Goal: Task Accomplishment & Management: Complete application form

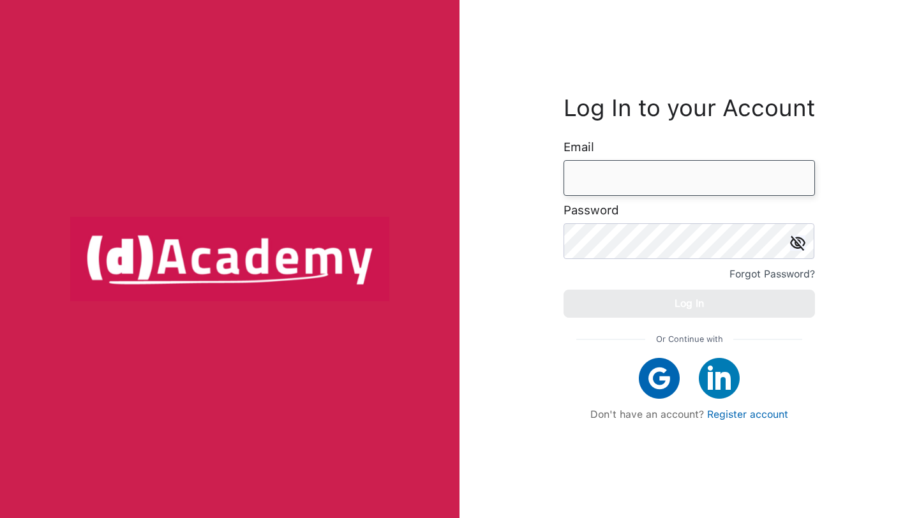
click at [622, 180] on input "email" at bounding box center [689, 178] width 251 height 36
type input "**********"
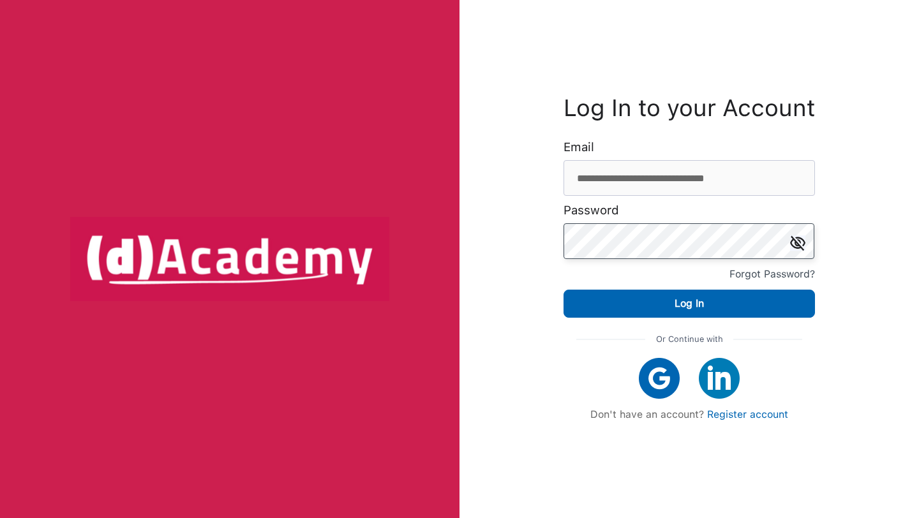
click at [564, 290] on button "Log In" at bounding box center [689, 304] width 251 height 28
click at [734, 418] on link "Register account" at bounding box center [747, 415] width 81 height 12
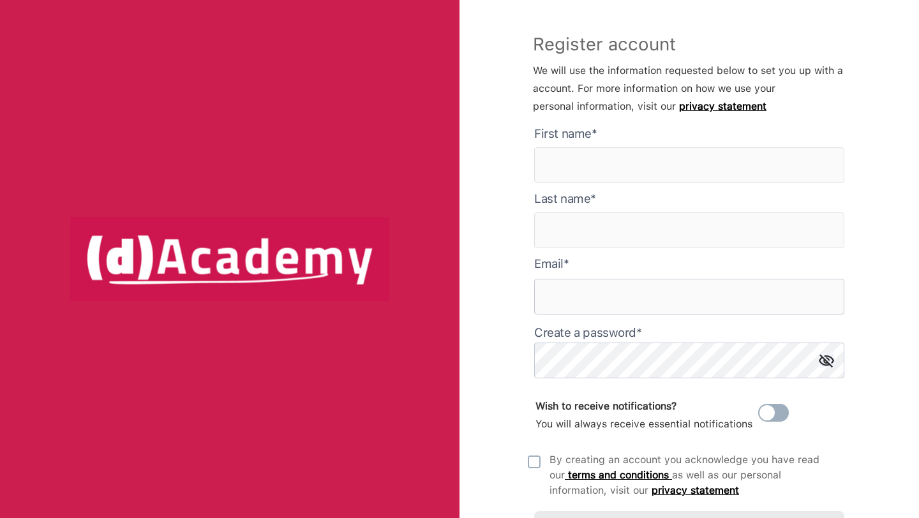
type input "**********"
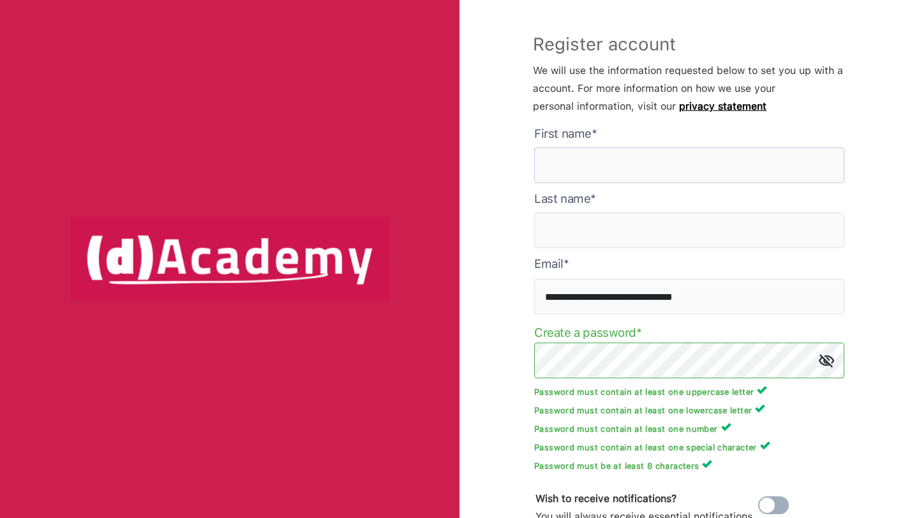
click at [652, 156] on here "text" at bounding box center [689, 165] width 310 height 36
type here "*****"
type input "**********"
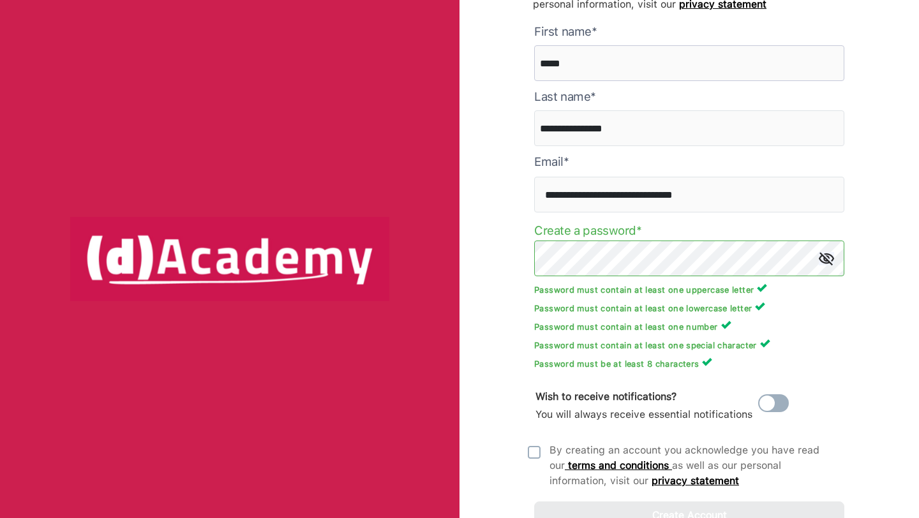
scroll to position [154, 0]
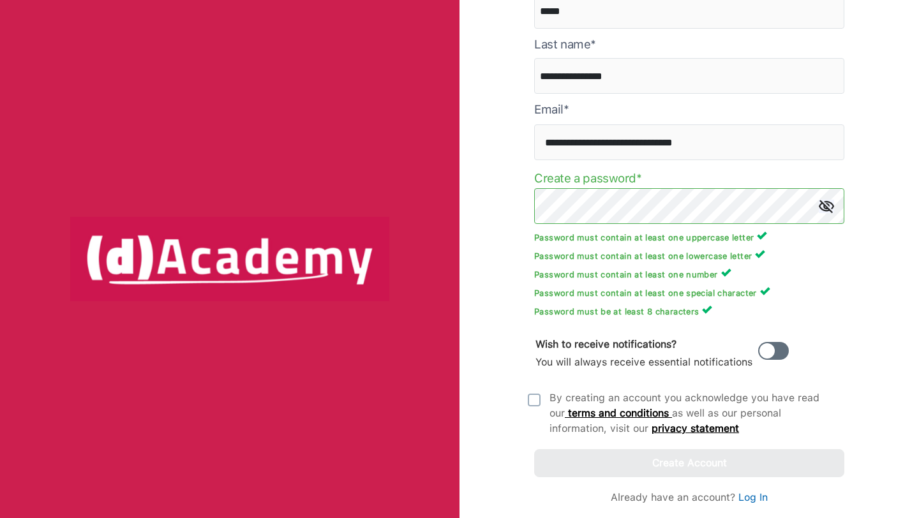
click at [769, 351] on span at bounding box center [773, 351] width 31 height 18
click at [533, 400] on img at bounding box center [534, 400] width 13 height 13
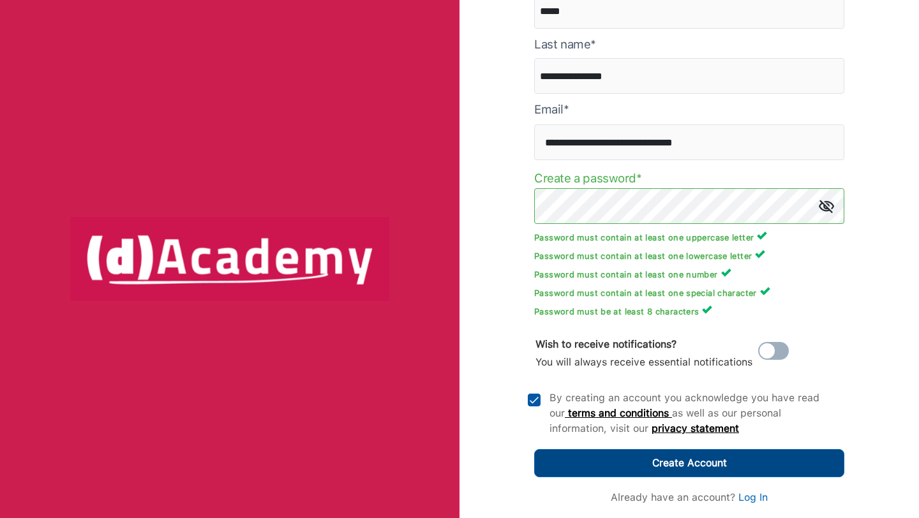
click at [641, 460] on button "Create Account" at bounding box center [689, 463] width 310 height 28
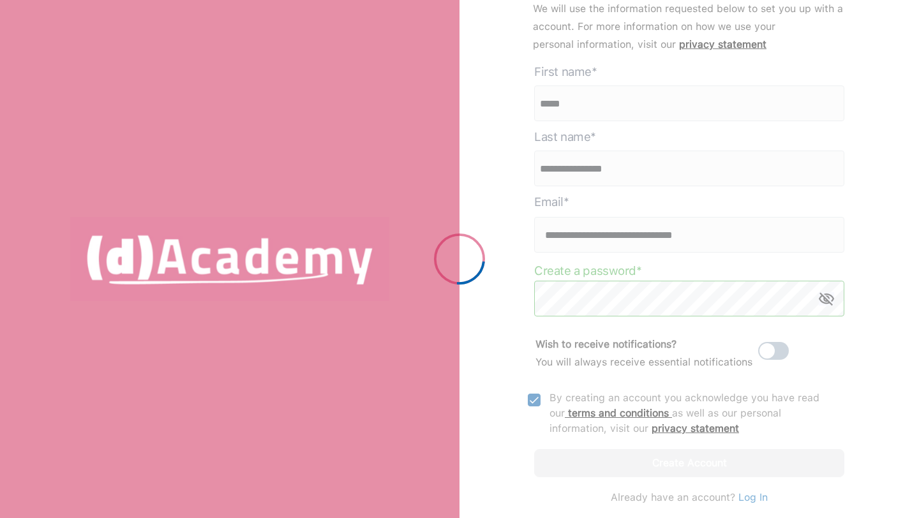
scroll to position [62, 0]
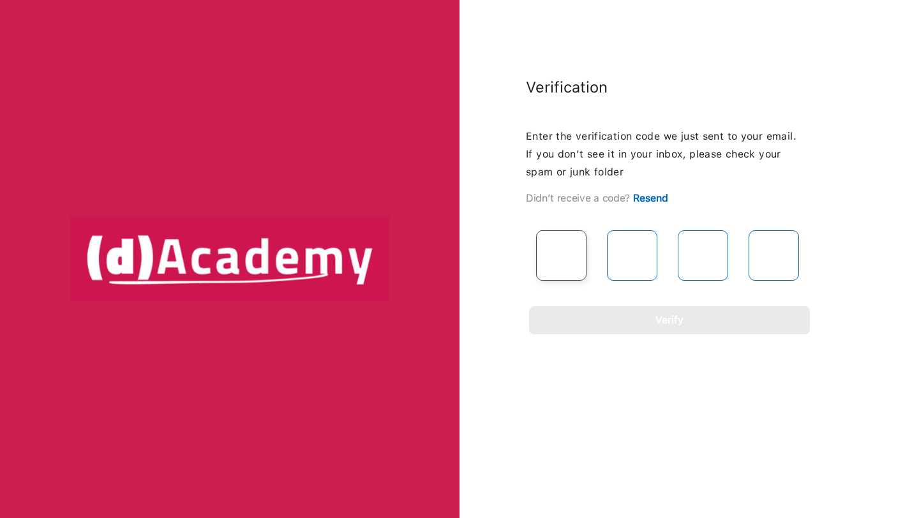
click at [561, 252] on input "text" at bounding box center [561, 255] width 50 height 50
type input "*"
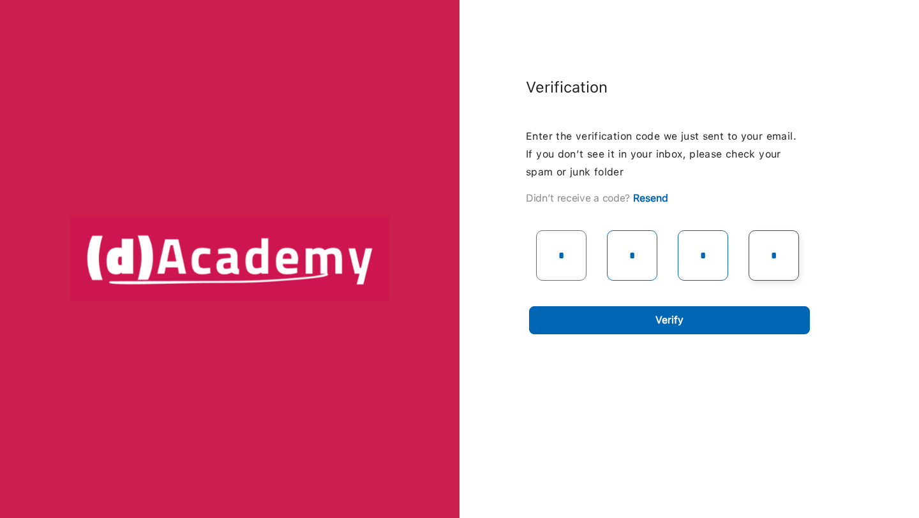
type input "*"
click at [694, 343] on div "Verification Enter the verification code we just sent to your email. If you don…" at bounding box center [459, 259] width 919 height 518
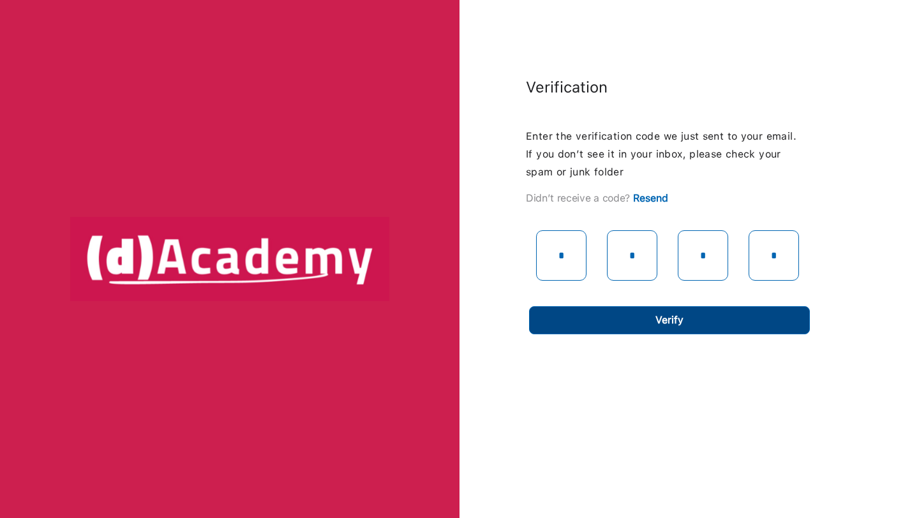
click at [698, 319] on button "Verify" at bounding box center [669, 320] width 281 height 28
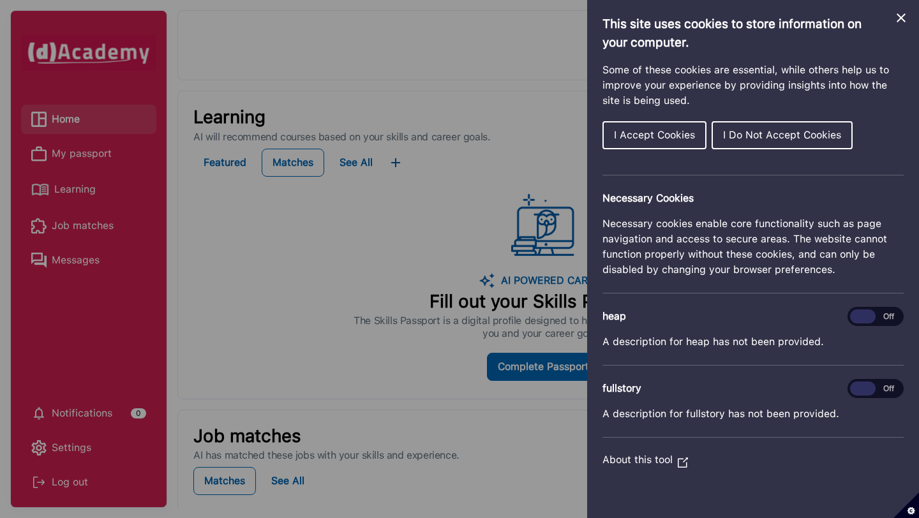
click at [679, 135] on span "I Accept Cookies" at bounding box center [654, 135] width 81 height 12
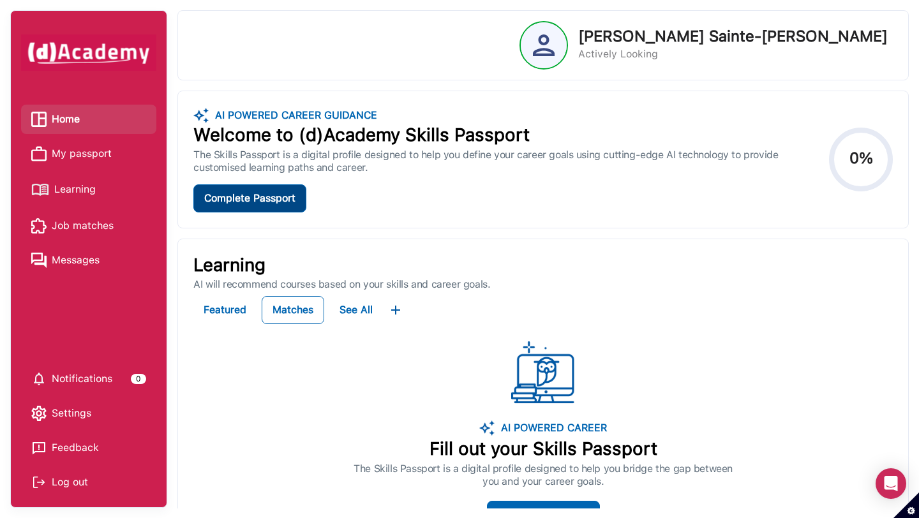
click at [259, 207] on div "Complete Passport" at bounding box center [249, 199] width 91 height 18
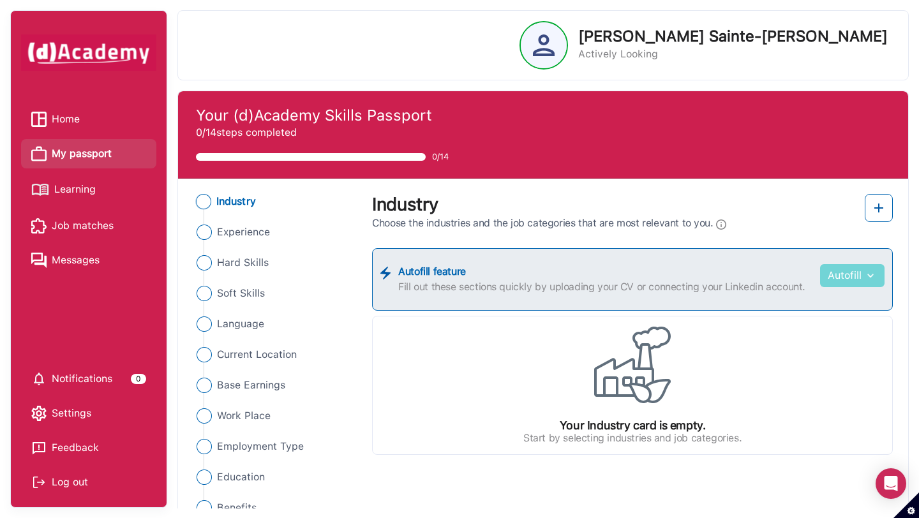
click at [867, 279] on img "button" at bounding box center [869, 275] width 15 height 13
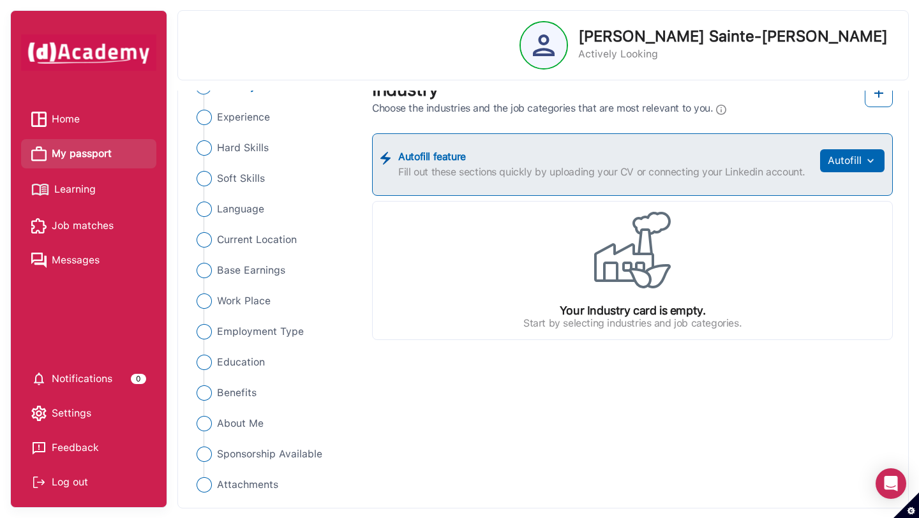
click at [898, 495] on icon "Set cookie preferences" at bounding box center [907, 506] width 26 height 26
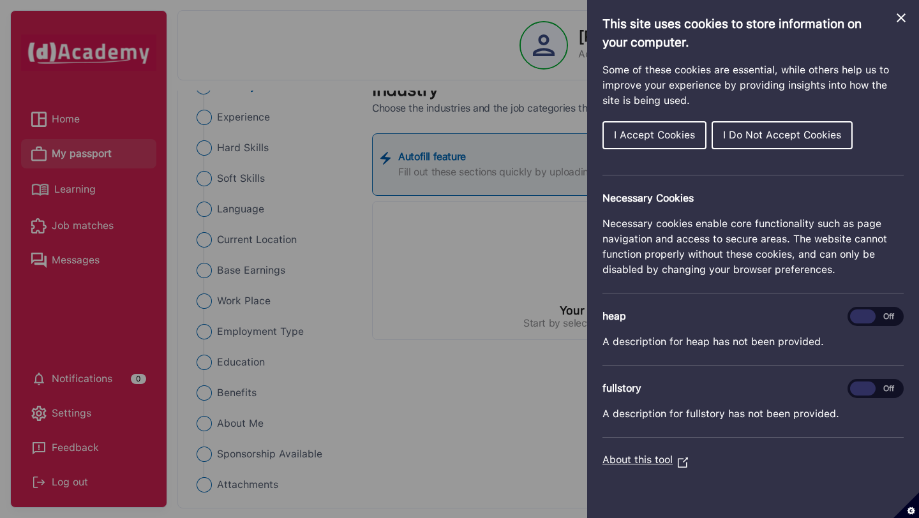
click at [902, 17] on icon "Close Cookie Control" at bounding box center [901, 17] width 9 height 9
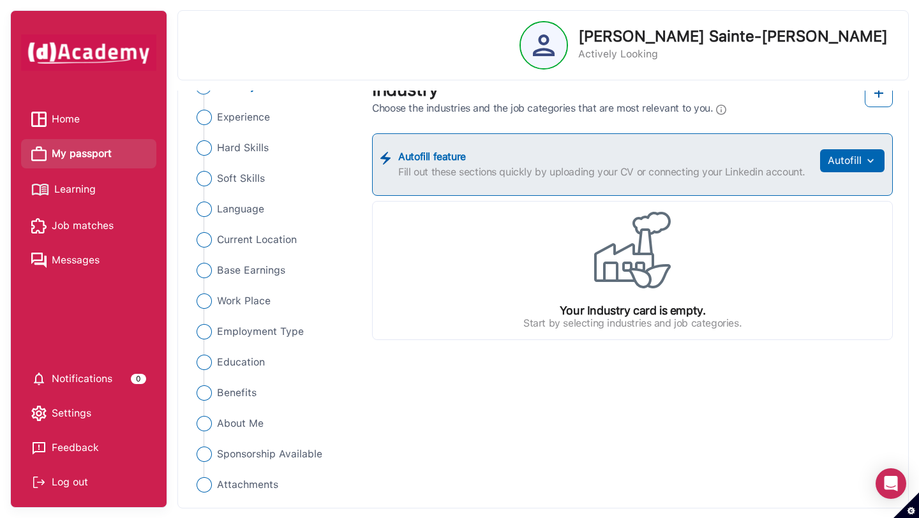
click at [751, 31] on p "[PERSON_NAME] Sainte-[PERSON_NAME]" at bounding box center [733, 36] width 310 height 15
click at [555, 41] on img at bounding box center [544, 45] width 22 height 22
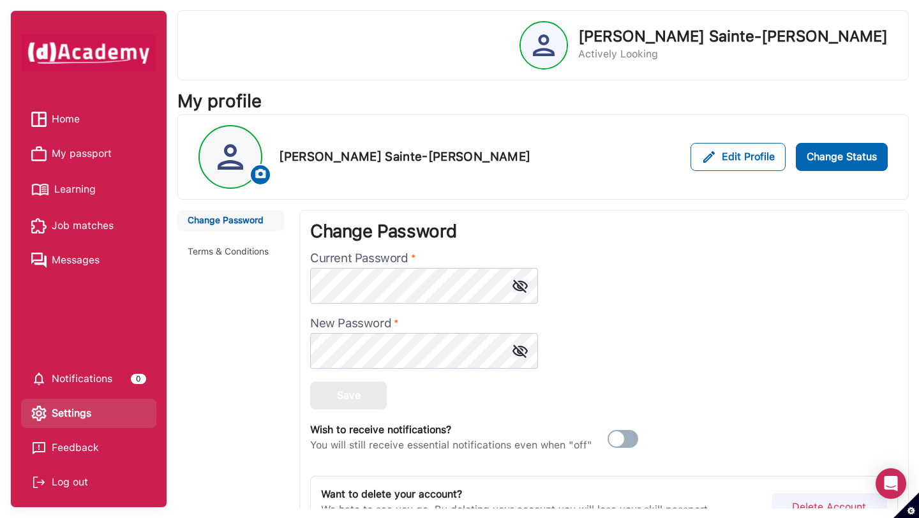
click at [240, 250] on button "Terms & Conditions" at bounding box center [230, 251] width 107 height 21
click at [75, 119] on span "Home" at bounding box center [66, 119] width 28 height 19
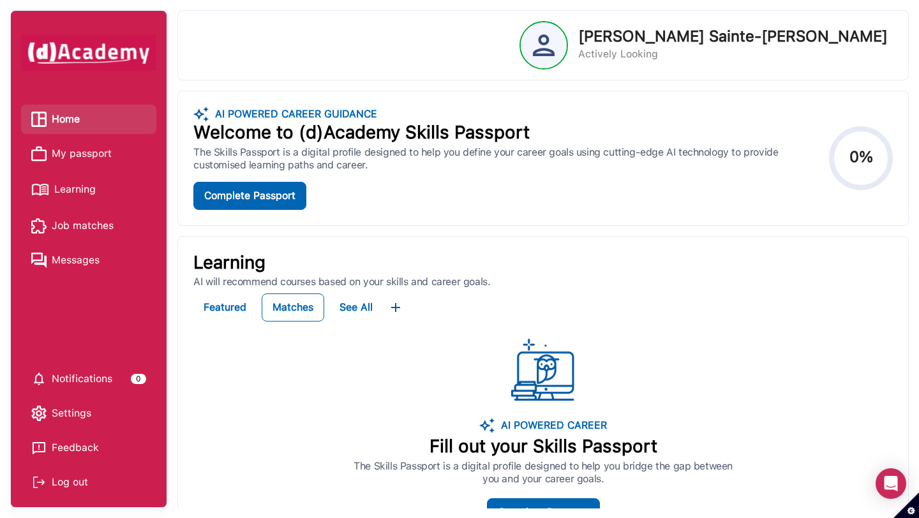
click at [86, 147] on span "My passport" at bounding box center [82, 153] width 60 height 19
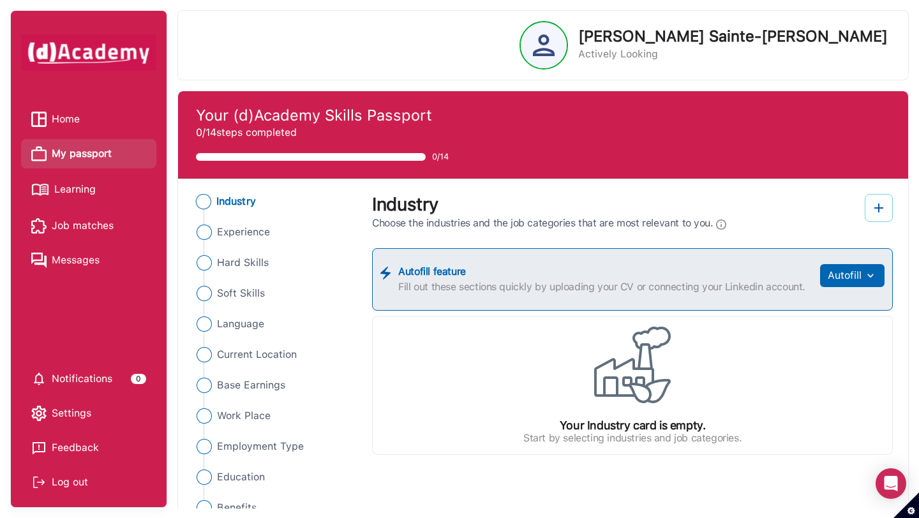
click at [879, 208] on img at bounding box center [878, 207] width 15 height 15
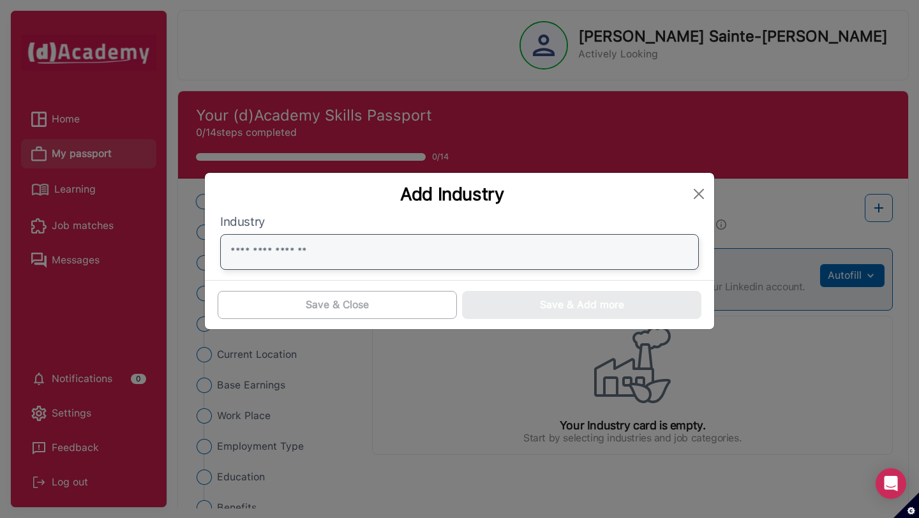
click at [509, 238] on input "text" at bounding box center [459, 252] width 479 height 36
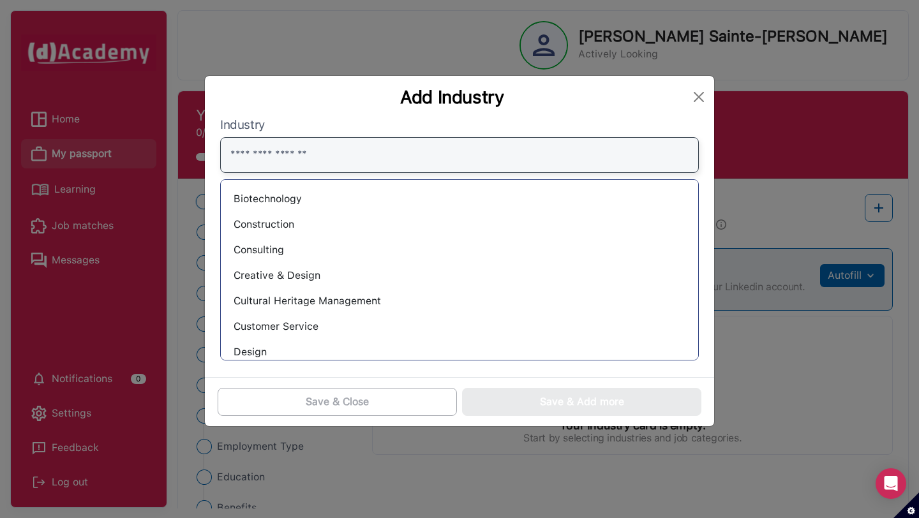
scroll to position [148, 0]
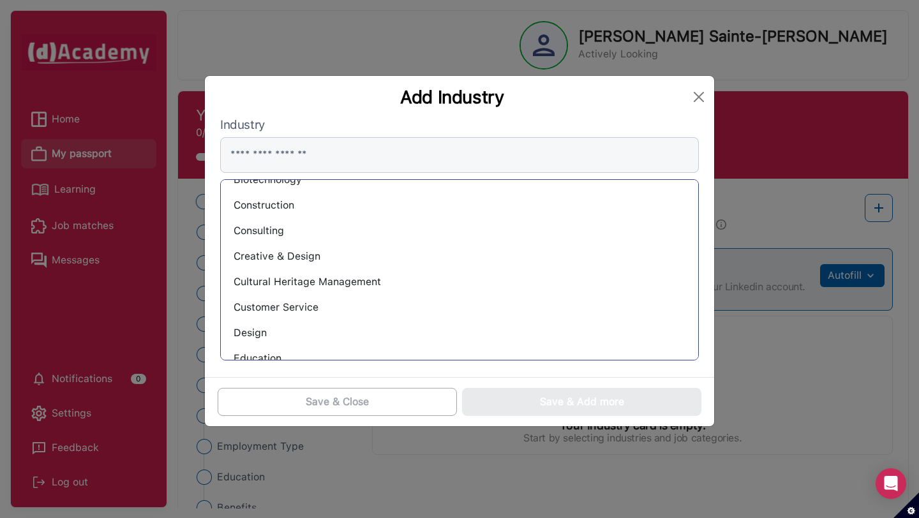
click at [283, 251] on div "Creative & Design" at bounding box center [459, 256] width 457 height 20
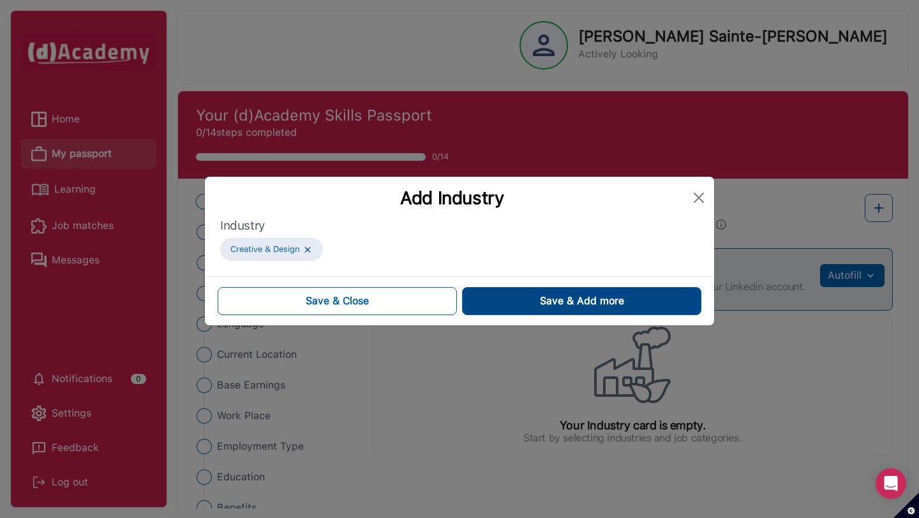
click at [521, 297] on button "Save & Add more" at bounding box center [581, 301] width 239 height 28
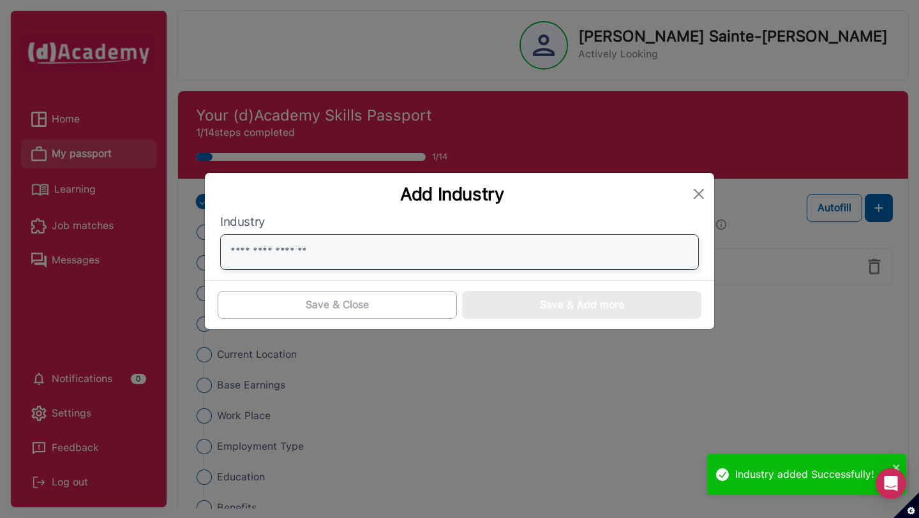
click at [447, 254] on input "text" at bounding box center [459, 252] width 479 height 36
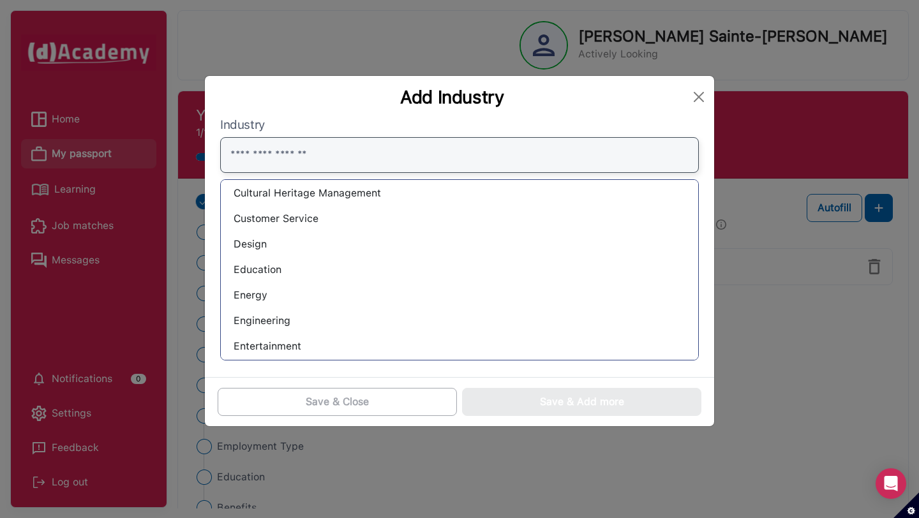
scroll to position [240, 0]
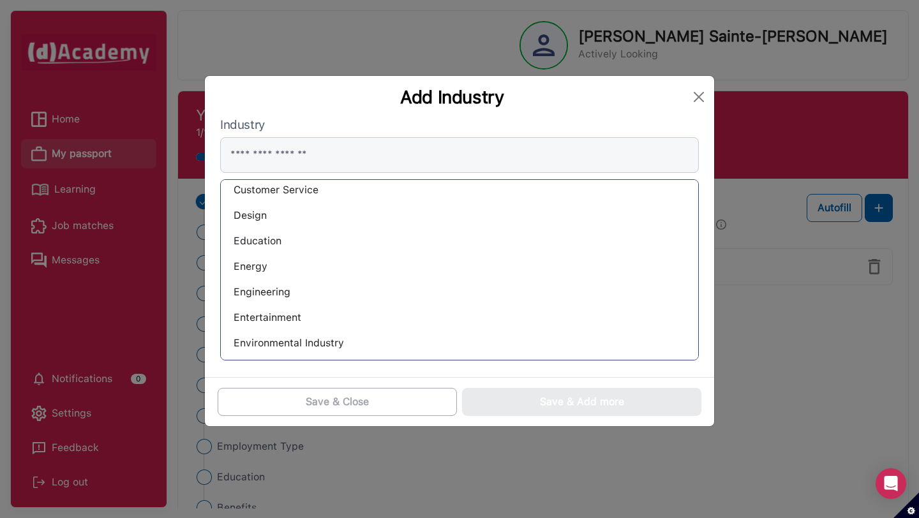
click at [304, 211] on div "Design" at bounding box center [459, 216] width 457 height 20
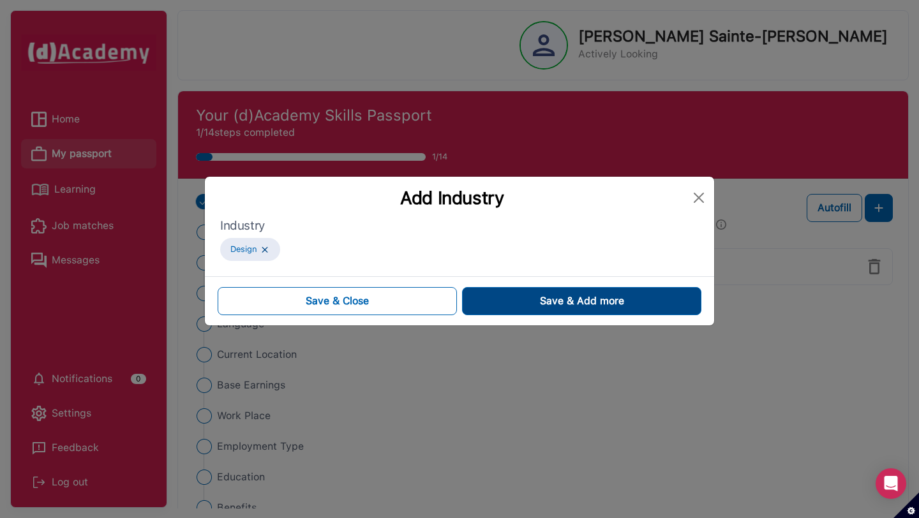
click at [504, 290] on button "Save & Add more" at bounding box center [581, 301] width 239 height 28
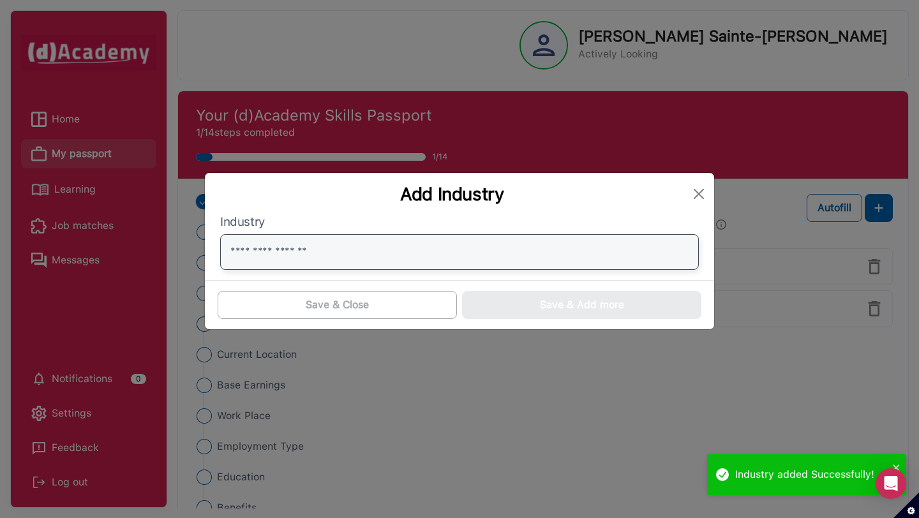
click at [443, 250] on input "text" at bounding box center [459, 252] width 479 height 36
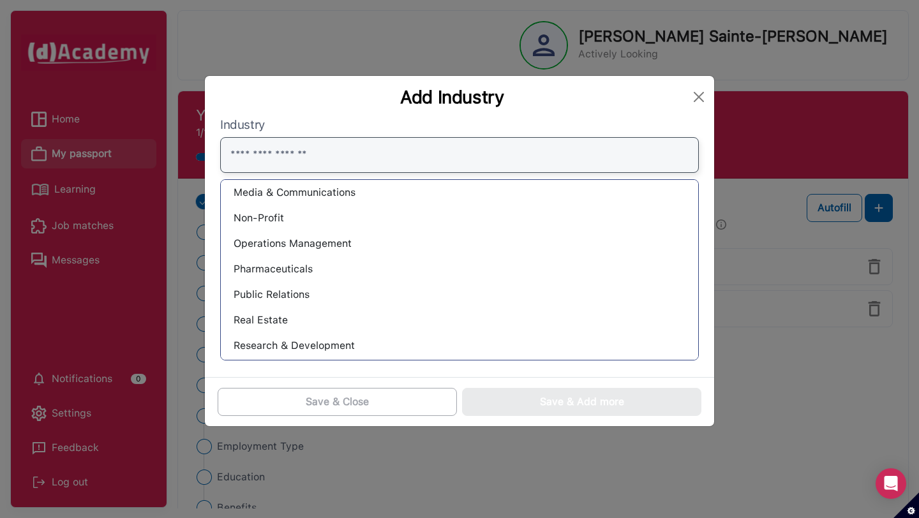
scroll to position [780, 0]
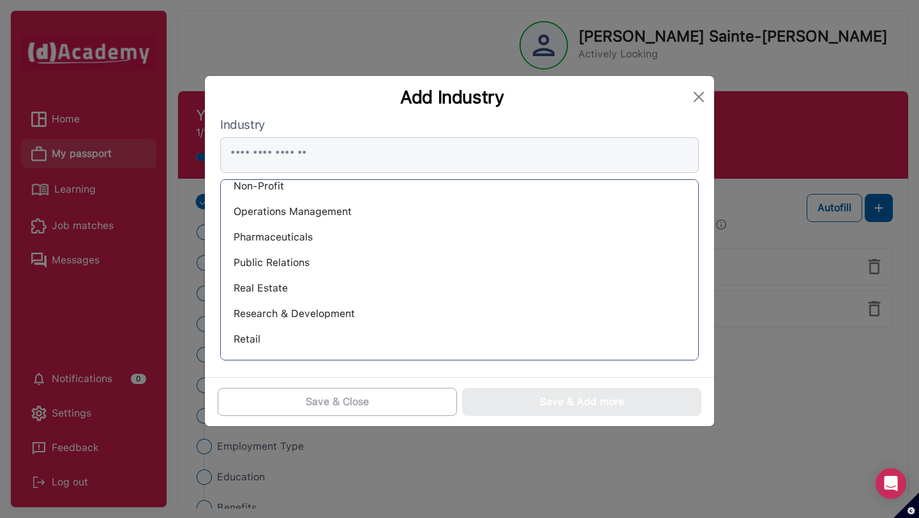
click at [313, 313] on div "Research & Development" at bounding box center [459, 314] width 457 height 20
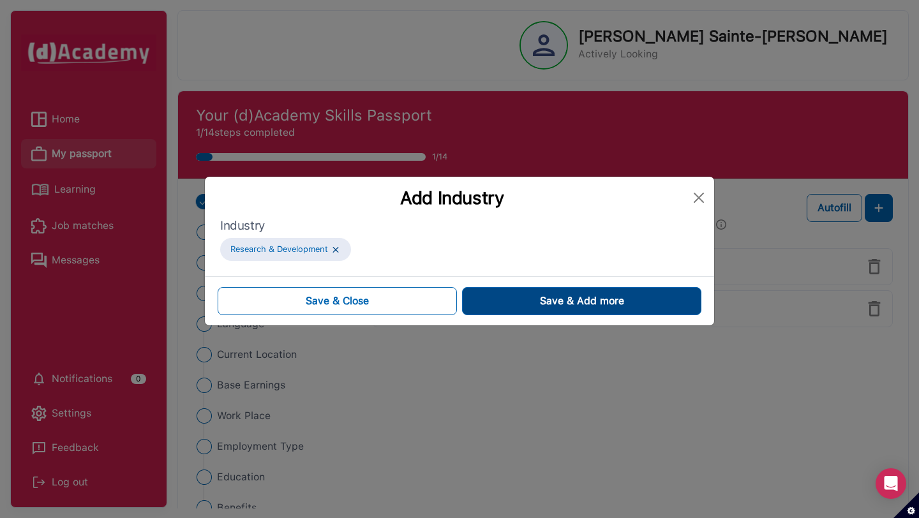
click at [547, 292] on button "Save & Add more" at bounding box center [581, 301] width 239 height 28
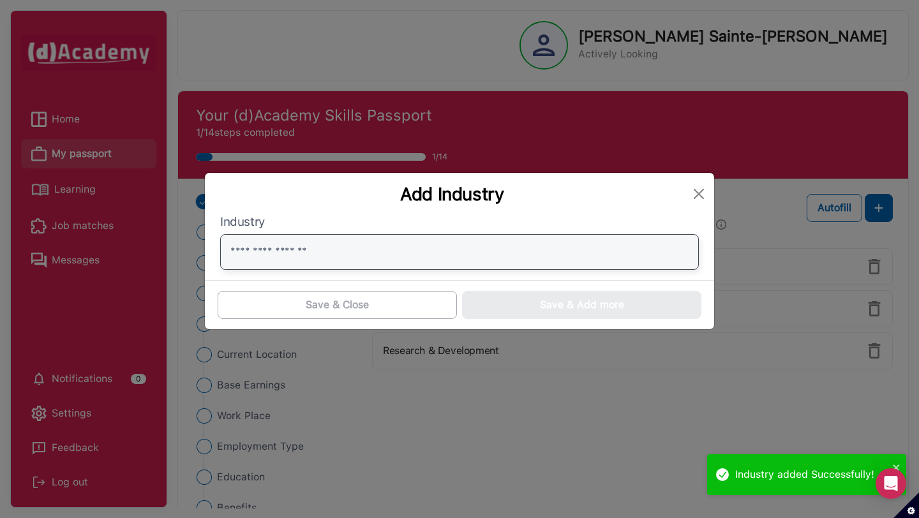
click at [483, 262] on input "text" at bounding box center [459, 252] width 479 height 36
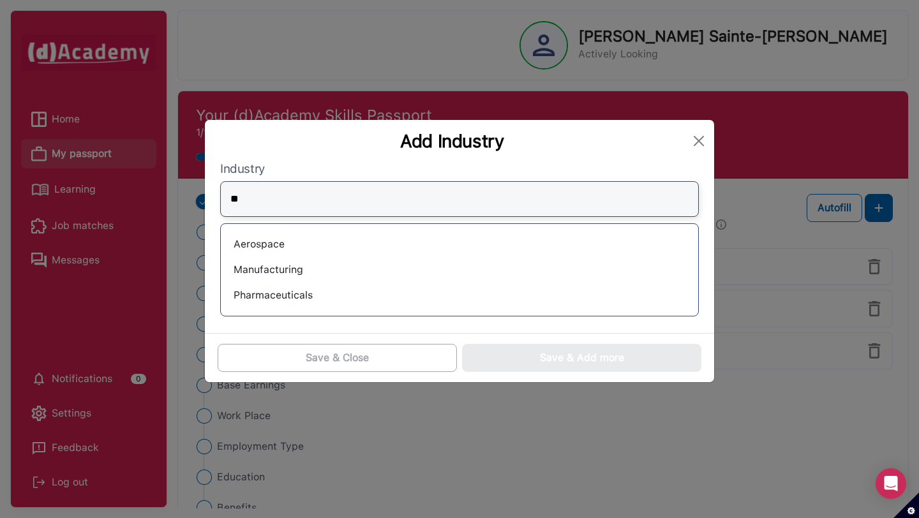
scroll to position [0, 0]
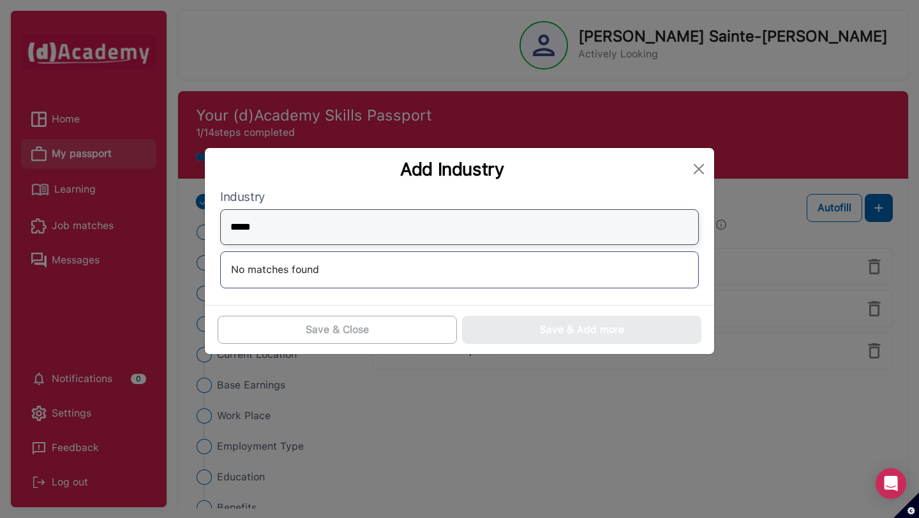
type input "******"
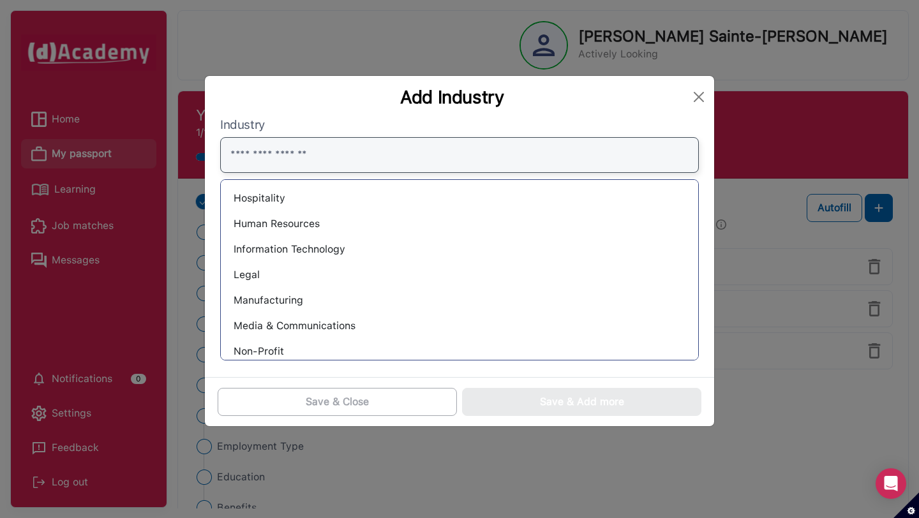
scroll to position [615, 0]
click at [320, 241] on div "Information Technology" at bounding box center [459, 249] width 457 height 20
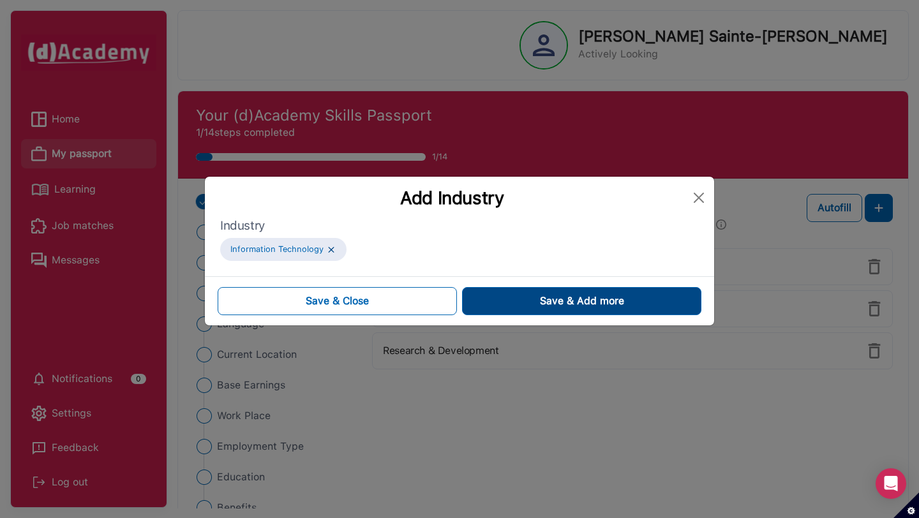
click at [558, 288] on button "Save & Add more" at bounding box center [581, 301] width 239 height 28
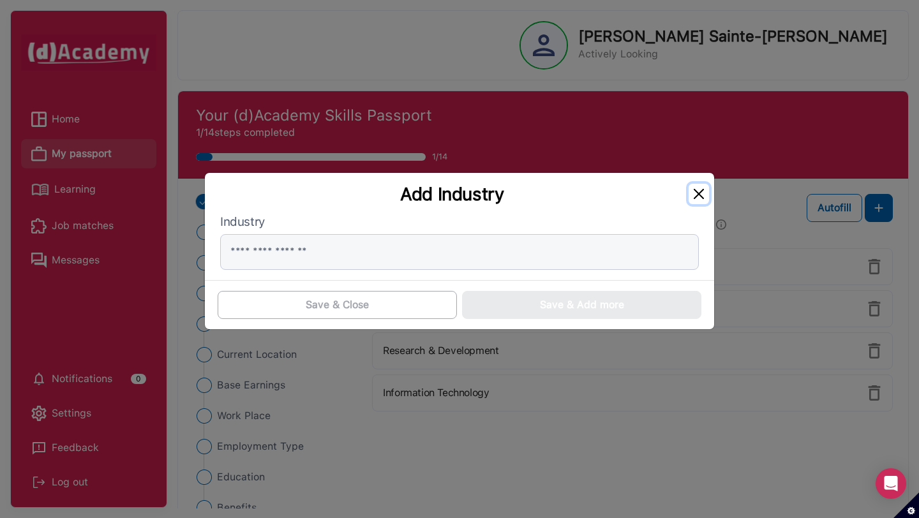
click at [697, 193] on button "Close" at bounding box center [699, 194] width 20 height 20
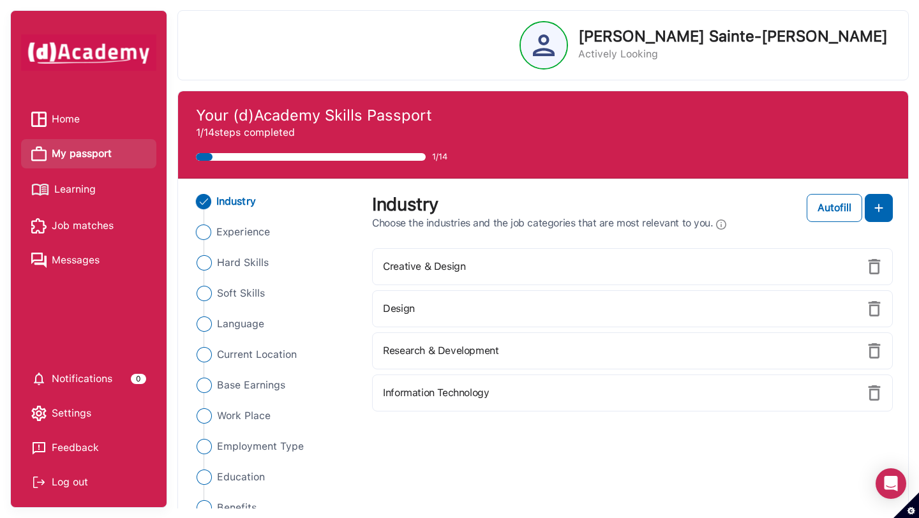
click at [218, 233] on span "Experience" at bounding box center [243, 232] width 54 height 15
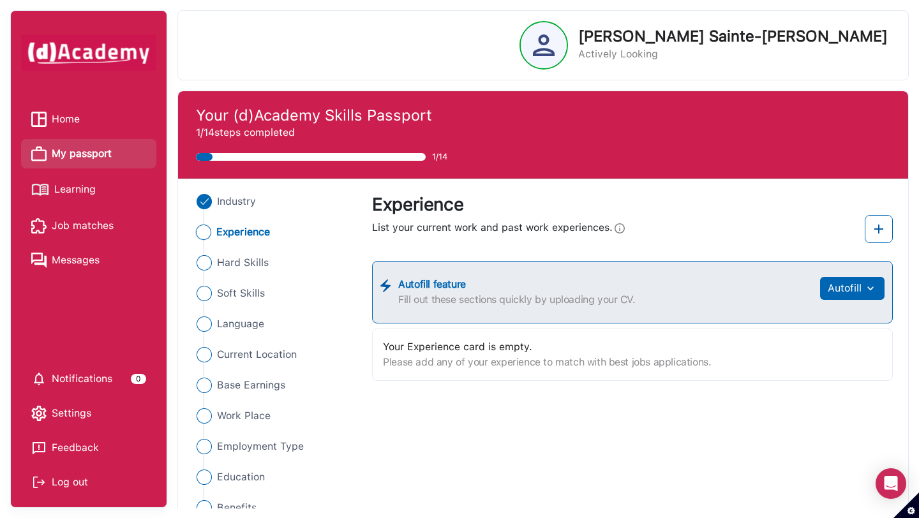
scroll to position [28, 0]
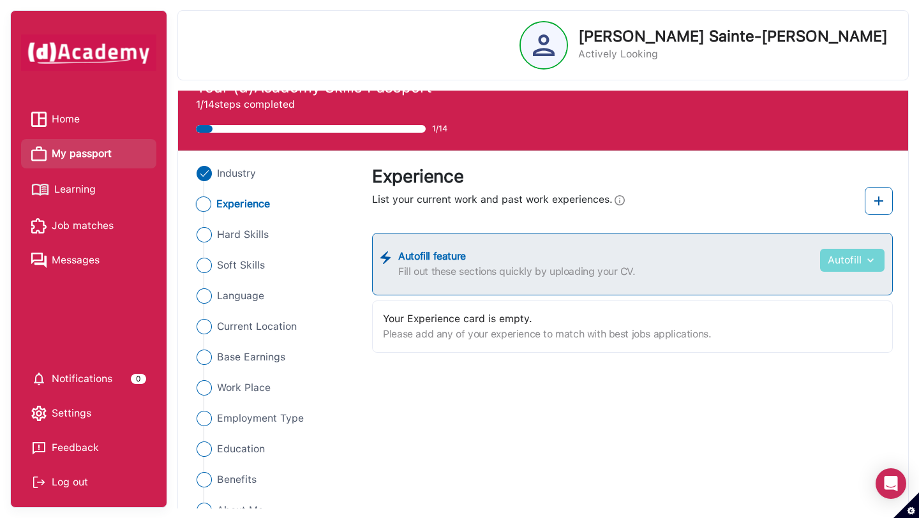
click at [859, 262] on button "Autofill" at bounding box center [852, 260] width 64 height 23
click at [844, 292] on link "Upload from CV" at bounding box center [833, 292] width 101 height 26
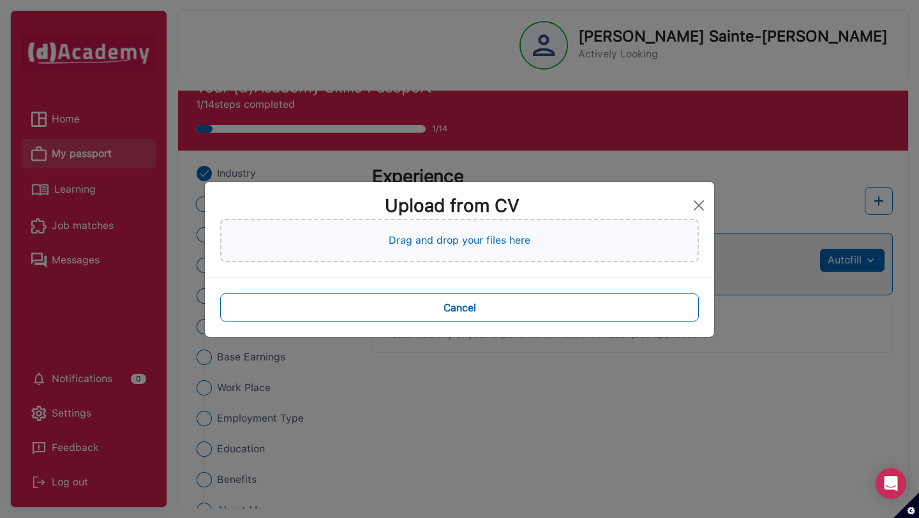
click at [552, 243] on div "Drag and drop your files here" at bounding box center [459, 240] width 479 height 43
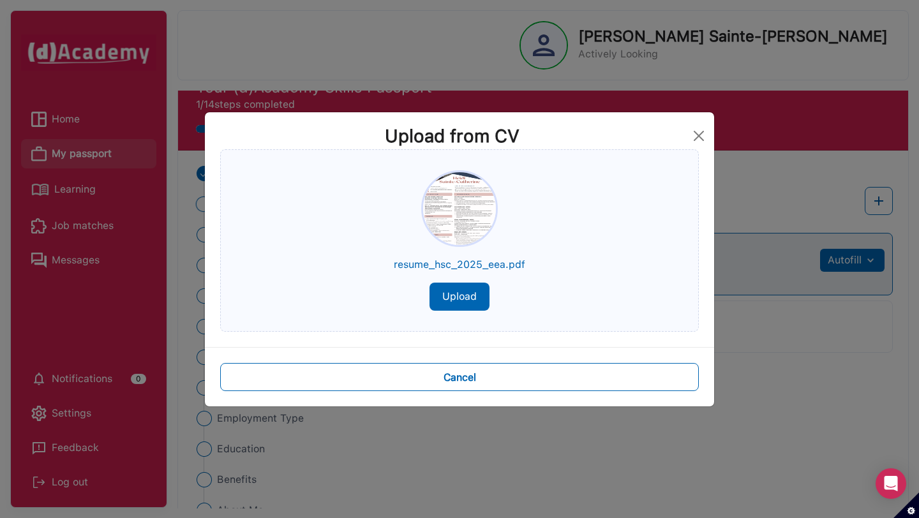
click at [464, 294] on button "Upload" at bounding box center [460, 297] width 60 height 28
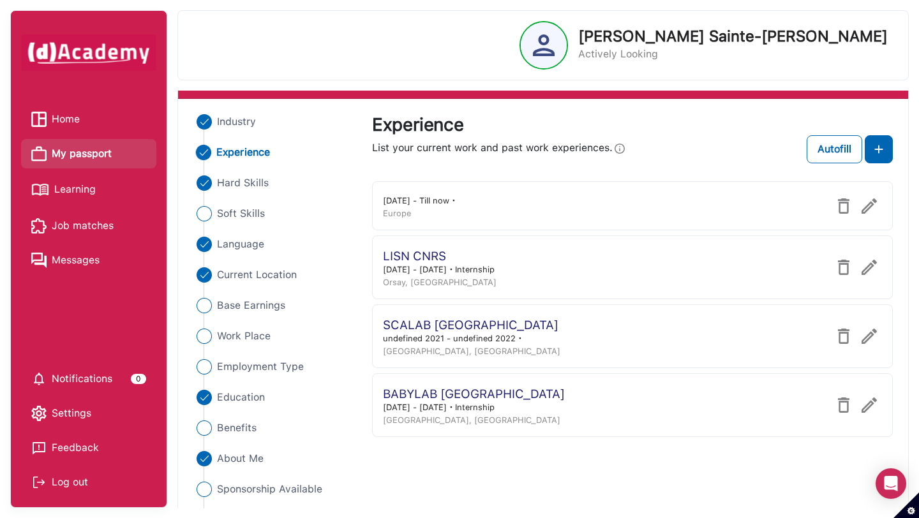
scroll to position [93, 0]
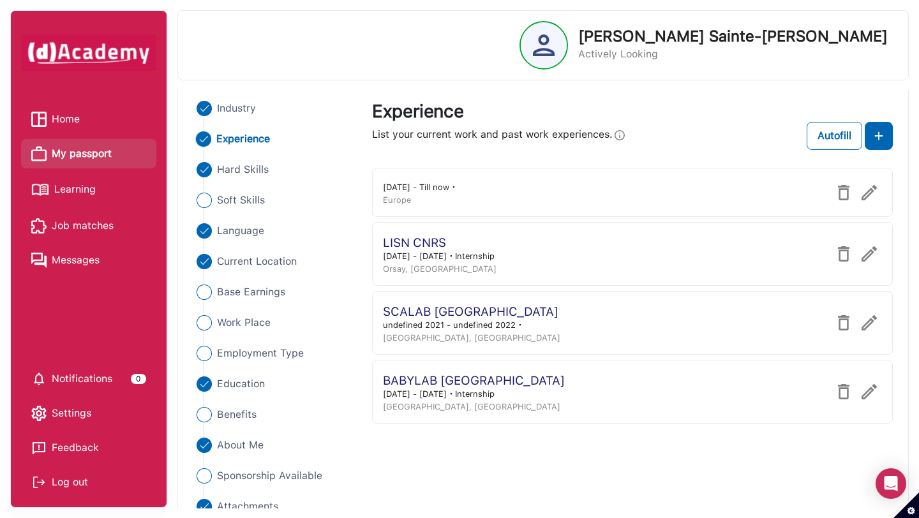
click at [869, 317] on img at bounding box center [869, 322] width 15 height 15
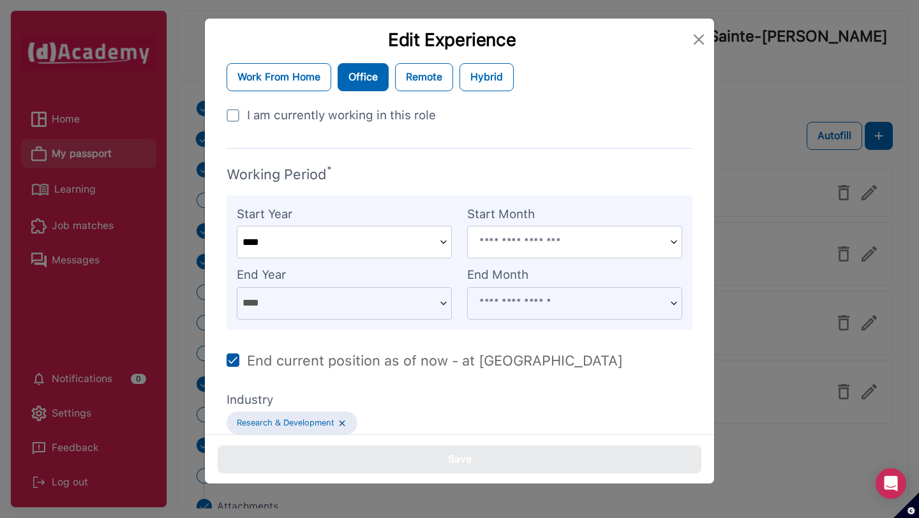
scroll to position [519, 0]
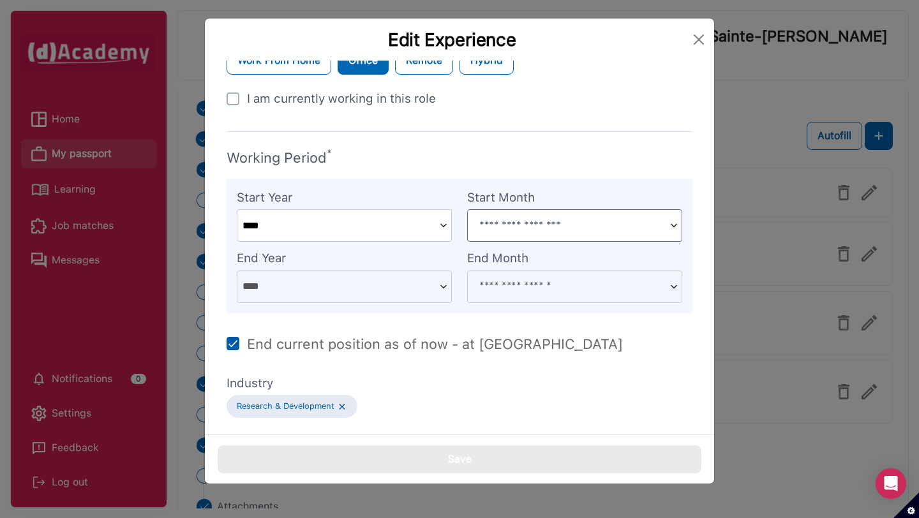
click at [503, 230] on input at bounding box center [566, 225] width 197 height 31
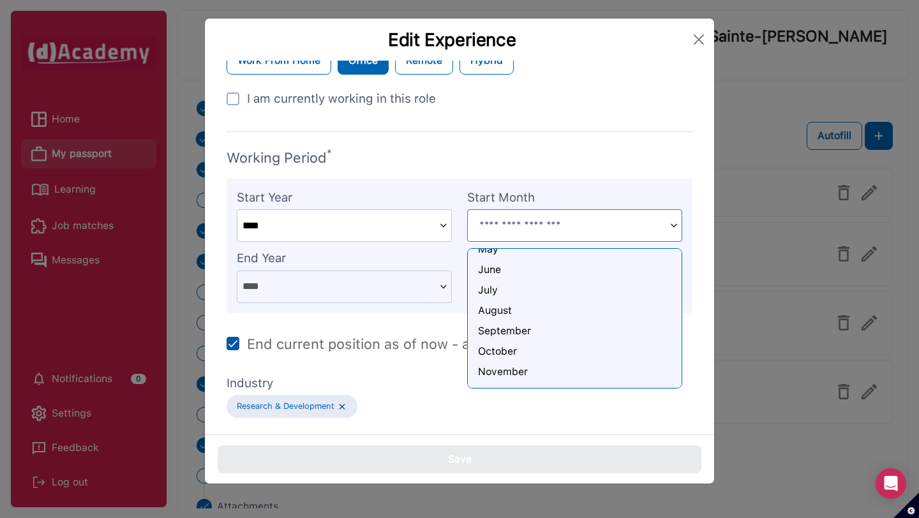
scroll to position [107, 0]
click at [507, 347] on div "October" at bounding box center [574, 343] width 193 height 15
type input "*******"
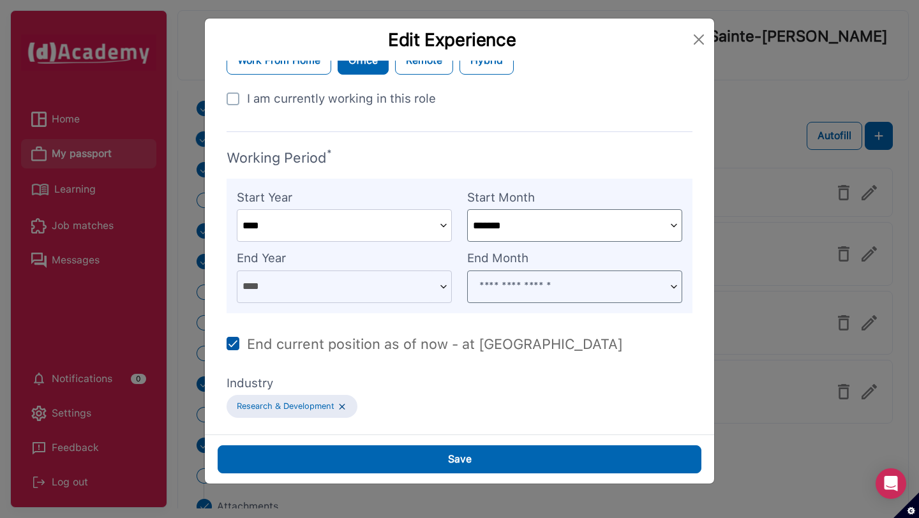
click at [674, 284] on img at bounding box center [673, 286] width 15 height 31
click at [495, 341] on p "End current position as of now - at [GEOGRAPHIC_DATA]" at bounding box center [435, 343] width 376 height 15
type input "****"
type input "*******"
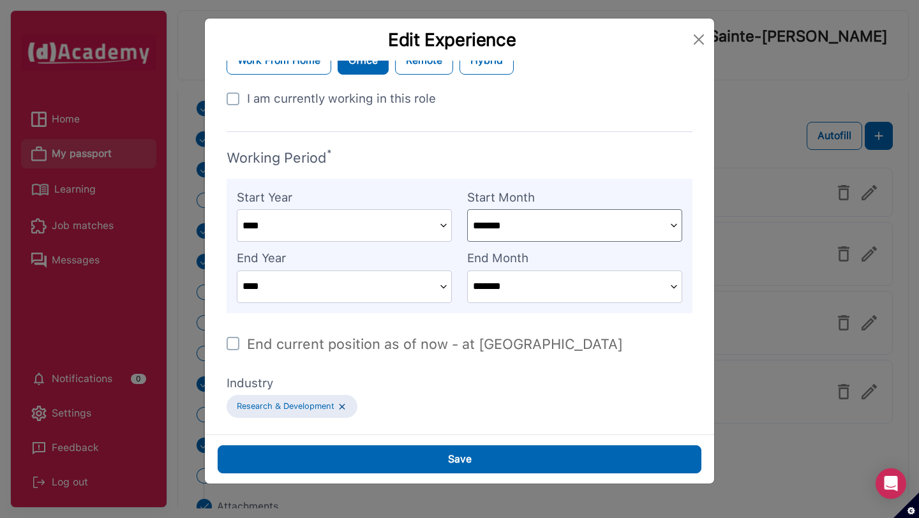
click at [553, 293] on input "*******" at bounding box center [566, 286] width 197 height 31
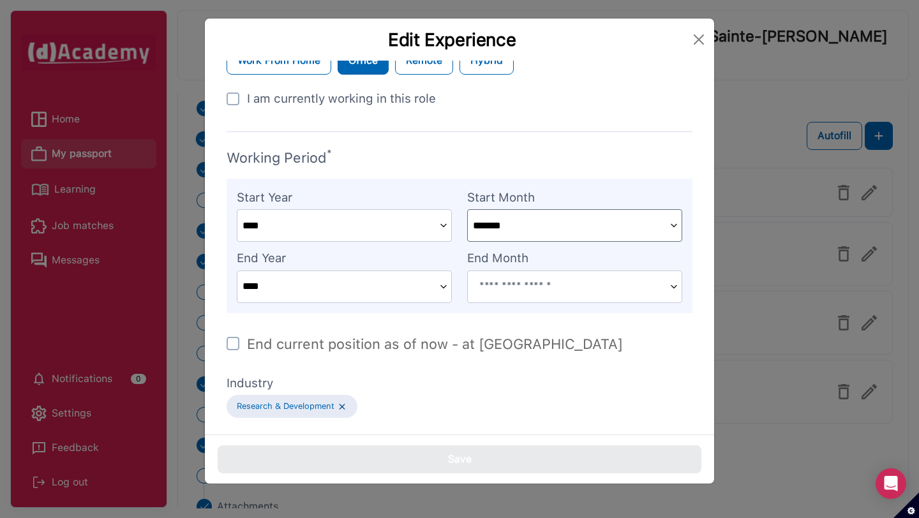
click at [673, 280] on img at bounding box center [673, 286] width 15 height 31
click at [626, 284] on input at bounding box center [566, 286] width 197 height 31
click at [662, 281] on input at bounding box center [566, 286] width 197 height 31
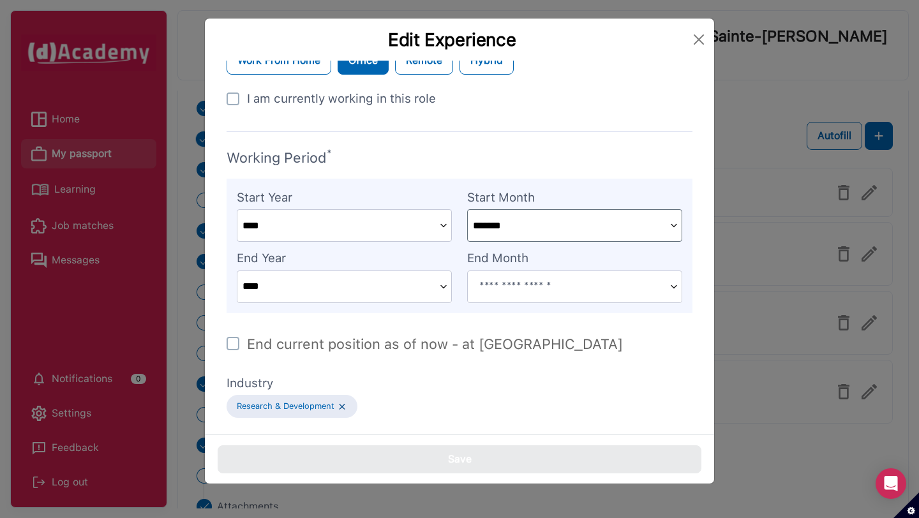
click at [574, 287] on input at bounding box center [566, 286] width 197 height 31
click at [680, 287] on img at bounding box center [673, 286] width 15 height 31
click at [424, 294] on input "****" at bounding box center [335, 286] width 197 height 31
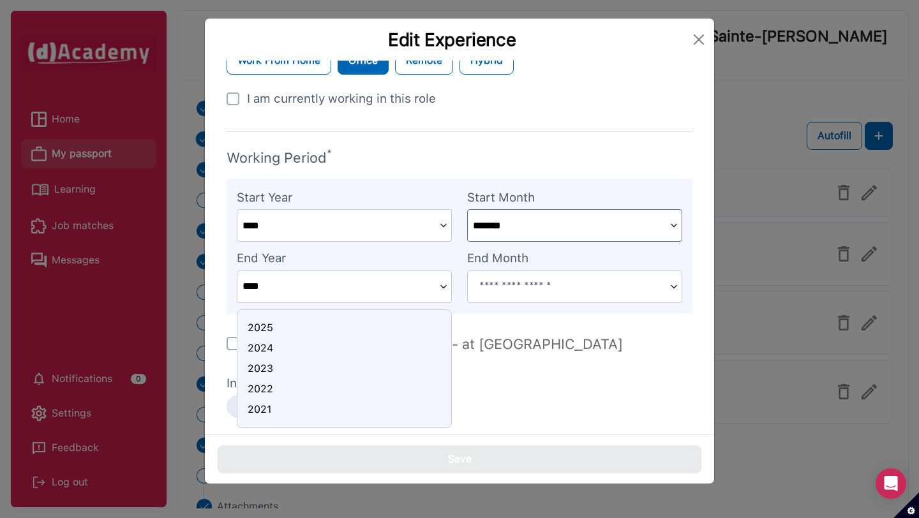
scroll to position [512, 0]
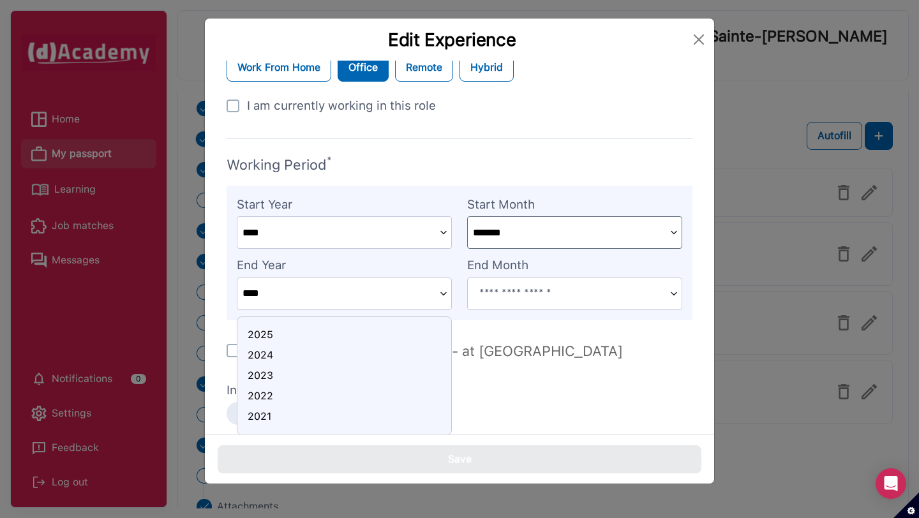
click at [307, 398] on div "2022" at bounding box center [344, 396] width 193 height 15
type input "****"
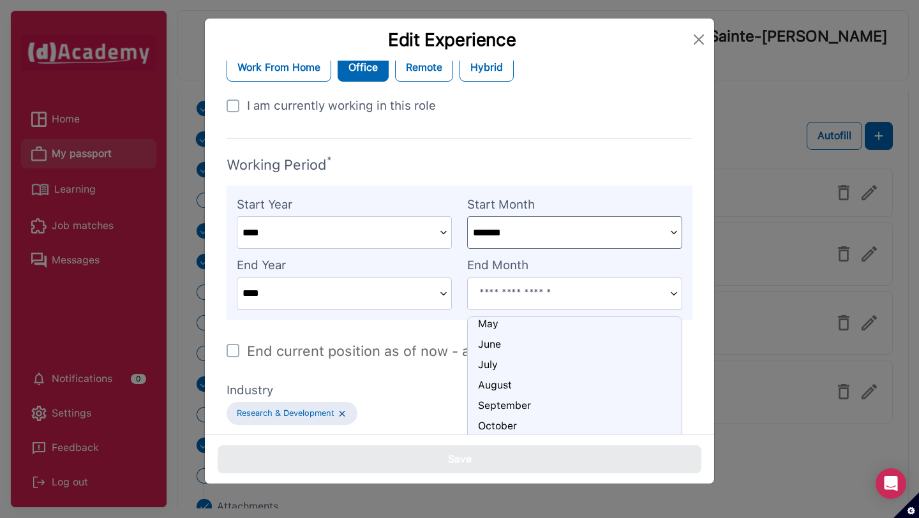
scroll to position [121, 0]
click at [507, 393] on div "October" at bounding box center [574, 397] width 193 height 15
type input "*******"
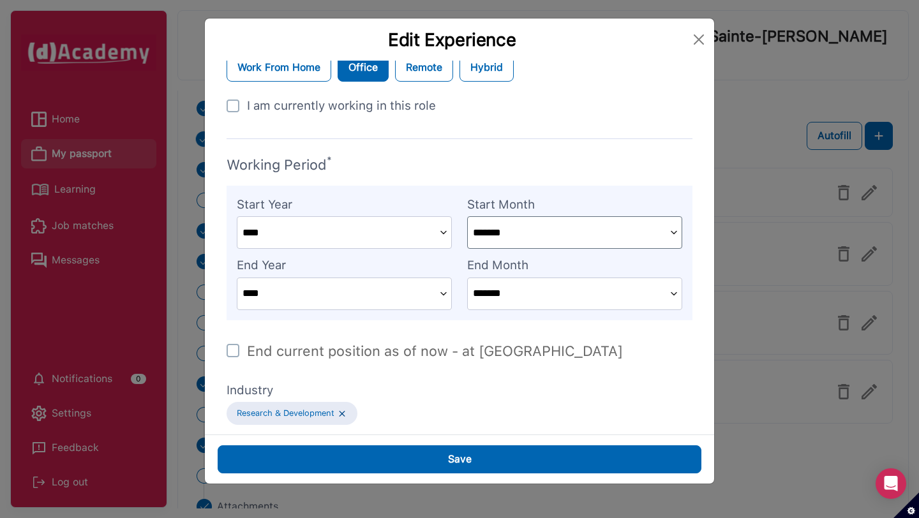
scroll to position [519, 0]
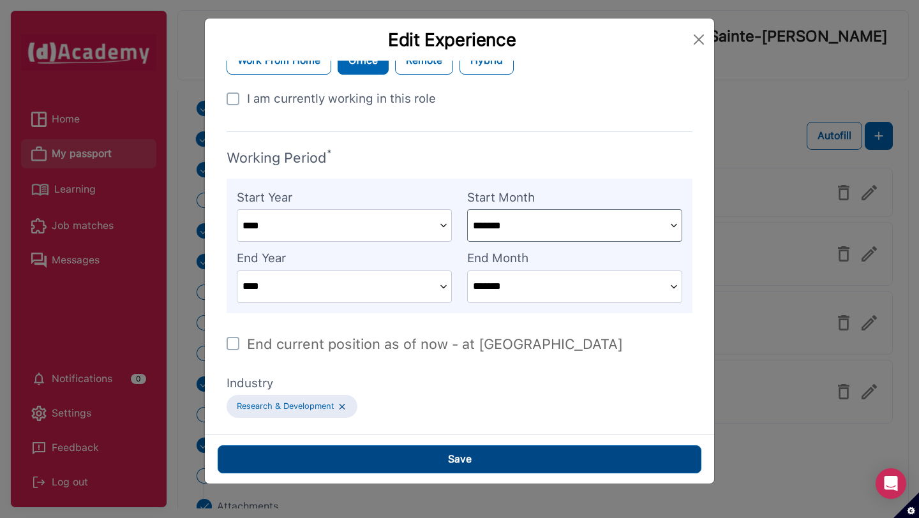
click at [456, 457] on div "Save" at bounding box center [460, 459] width 24 height 15
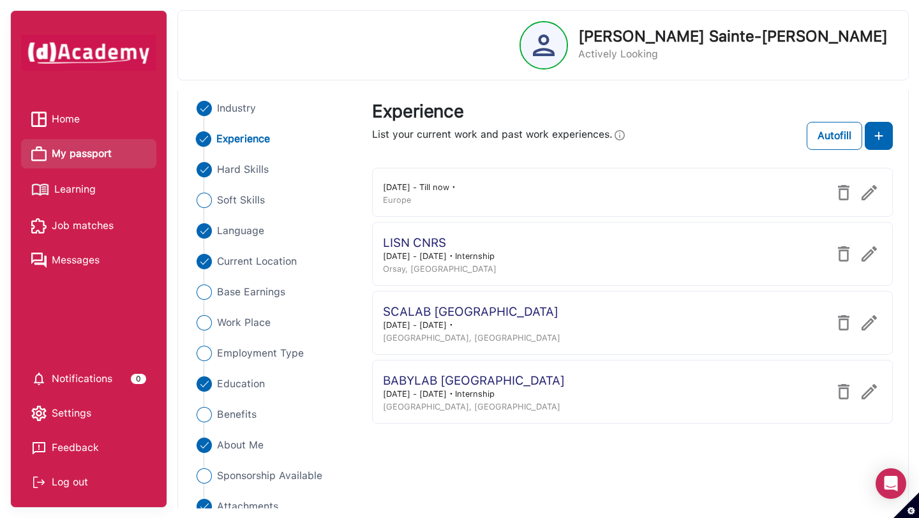
click at [869, 253] on img at bounding box center [869, 253] width 15 height 15
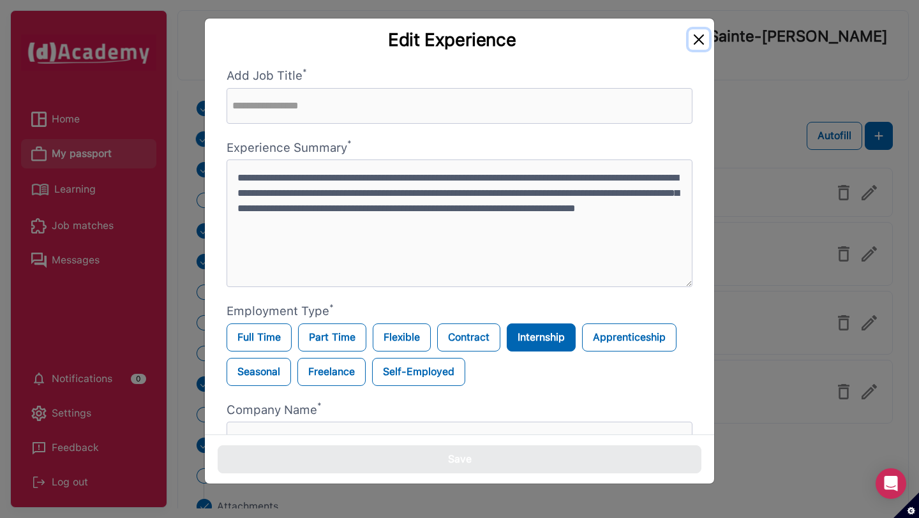
click at [696, 43] on button "Close" at bounding box center [699, 39] width 20 height 20
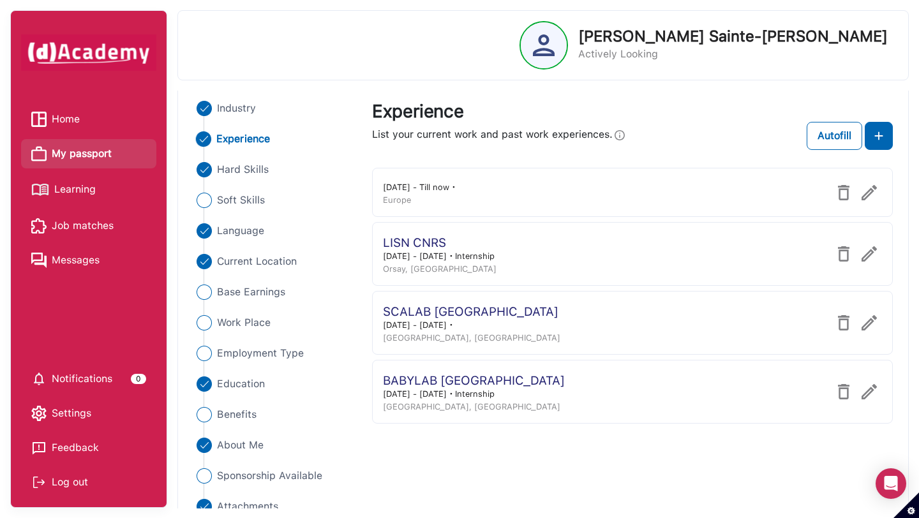
click at [876, 391] on img at bounding box center [869, 391] width 15 height 15
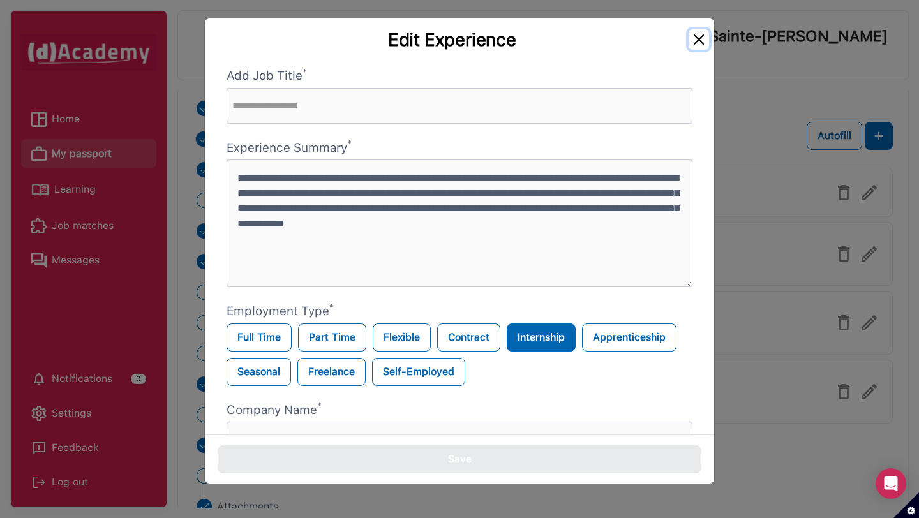
click at [694, 42] on button "Close" at bounding box center [699, 39] width 20 height 20
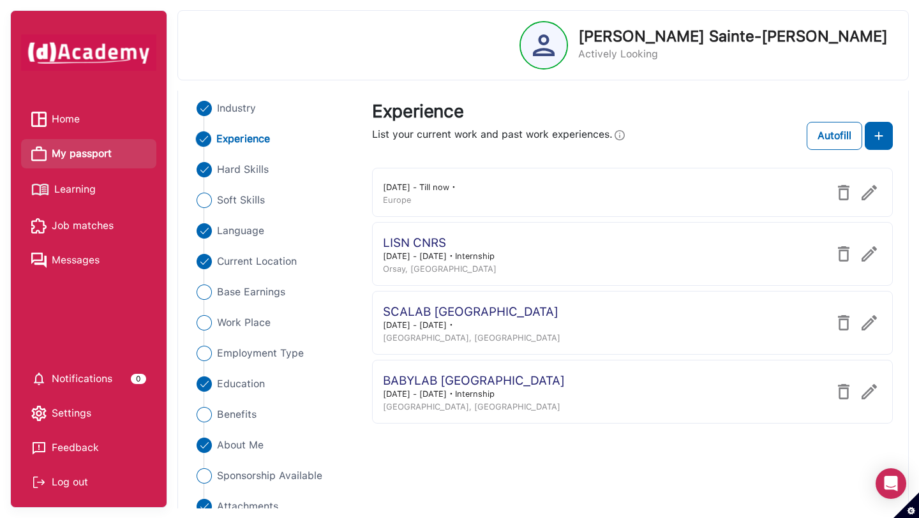
click at [875, 398] on img at bounding box center [869, 391] width 15 height 15
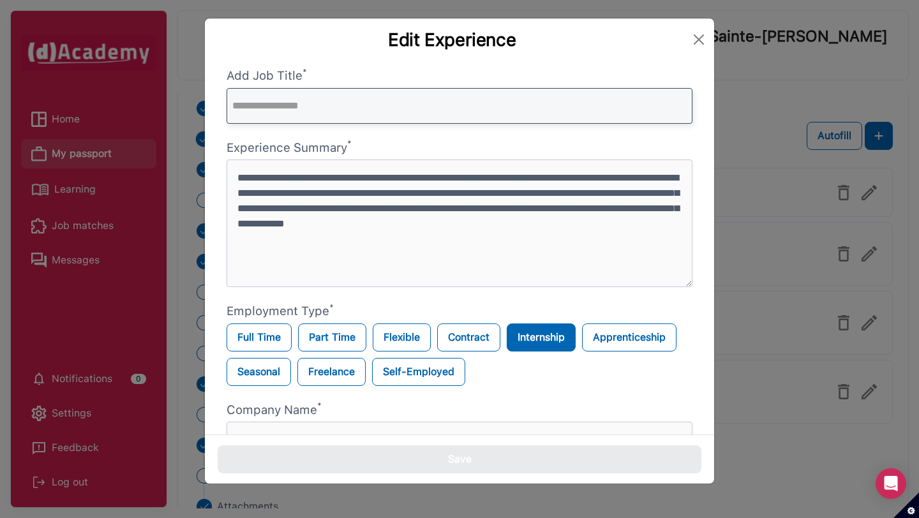
click at [474, 112] on input "text" at bounding box center [460, 106] width 466 height 36
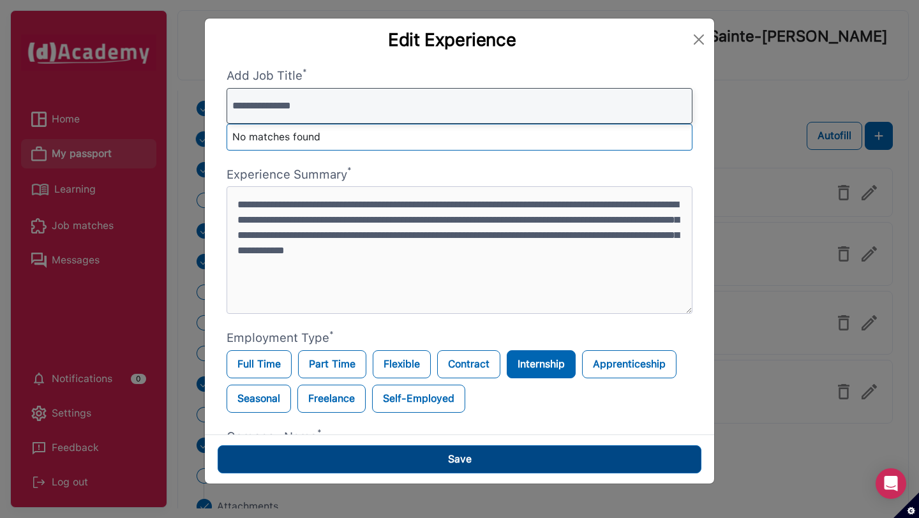
type input "**********"
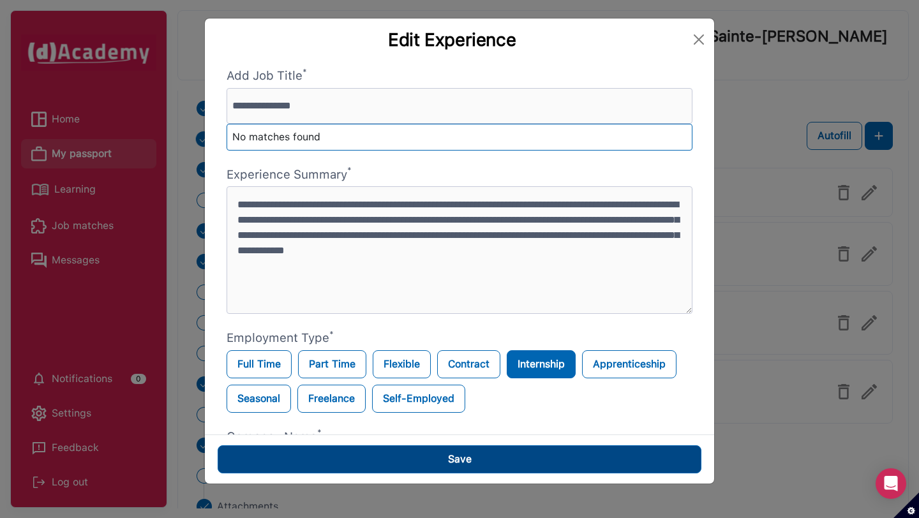
click at [520, 461] on button "Save" at bounding box center [460, 460] width 484 height 28
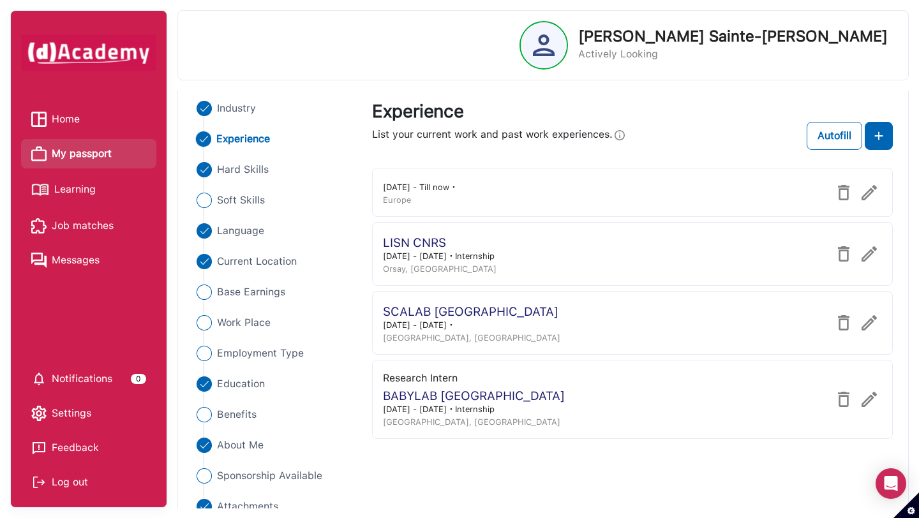
click at [865, 322] on img at bounding box center [869, 322] width 15 height 15
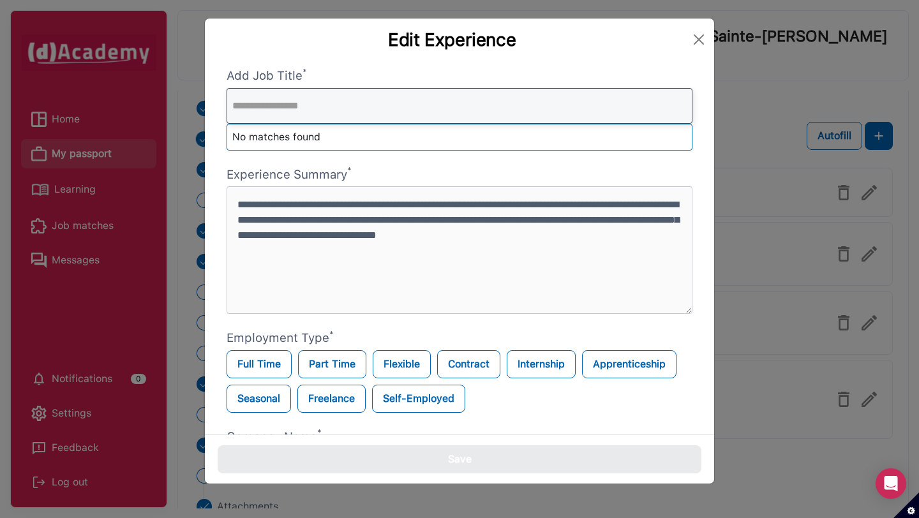
click at [308, 108] on input "text" at bounding box center [460, 106] width 466 height 36
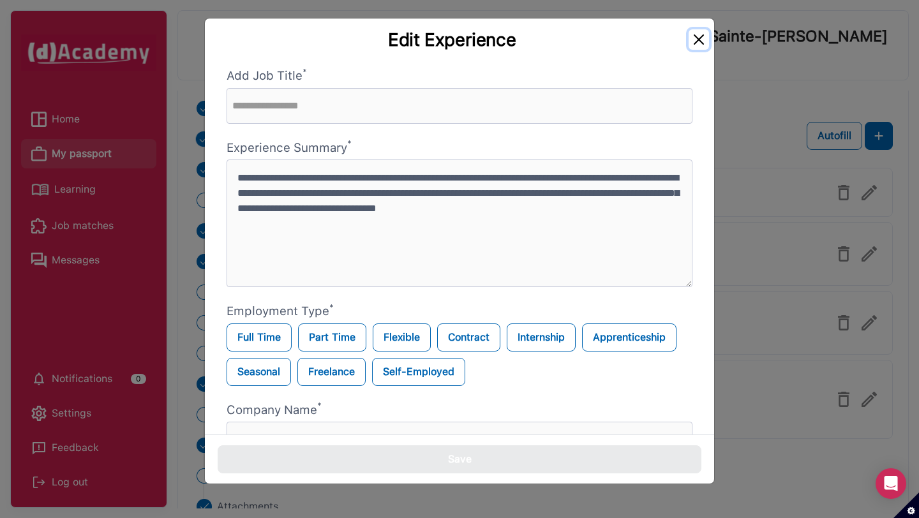
click at [693, 40] on button "Close" at bounding box center [699, 39] width 20 height 20
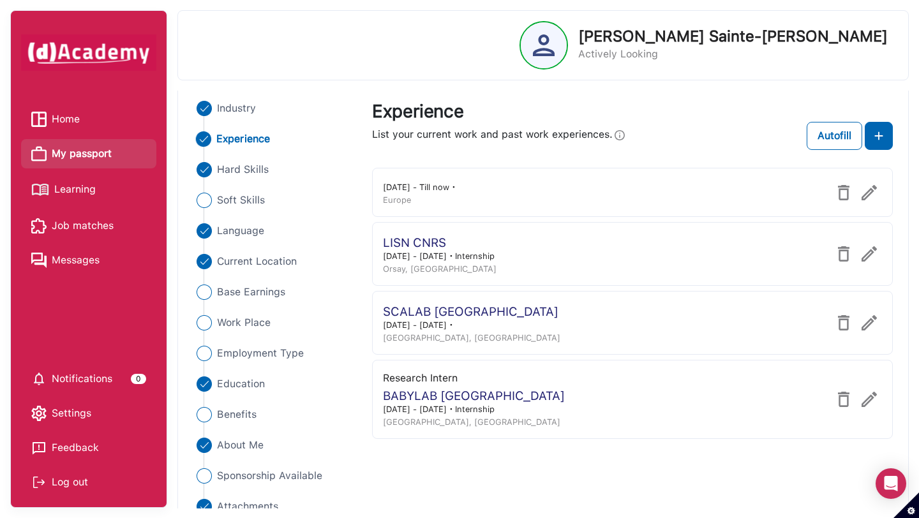
click at [873, 323] on img at bounding box center [869, 322] width 15 height 15
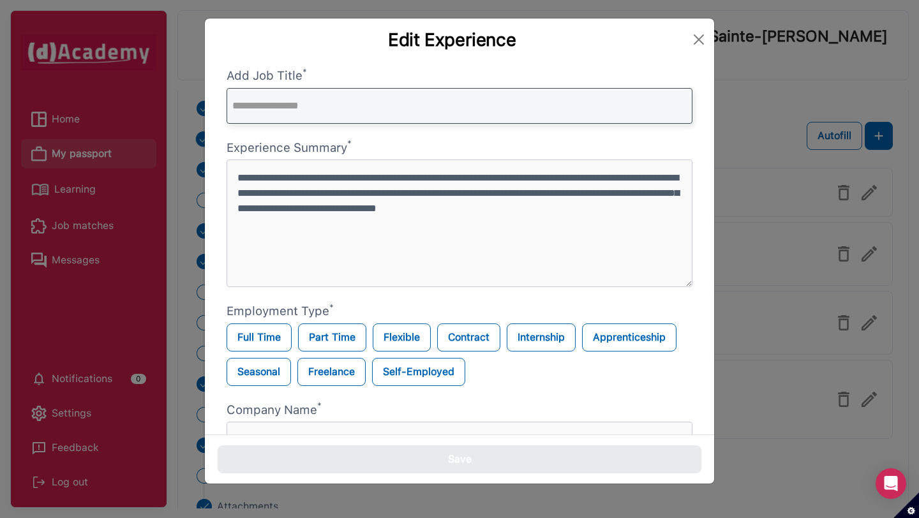
click at [451, 106] on input "text" at bounding box center [460, 106] width 466 height 36
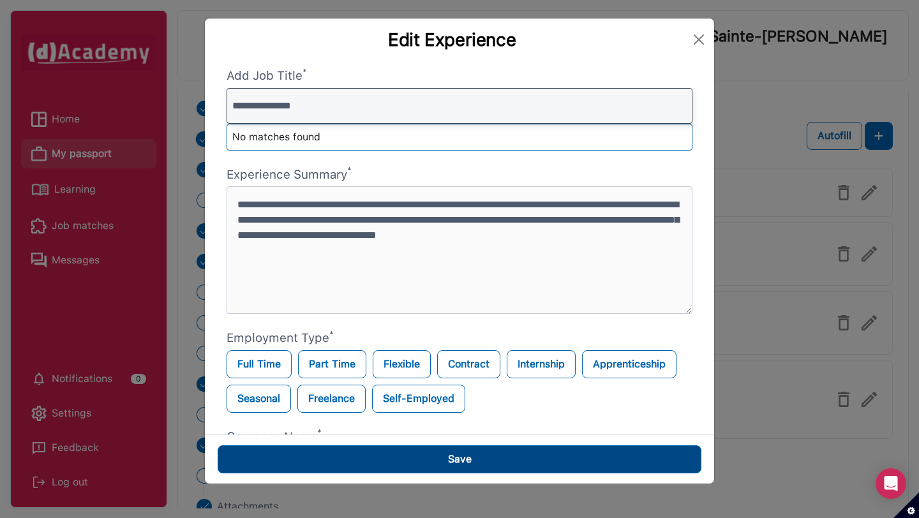
type input "**********"
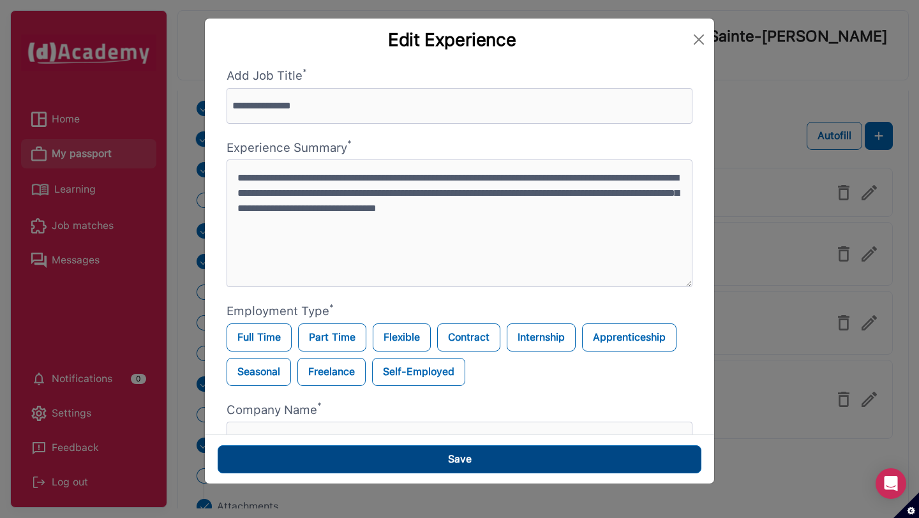
click at [534, 462] on button "Save" at bounding box center [460, 460] width 484 height 28
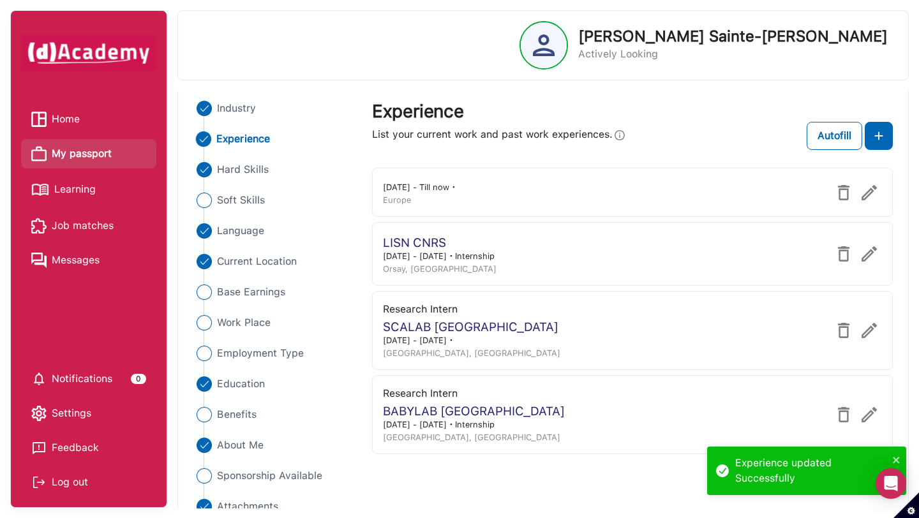
click at [871, 254] on img at bounding box center [869, 253] width 15 height 15
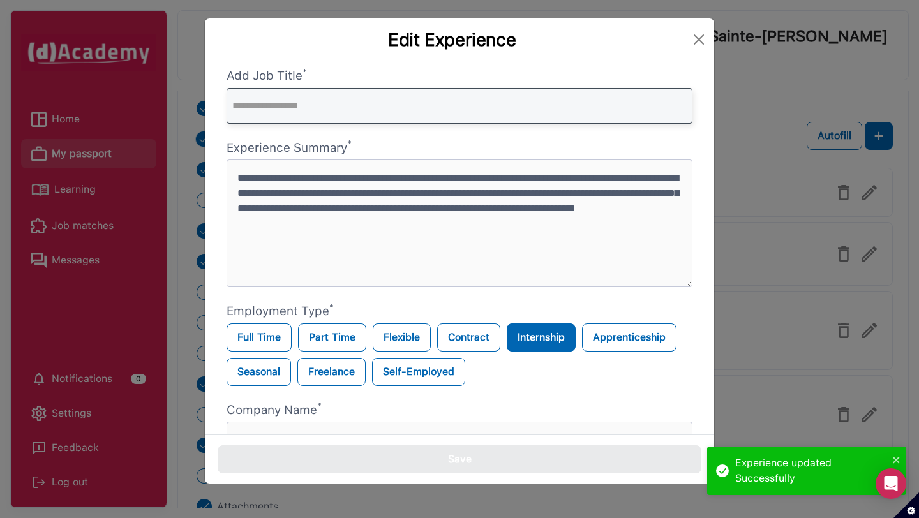
click at [458, 116] on input "text" at bounding box center [460, 106] width 466 height 36
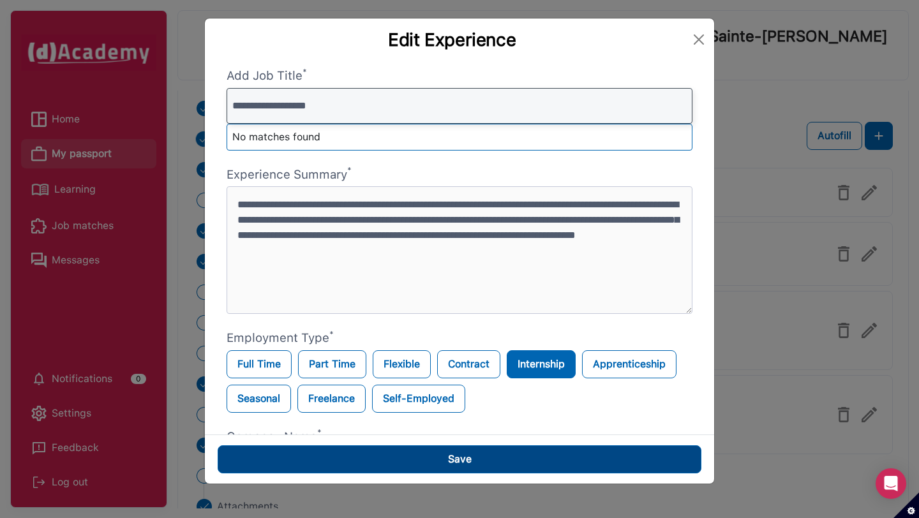
type input "**********"
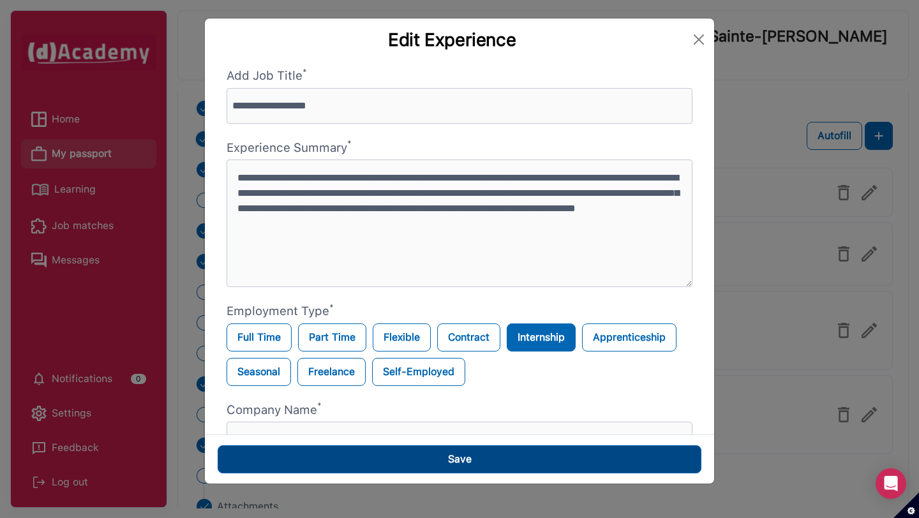
click at [460, 457] on div "Save" at bounding box center [460, 459] width 24 height 15
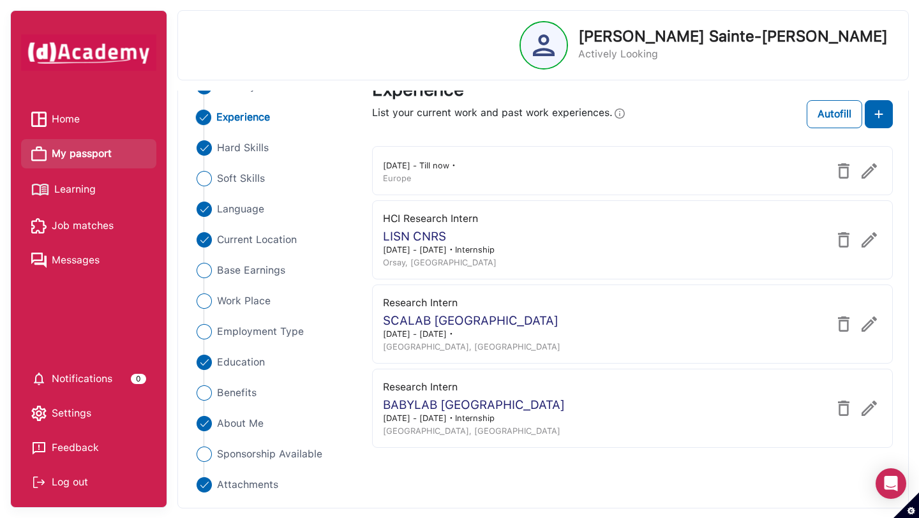
scroll to position [69, 0]
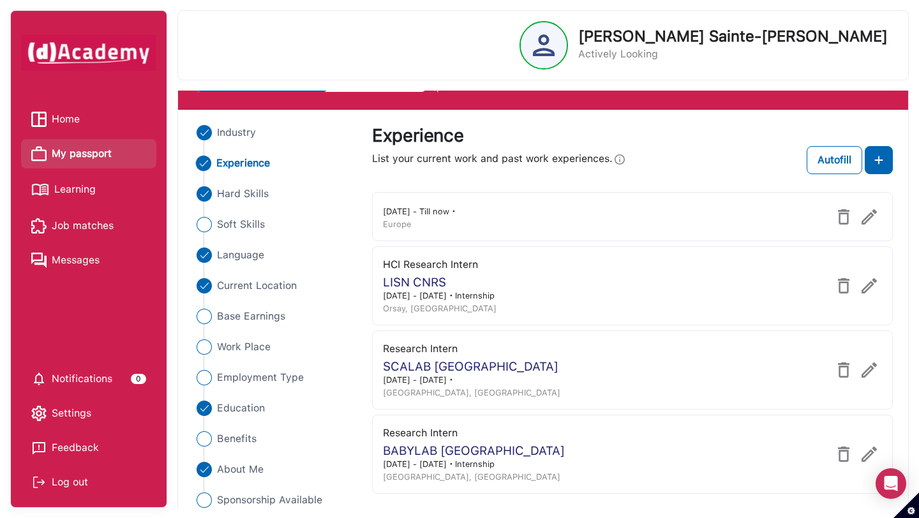
click at [843, 219] on img at bounding box center [843, 216] width 15 height 15
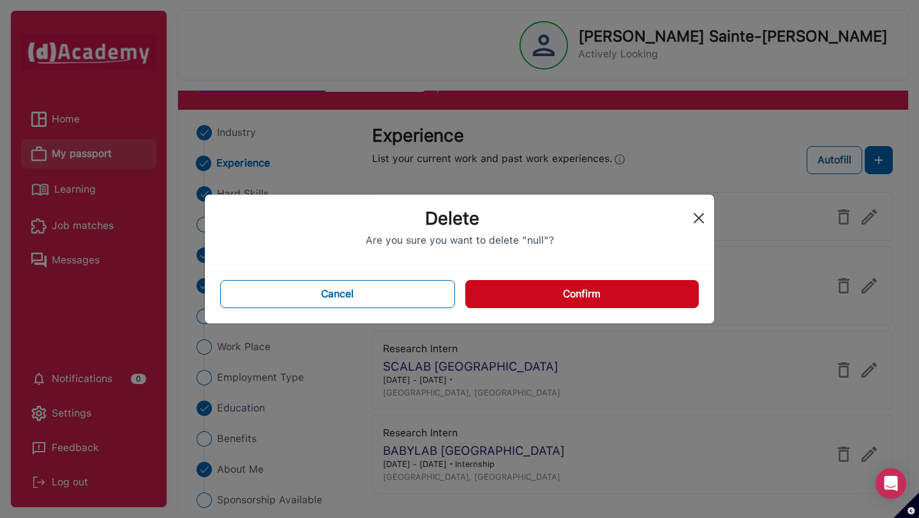
click at [700, 207] on div "Delete" at bounding box center [459, 213] width 509 height 37
click at [700, 218] on button "Close" at bounding box center [699, 218] width 20 height 20
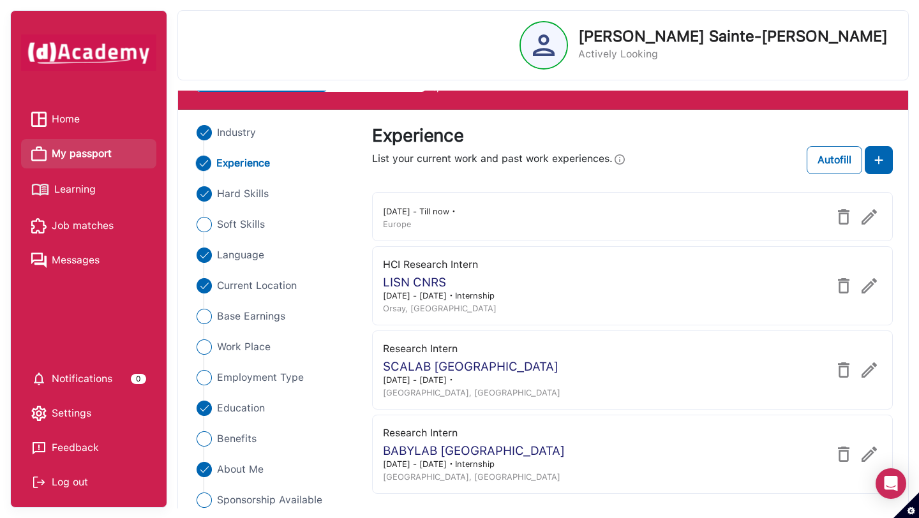
click at [866, 218] on img at bounding box center [869, 216] width 15 height 15
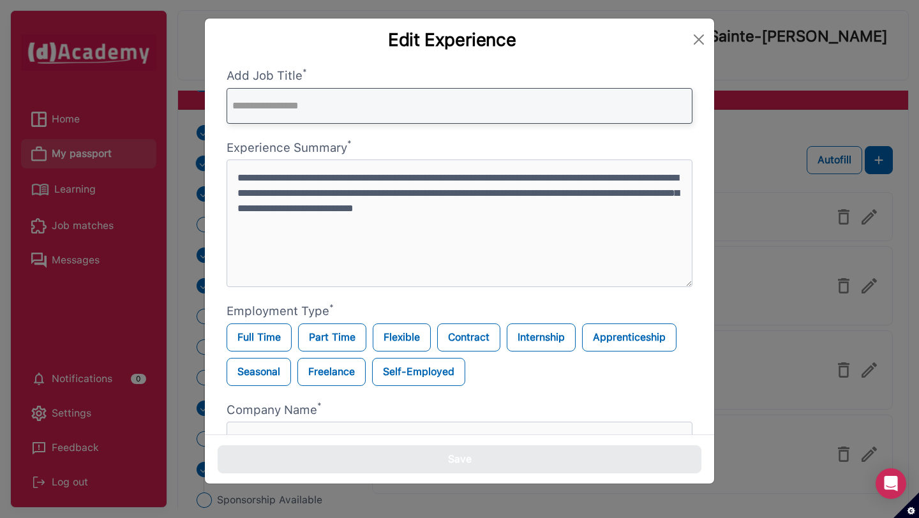
click at [424, 104] on input "text" at bounding box center [460, 106] width 466 height 36
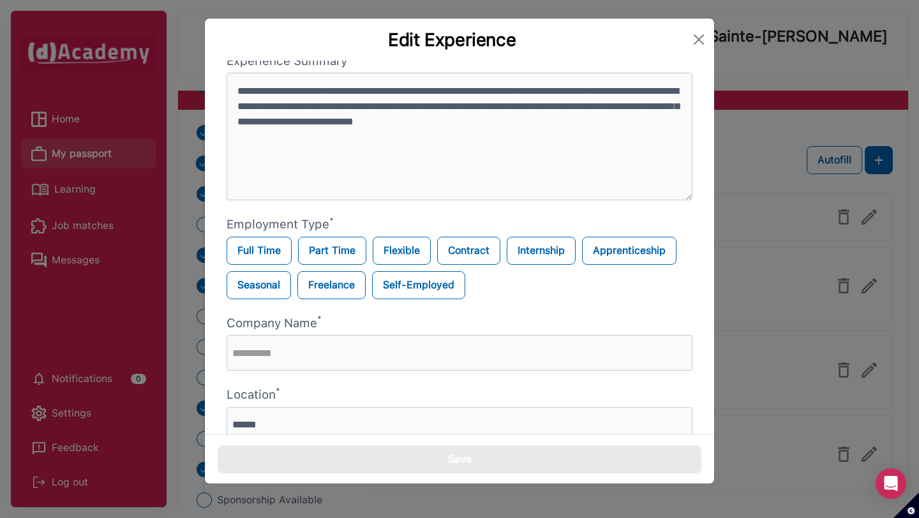
scroll to position [0, 0]
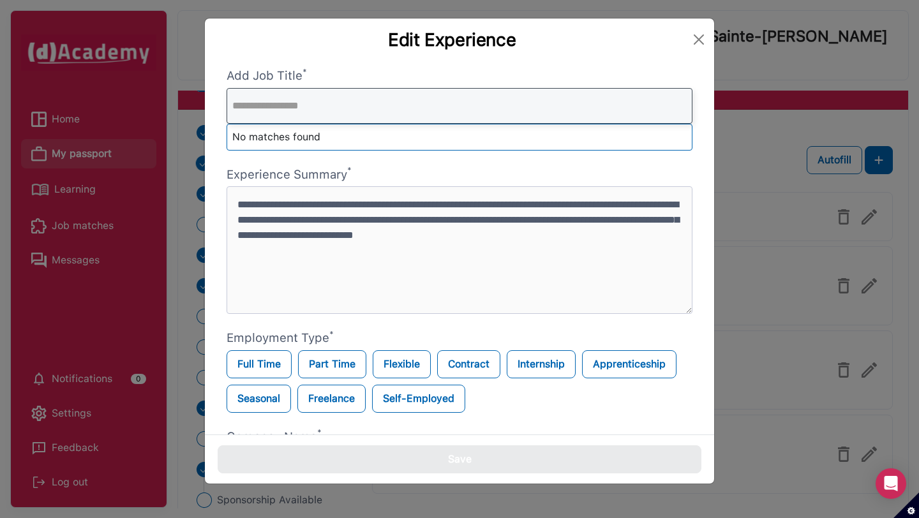
click at [377, 112] on input "text" at bounding box center [460, 106] width 466 height 36
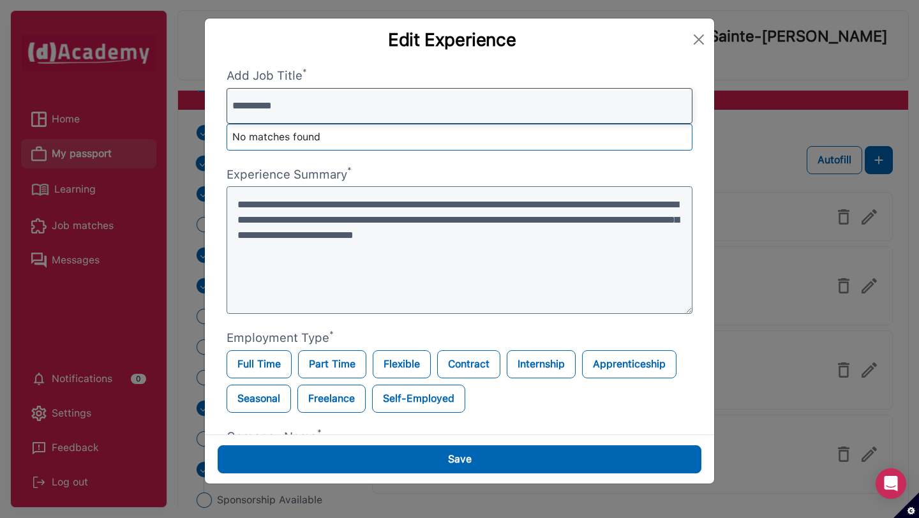
type input "**********"
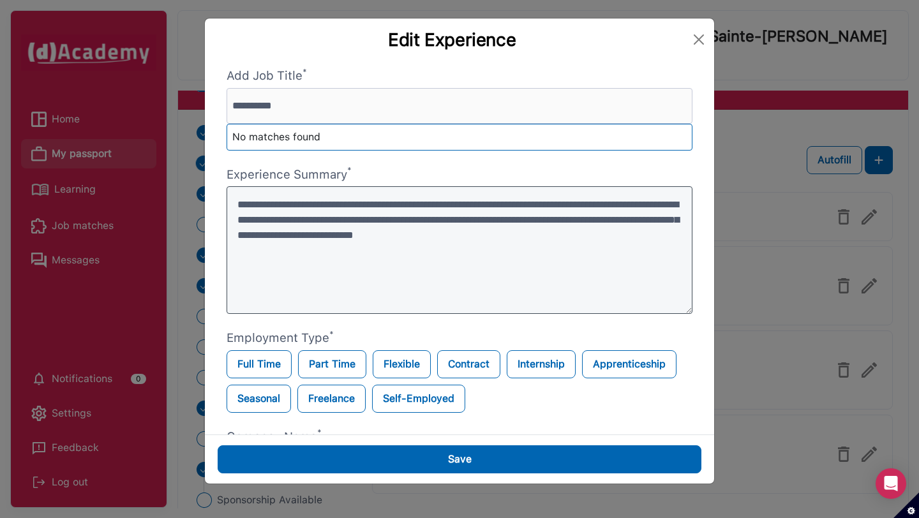
click at [269, 207] on textarea "**********" at bounding box center [460, 250] width 466 height 128
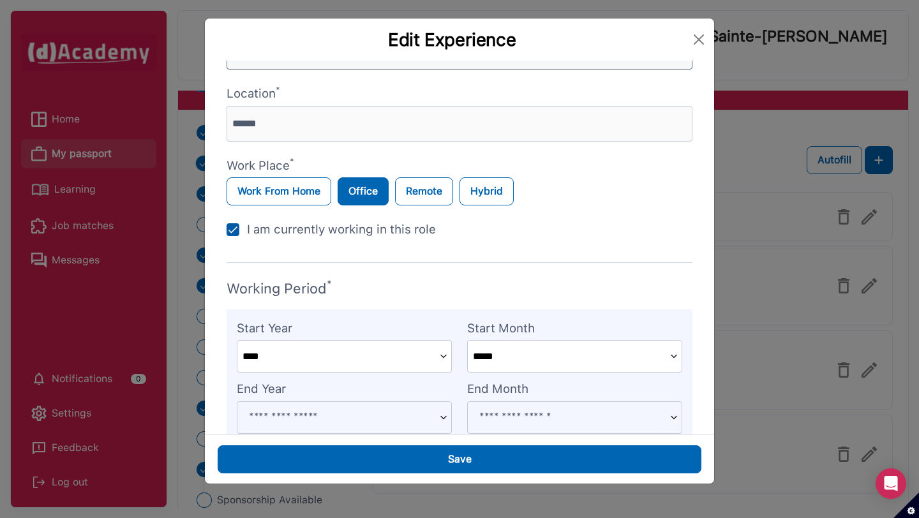
scroll to position [454, 0]
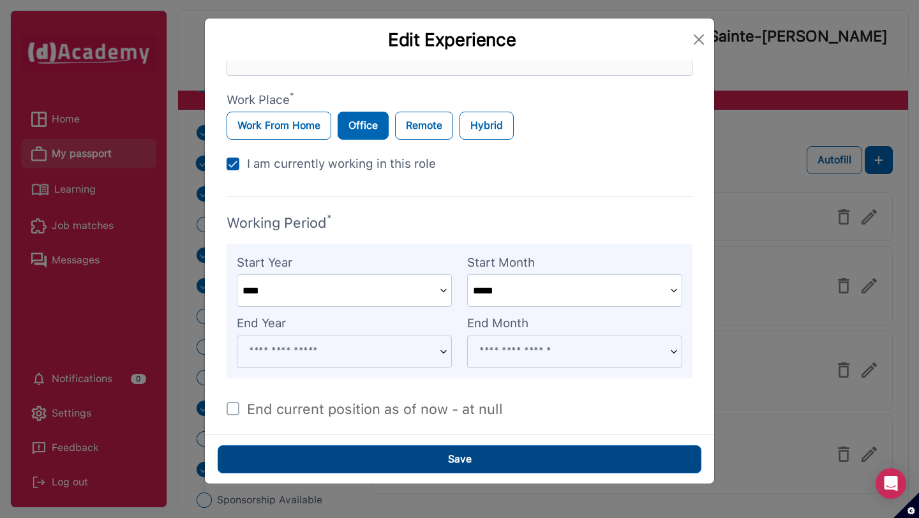
click at [431, 454] on button "Save" at bounding box center [460, 460] width 484 height 28
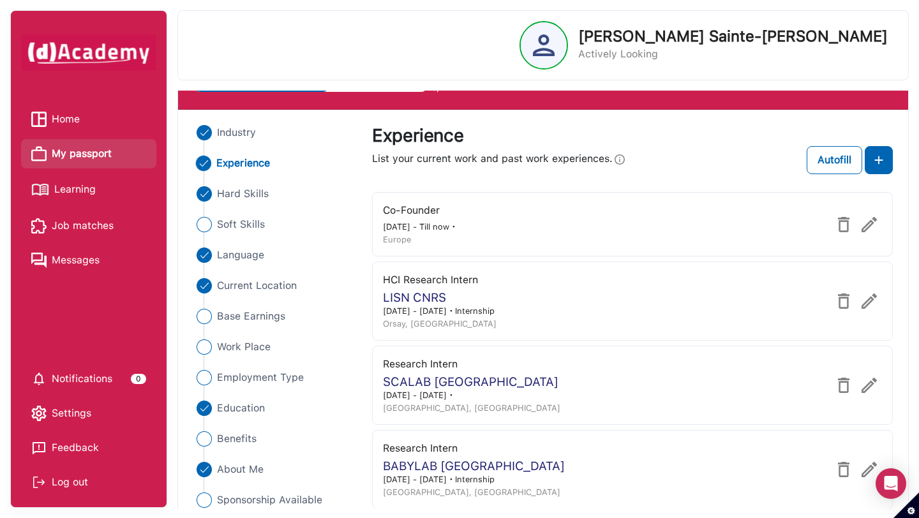
click at [866, 223] on img at bounding box center [869, 224] width 15 height 15
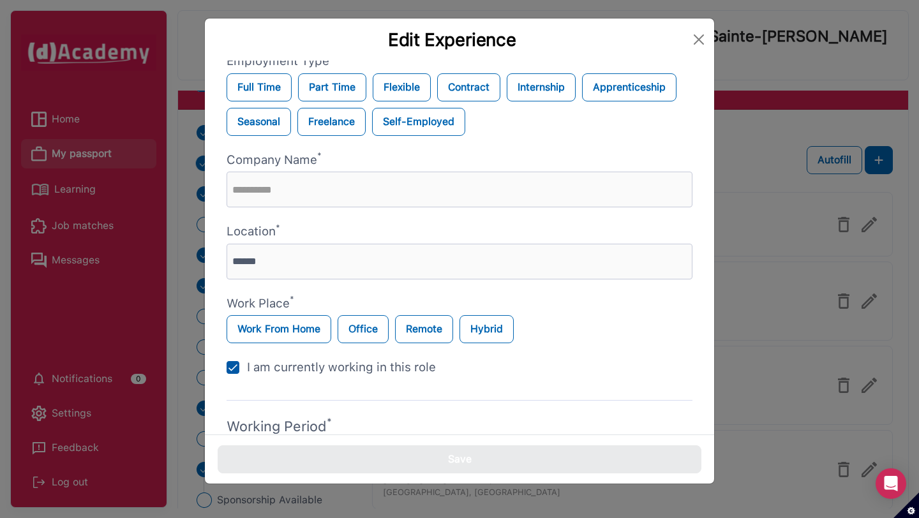
scroll to position [259, 0]
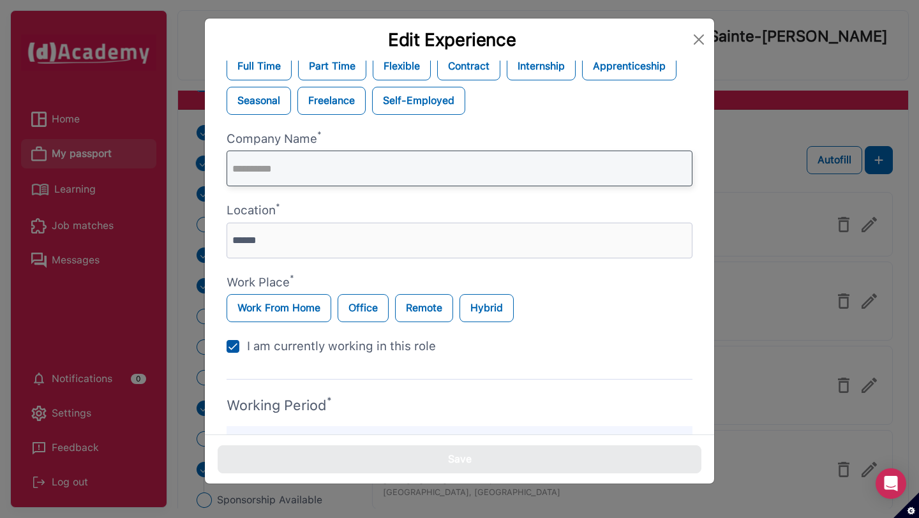
click at [350, 179] on input "text" at bounding box center [460, 169] width 466 height 36
type input "*"
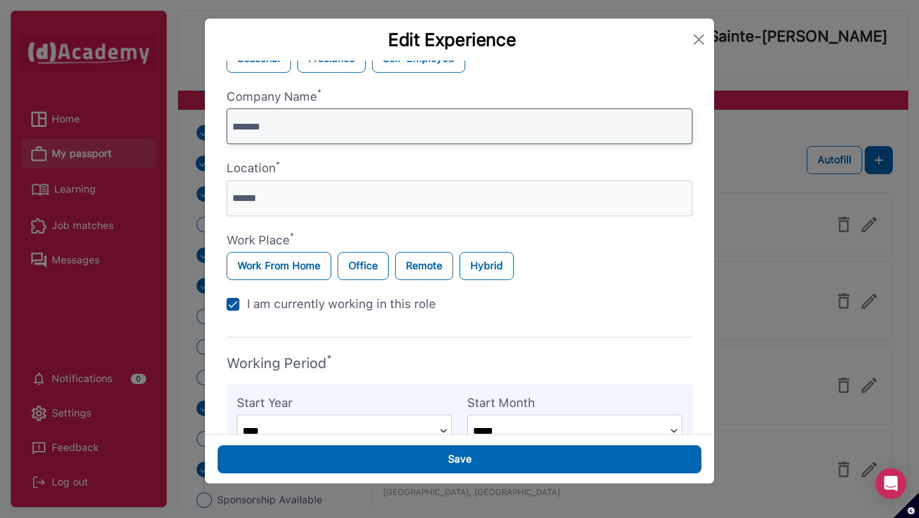
scroll to position [0, 0]
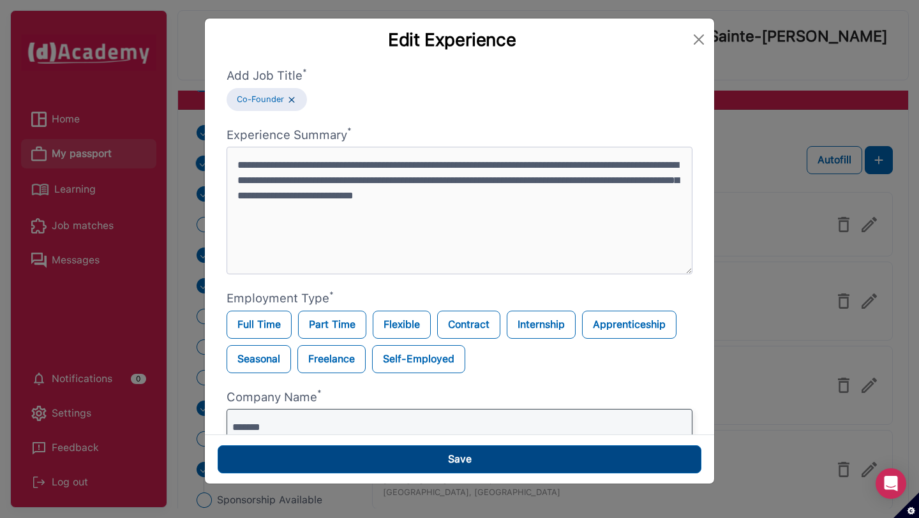
type input "*******"
click at [510, 464] on button "Save" at bounding box center [460, 460] width 484 height 28
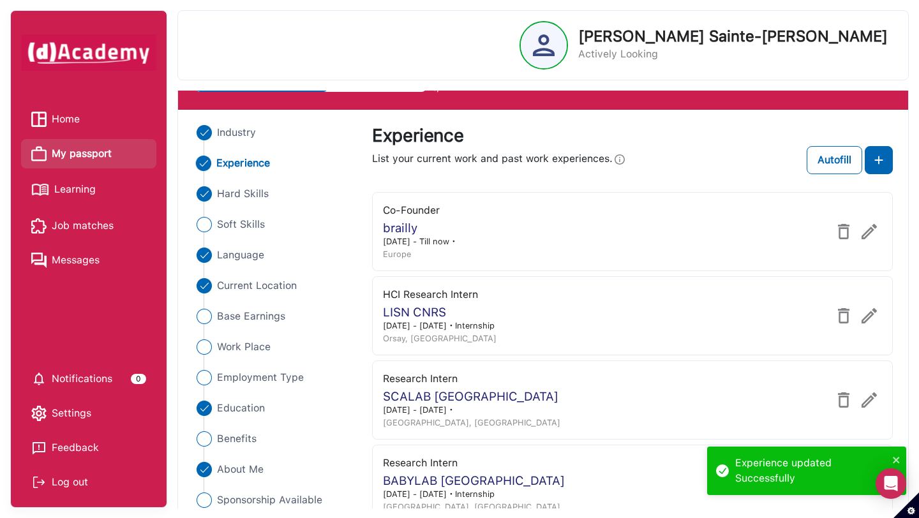
scroll to position [115, 0]
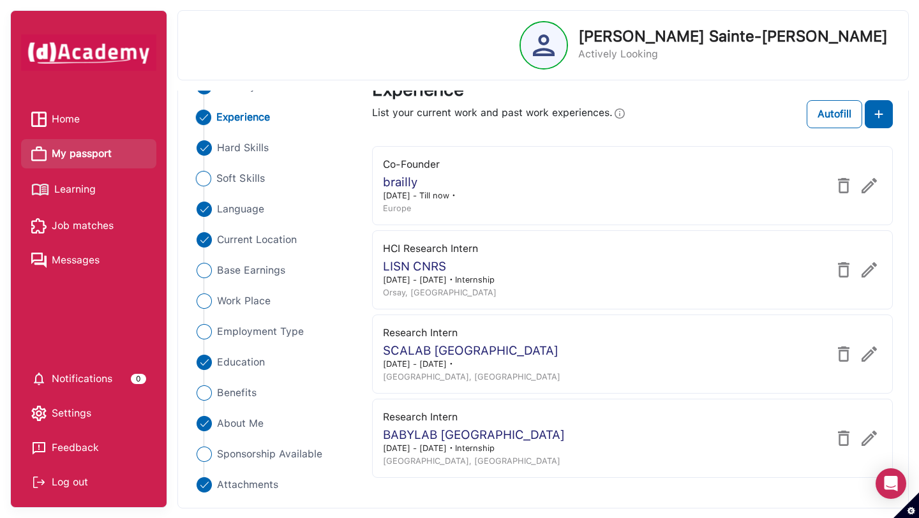
click at [235, 183] on span "Soft Skills" at bounding box center [240, 178] width 49 height 15
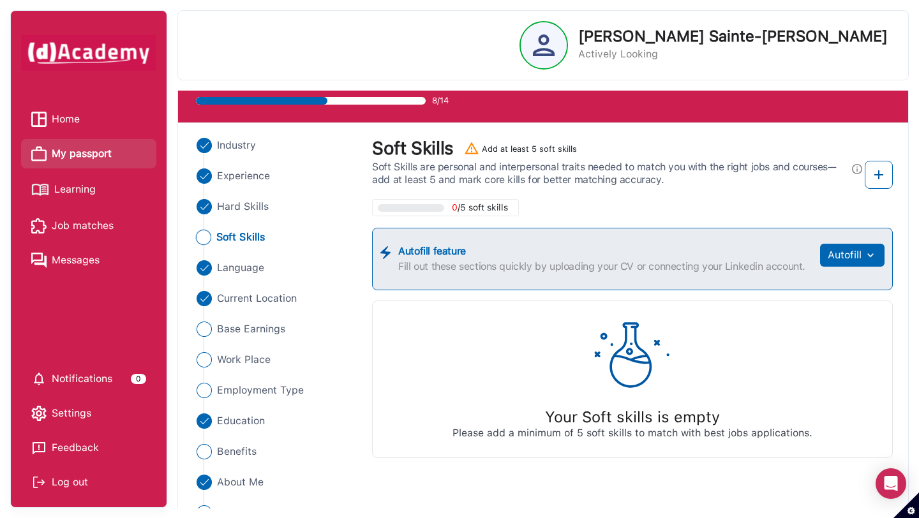
scroll to position [0, 0]
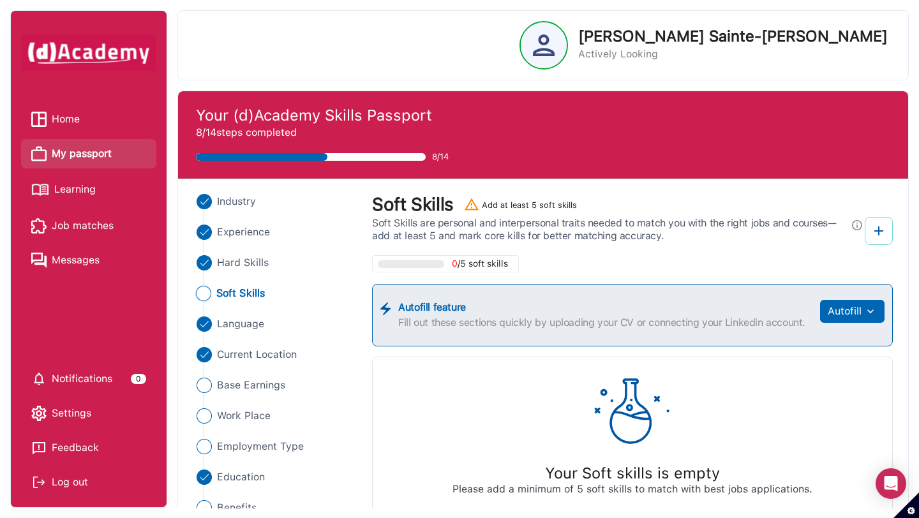
click at [885, 233] on img at bounding box center [878, 230] width 15 height 15
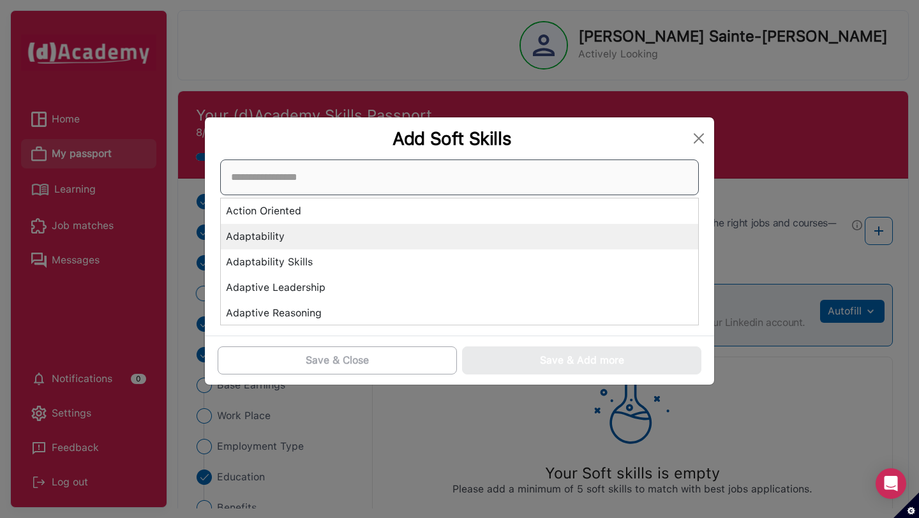
click at [467, 245] on div "Action Oriented Adaptability Adaptability Skills Adaptive Leadership Adaptive R…" at bounding box center [459, 243] width 479 height 166
click at [467, 245] on div "Adaptability" at bounding box center [459, 237] width 477 height 26
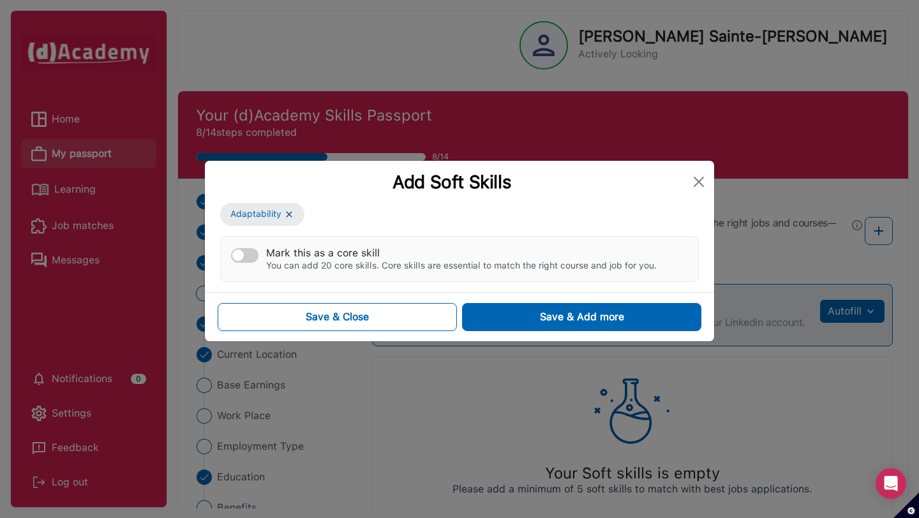
click at [268, 253] on div "Mark this as a core skill" at bounding box center [461, 253] width 391 height 12
click at [259, 253] on button "Mark this as a core skill You can add 20 core skills. Core skills are essential…" at bounding box center [244, 255] width 27 height 15
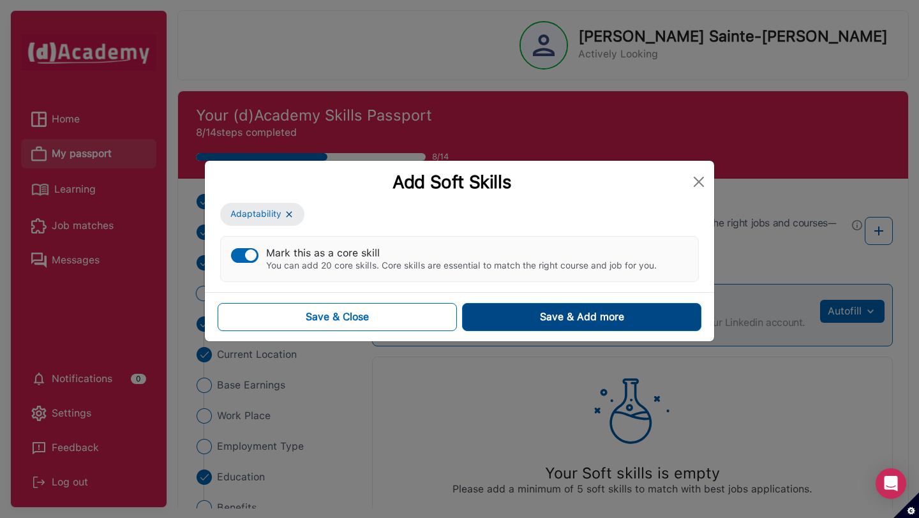
click at [542, 315] on div "Save & Add more" at bounding box center [582, 317] width 84 height 15
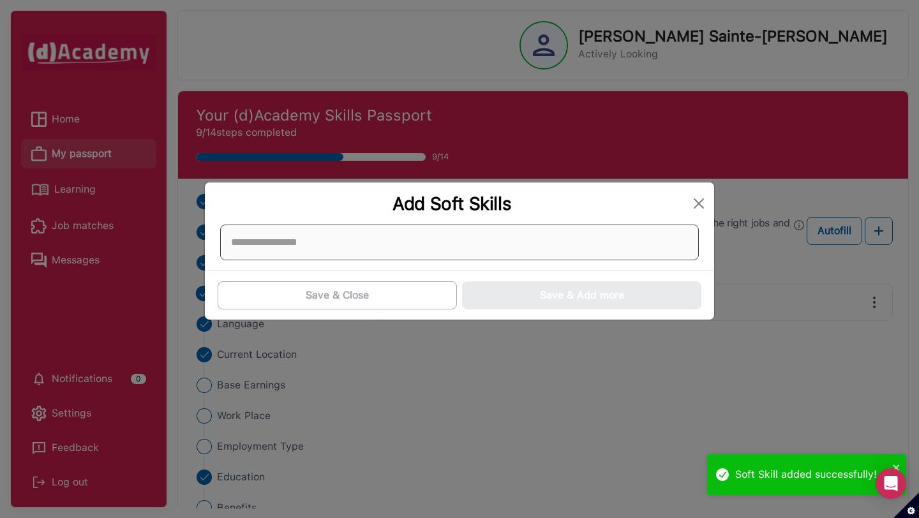
click at [442, 256] on div at bounding box center [459, 243] width 479 height 36
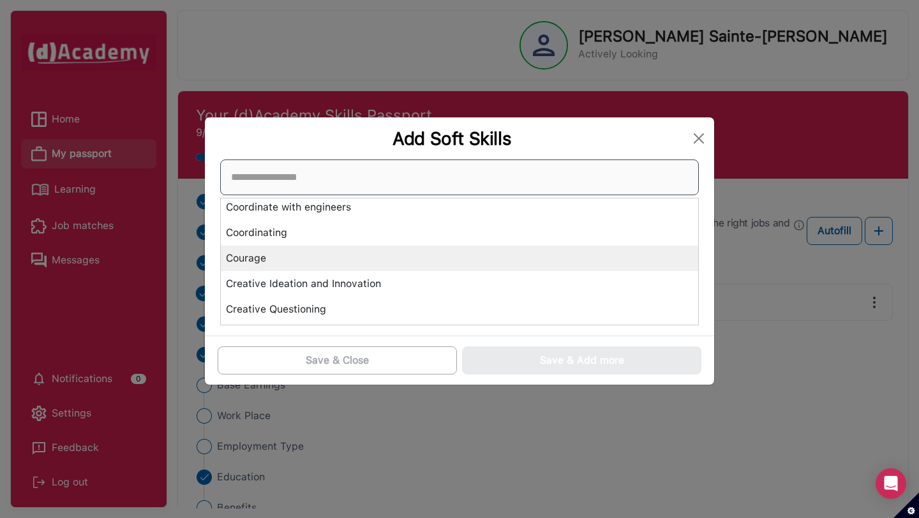
scroll to position [1254, 0]
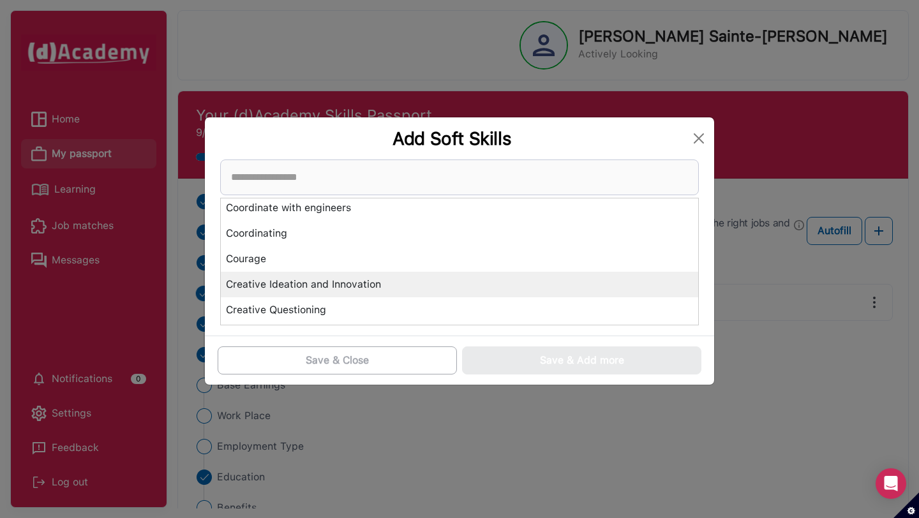
click at [428, 285] on div "Creative Ideation and Innovation" at bounding box center [459, 285] width 477 height 26
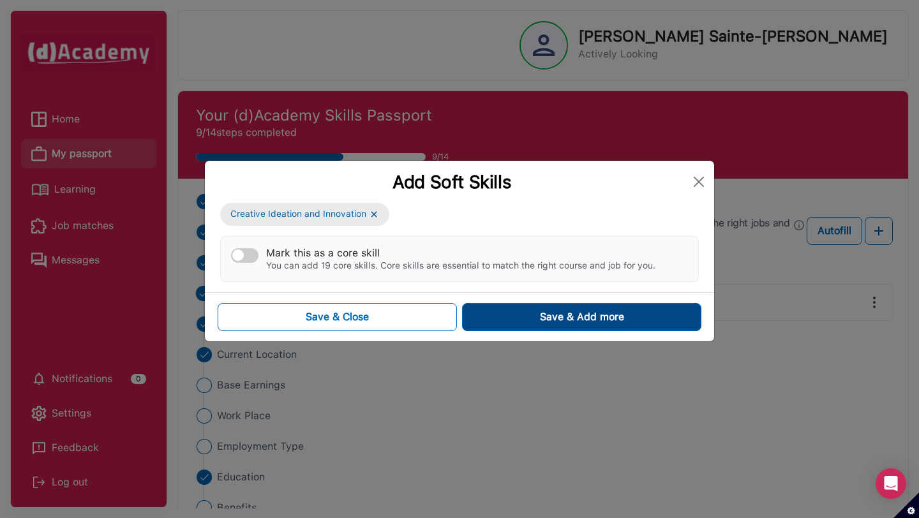
click at [520, 317] on button "Save & Add more" at bounding box center [581, 317] width 239 height 28
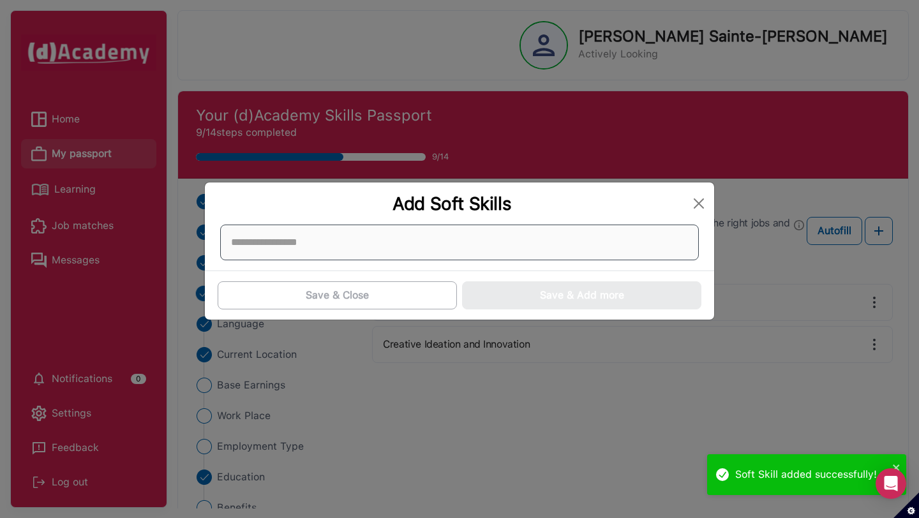
click at [509, 253] on div at bounding box center [459, 243] width 479 height 36
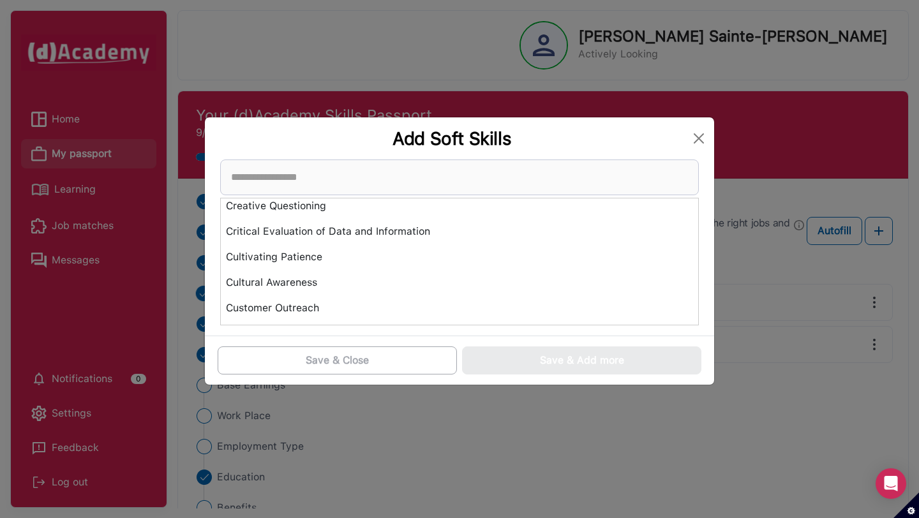
scroll to position [1335, 0]
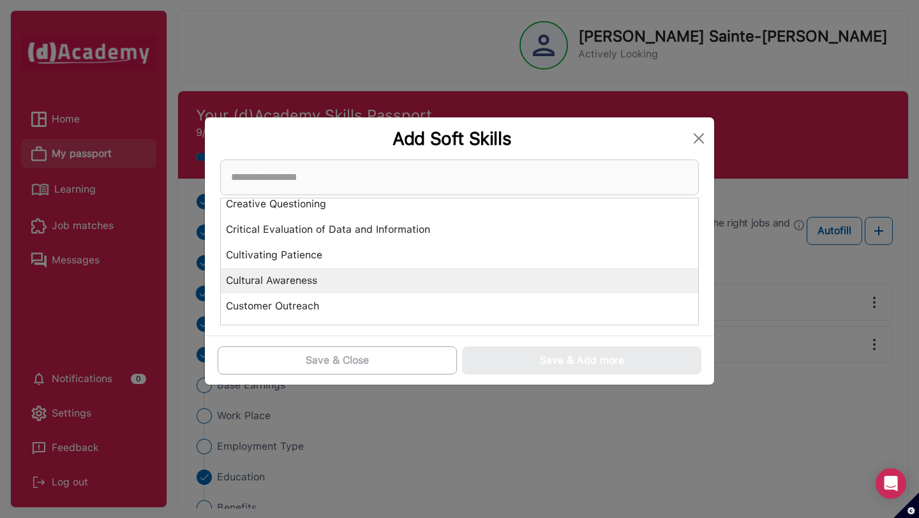
click at [292, 283] on div "Cultural Awareness" at bounding box center [459, 281] width 477 height 26
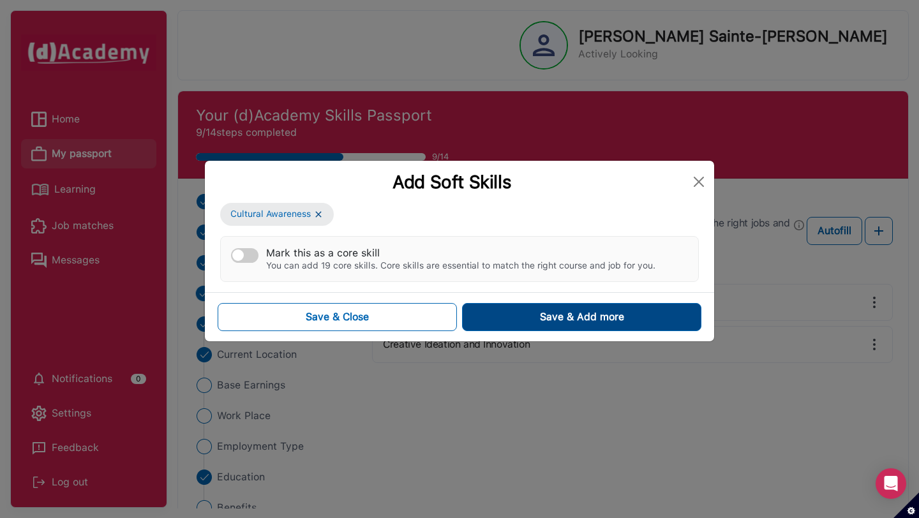
click at [581, 310] on div "Save & Add more" at bounding box center [582, 317] width 84 height 15
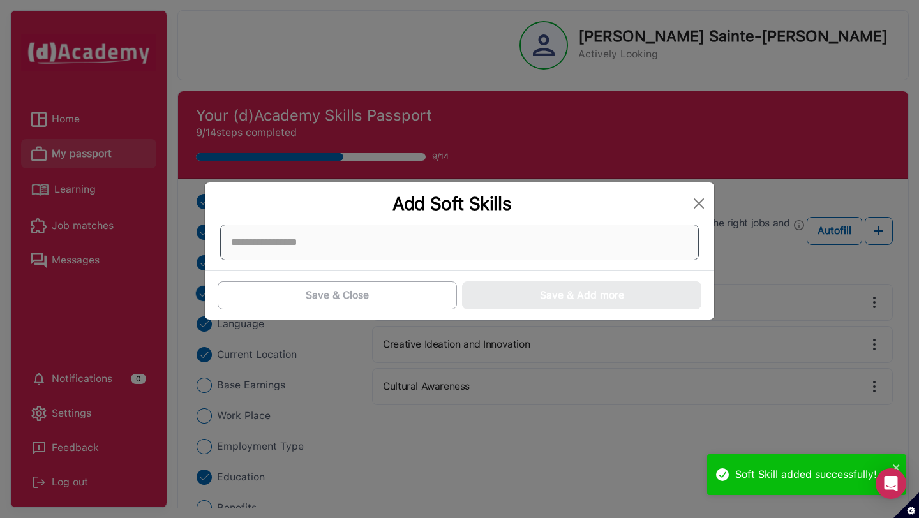
click at [451, 245] on div at bounding box center [459, 243] width 479 height 36
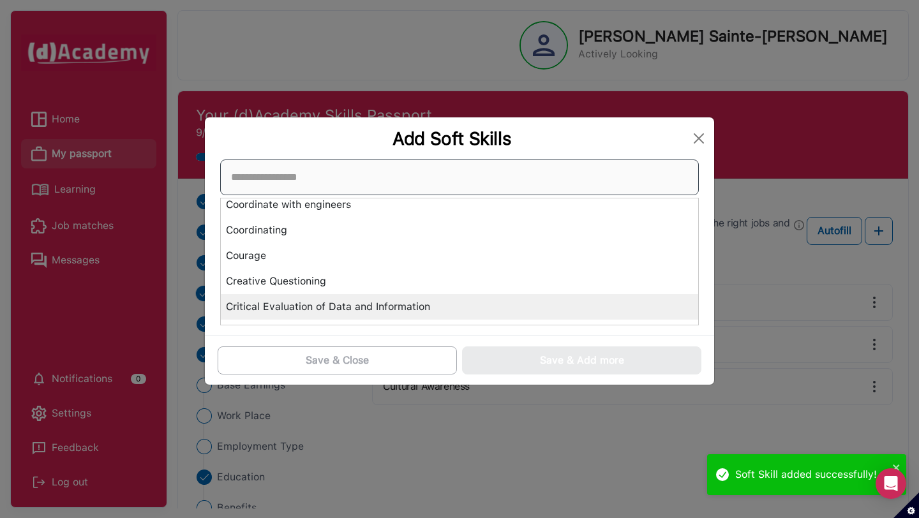
scroll to position [1273, 0]
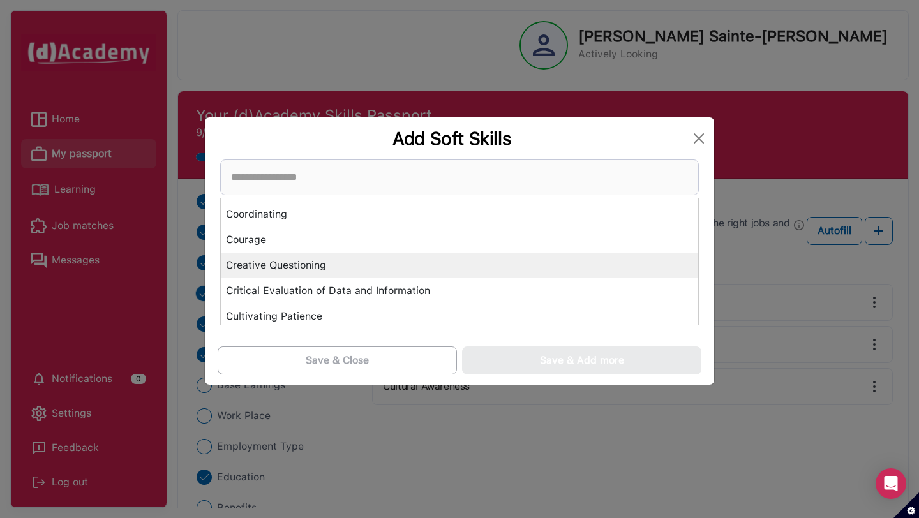
click at [343, 259] on div "Creative Questioning" at bounding box center [459, 266] width 477 height 26
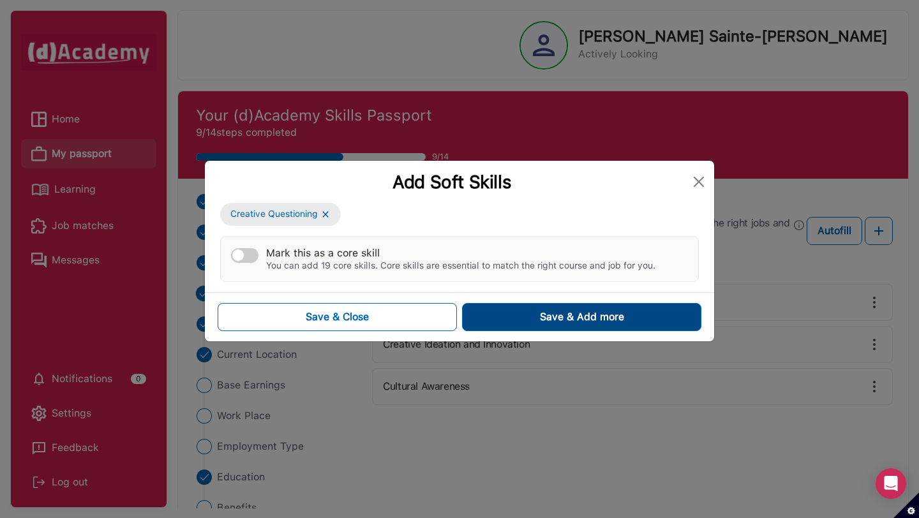
click at [548, 308] on button "Save & Add more" at bounding box center [581, 317] width 239 height 28
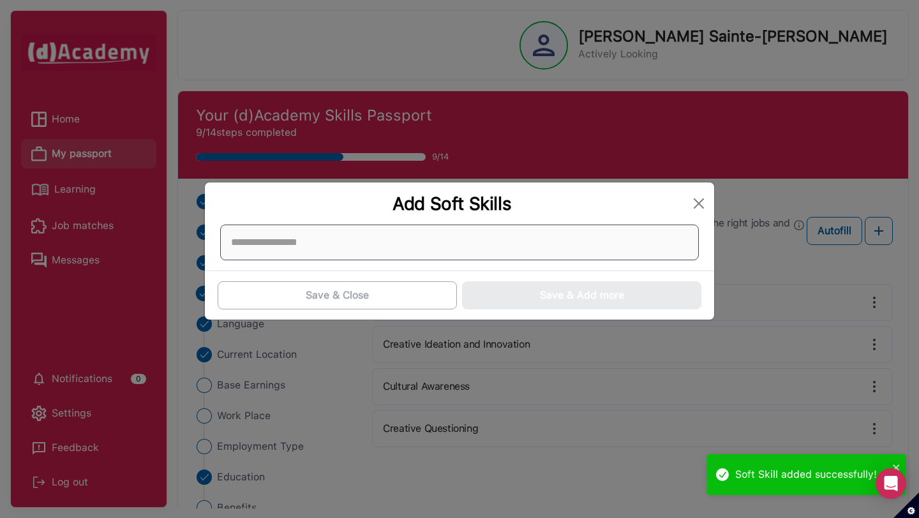
click at [456, 251] on div at bounding box center [459, 243] width 479 height 36
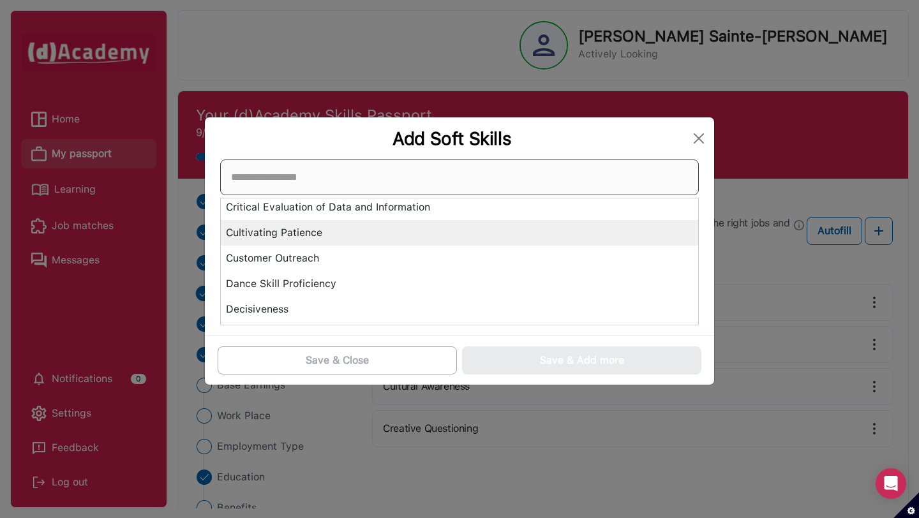
scroll to position [1334, 0]
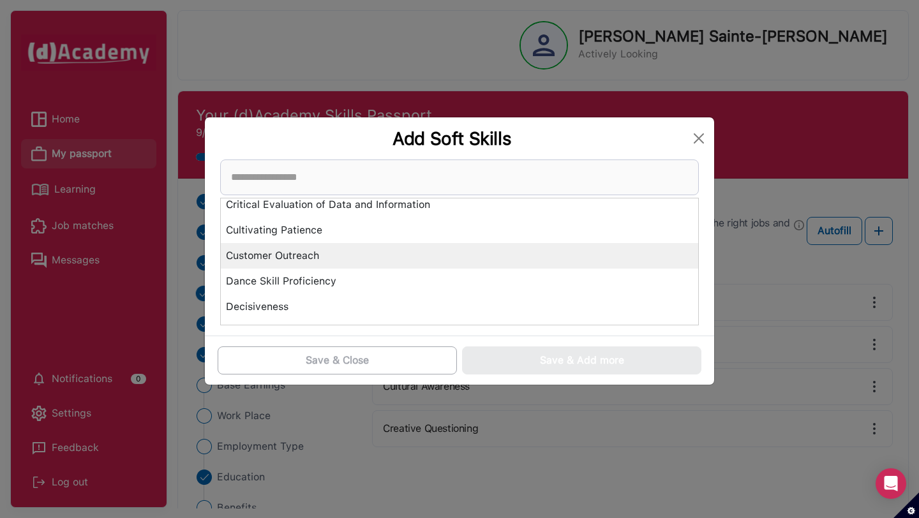
click at [370, 264] on div "Customer Outreach" at bounding box center [459, 256] width 477 height 26
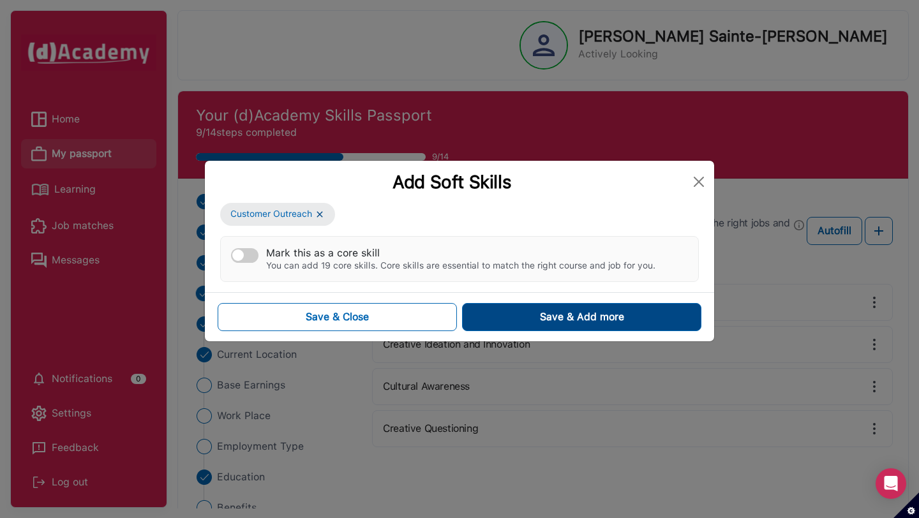
click at [539, 323] on button "Save & Add more" at bounding box center [581, 317] width 239 height 28
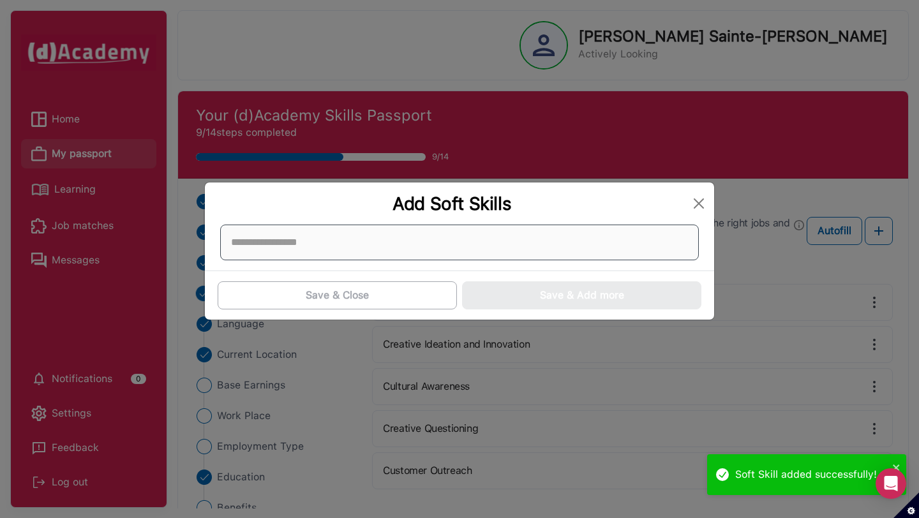
click at [451, 240] on div at bounding box center [459, 243] width 479 height 36
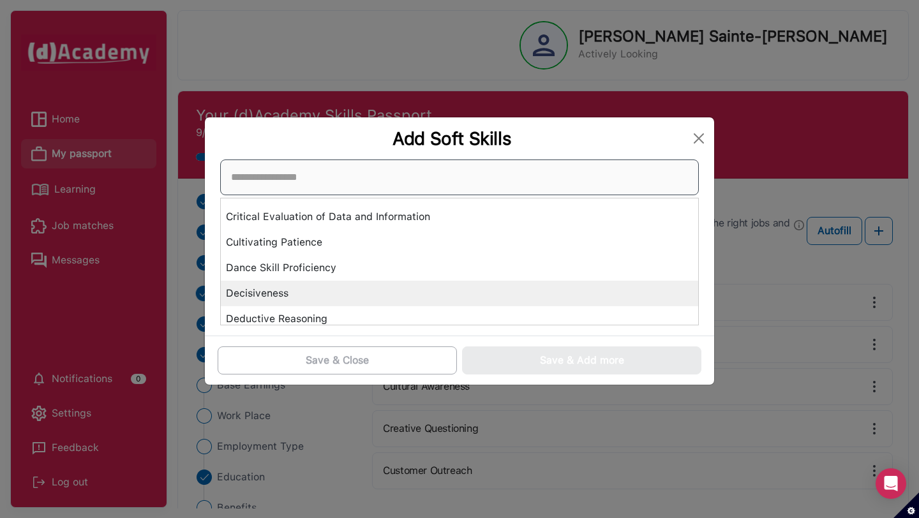
scroll to position [1340, 0]
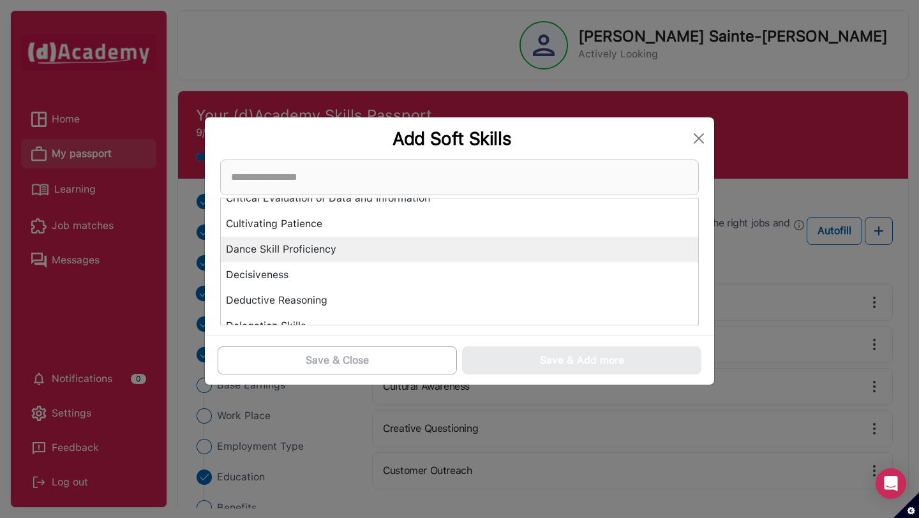
click at [375, 253] on div "Dance Skill Proficiency" at bounding box center [459, 250] width 477 height 26
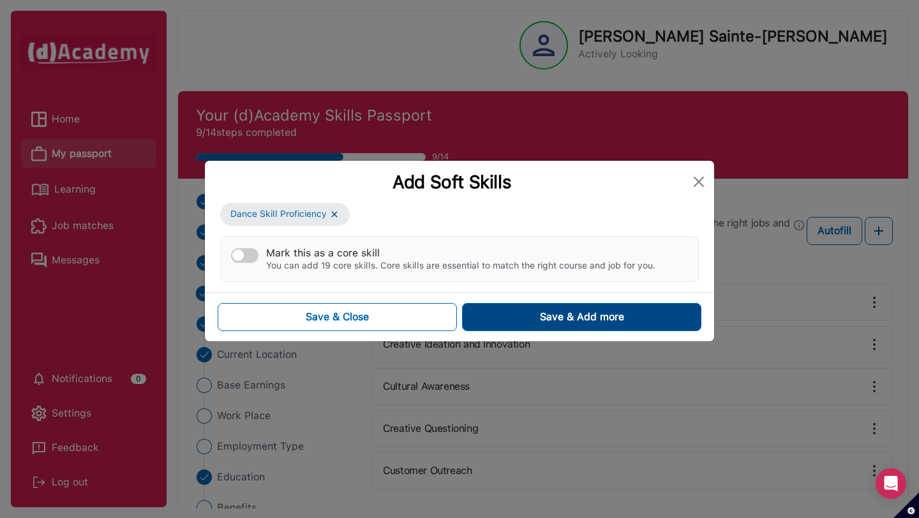
click at [529, 311] on button "Save & Add more" at bounding box center [581, 317] width 239 height 28
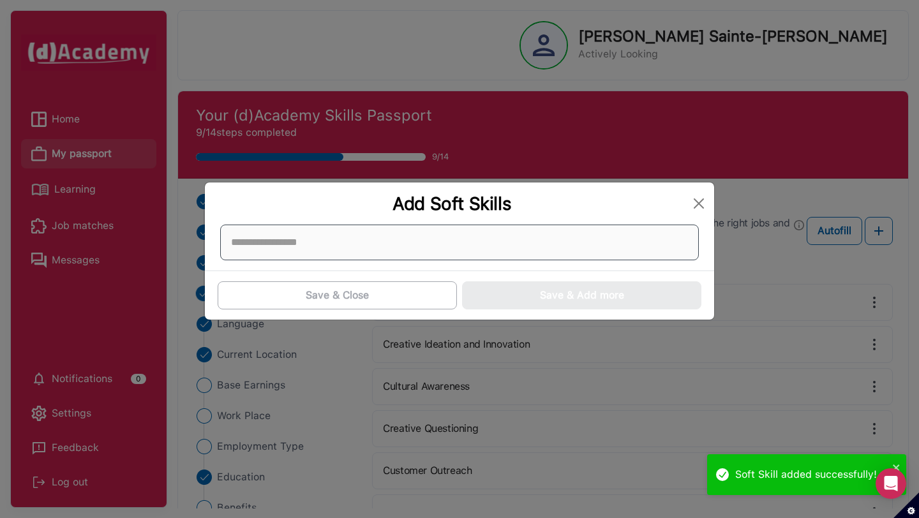
click at [459, 253] on div at bounding box center [459, 243] width 479 height 36
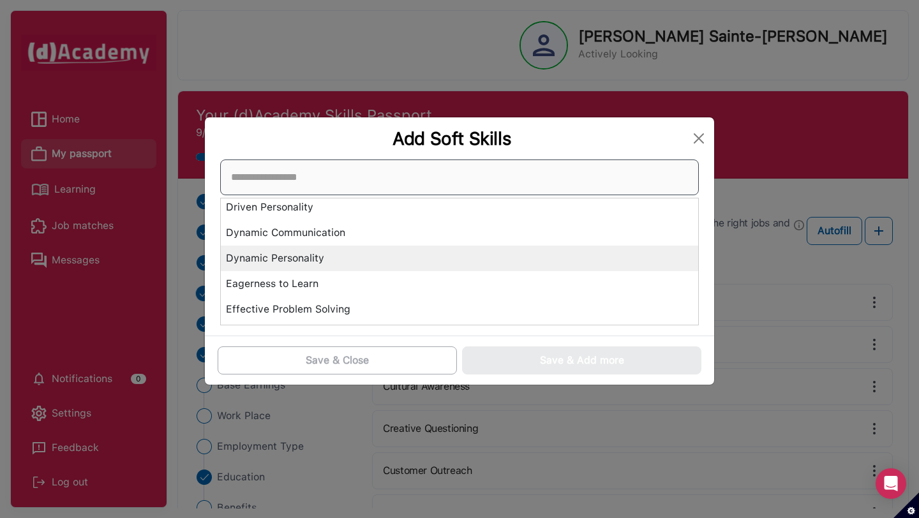
scroll to position [1589, 0]
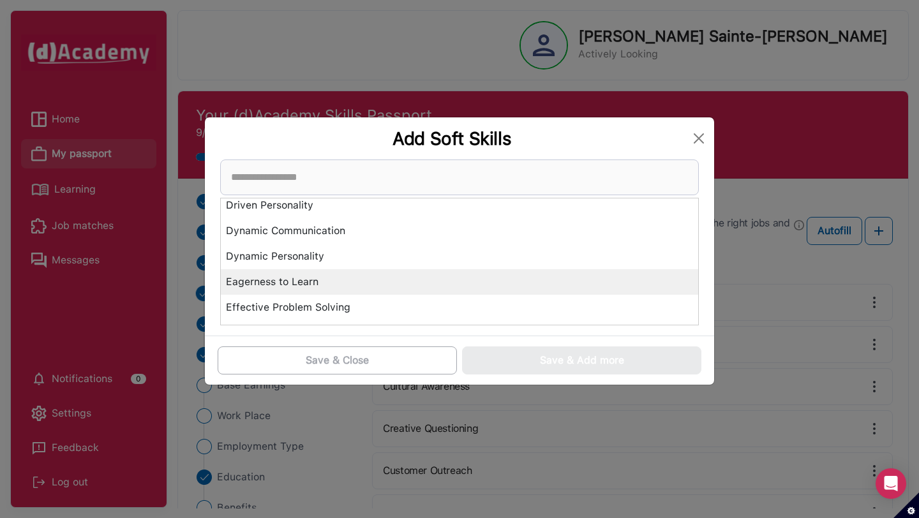
click at [330, 282] on div "Eagerness to Learn" at bounding box center [459, 282] width 477 height 26
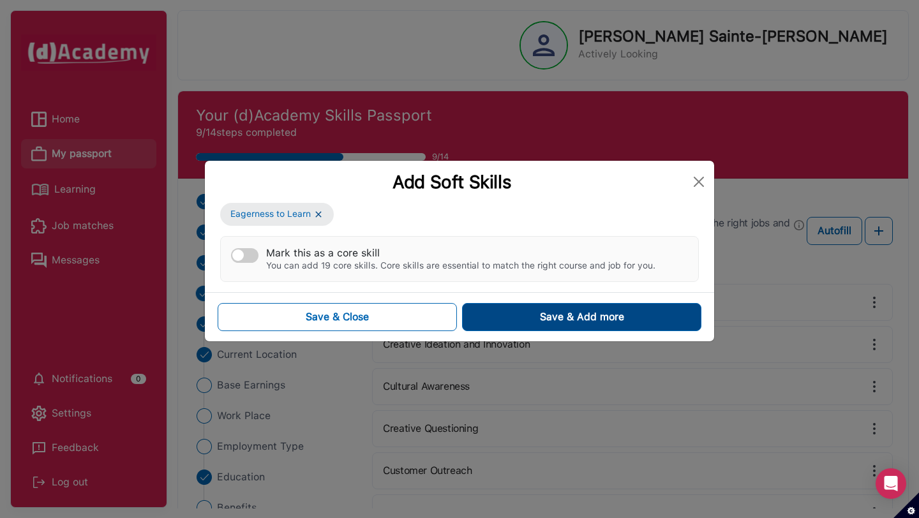
click at [481, 319] on button "Save & Add more" at bounding box center [581, 317] width 239 height 28
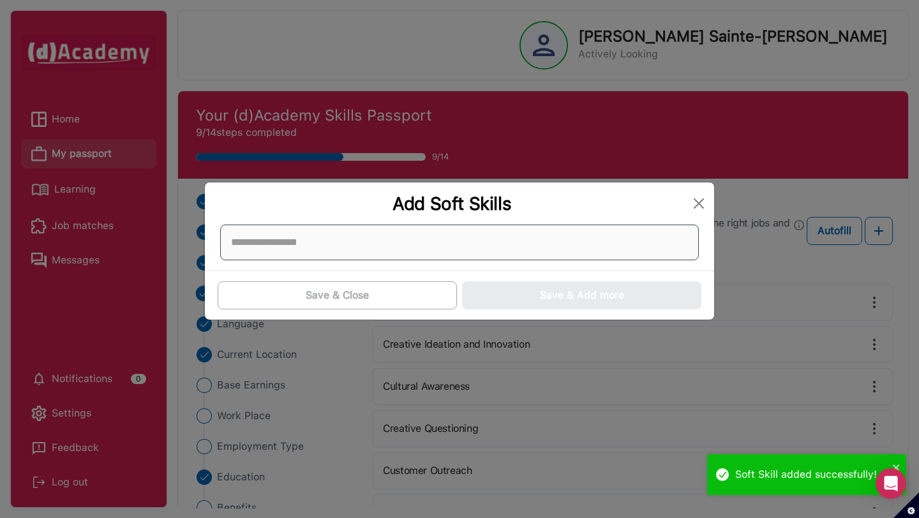
click at [427, 252] on div at bounding box center [459, 243] width 479 height 36
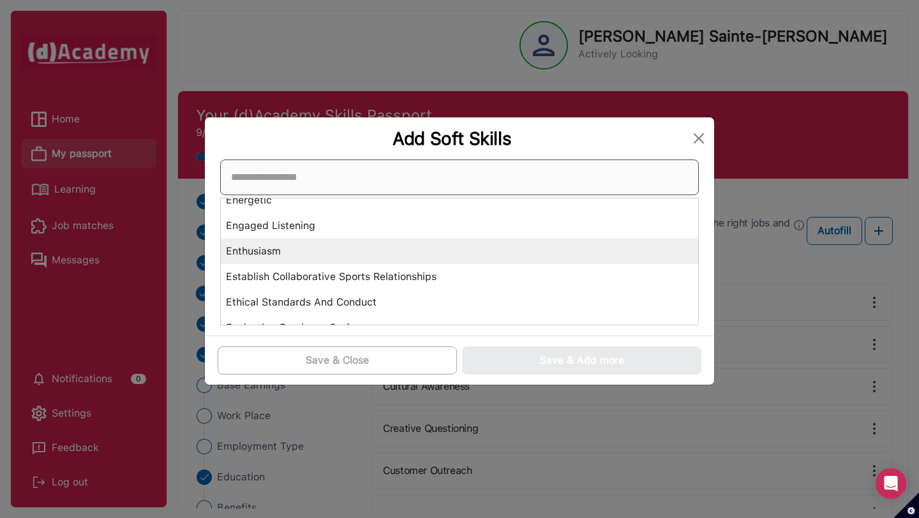
scroll to position [1903, 0]
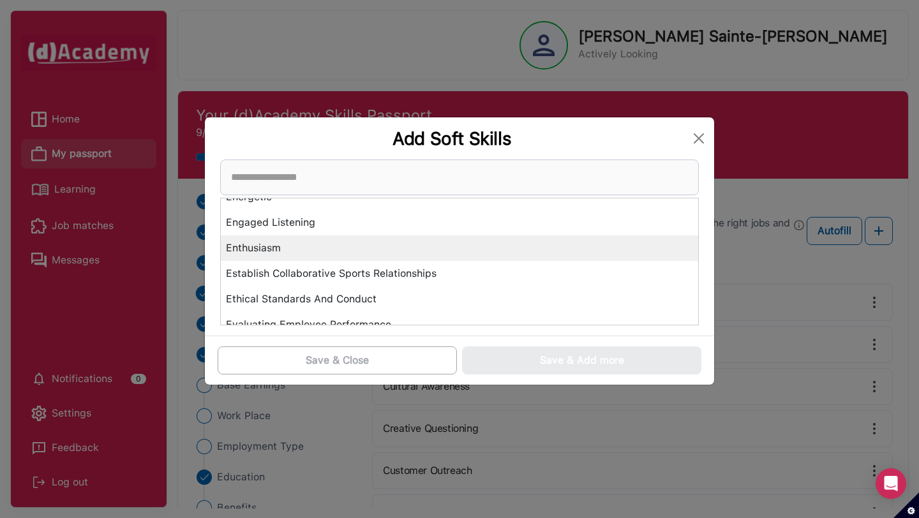
click at [389, 250] on div "Enthusiasm" at bounding box center [459, 249] width 477 height 26
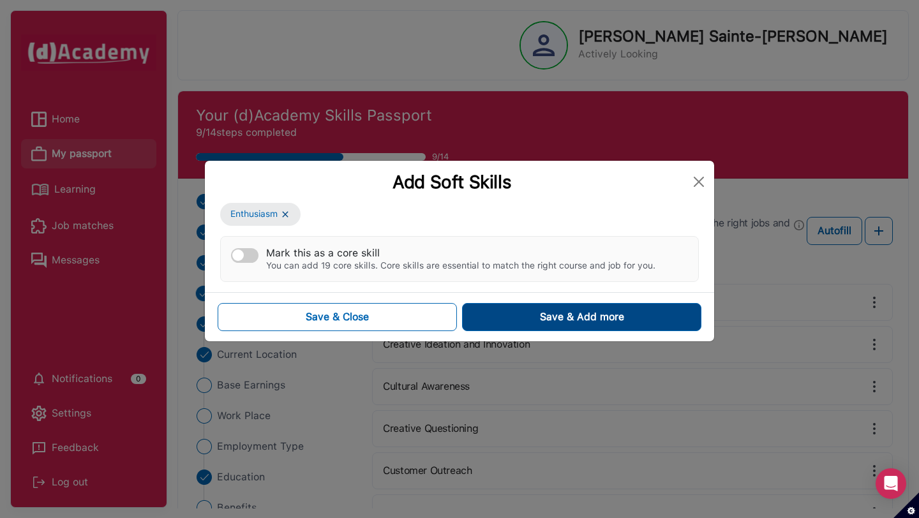
click at [500, 312] on button "Save & Add more" at bounding box center [581, 317] width 239 height 28
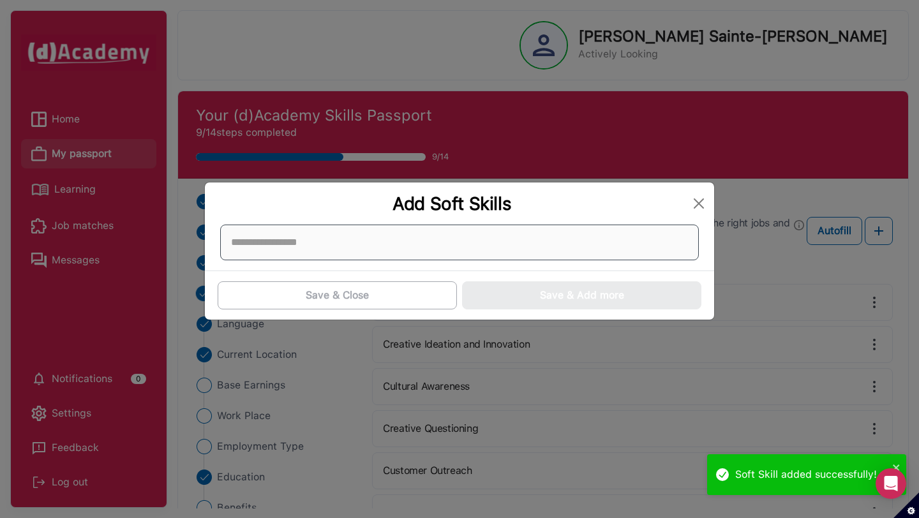
click at [435, 250] on div at bounding box center [459, 243] width 479 height 36
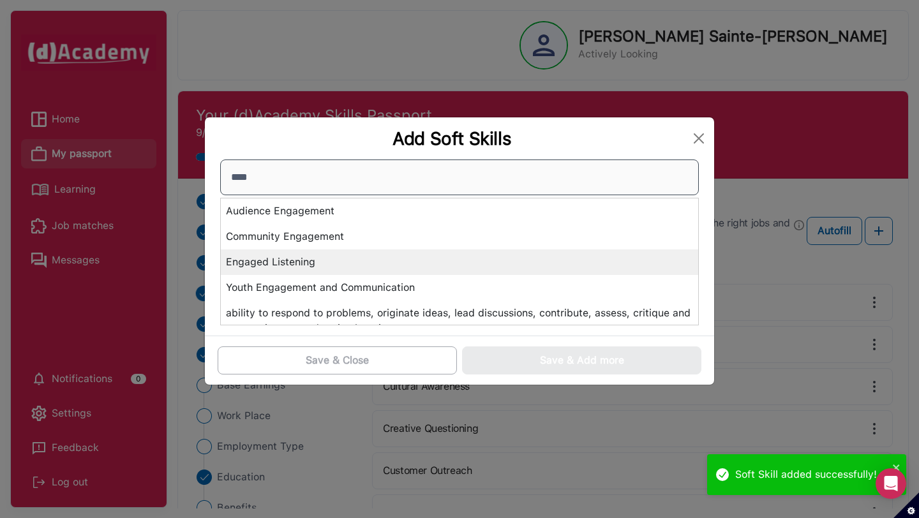
type input "*****"
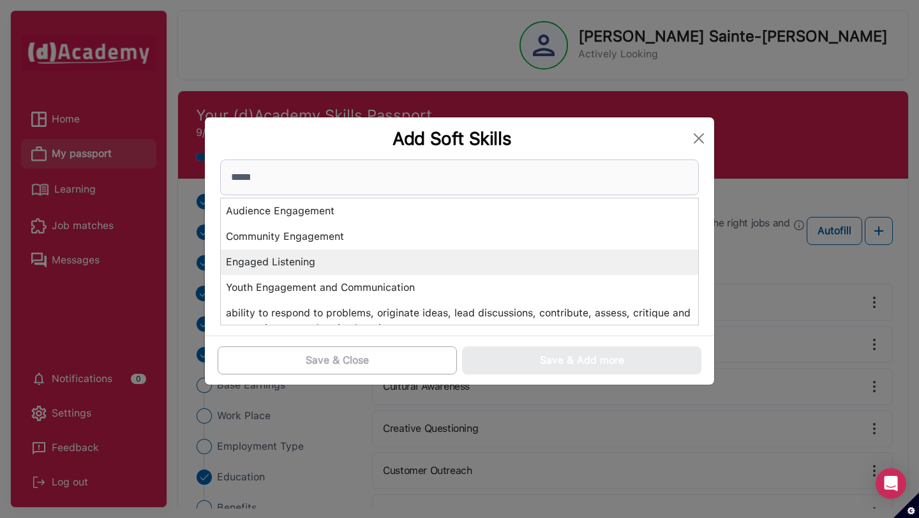
click at [362, 274] on div "Engaged Listening" at bounding box center [459, 263] width 477 height 26
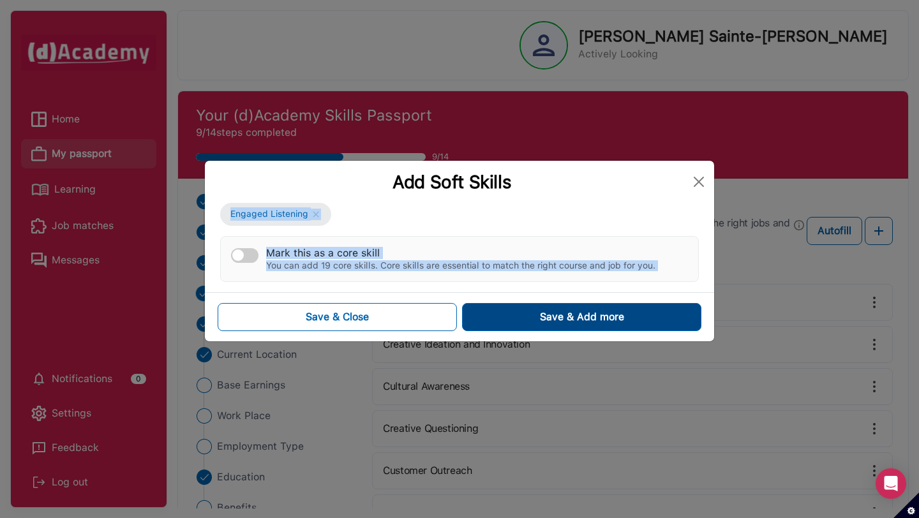
click at [566, 315] on div "Save & Add more" at bounding box center [582, 317] width 84 height 15
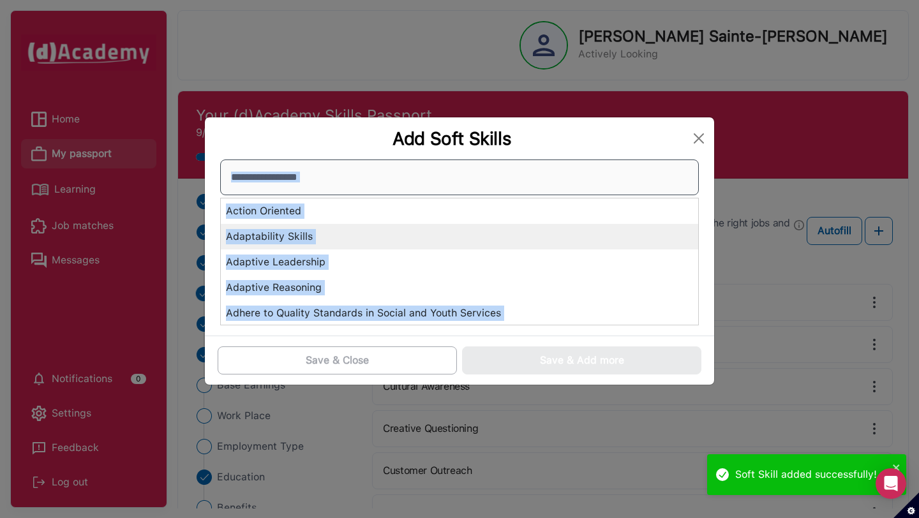
click at [465, 246] on div "Action Oriented Adaptability Skills Adaptive Leadership Adaptive Reasoning Adhe…" at bounding box center [459, 243] width 479 height 166
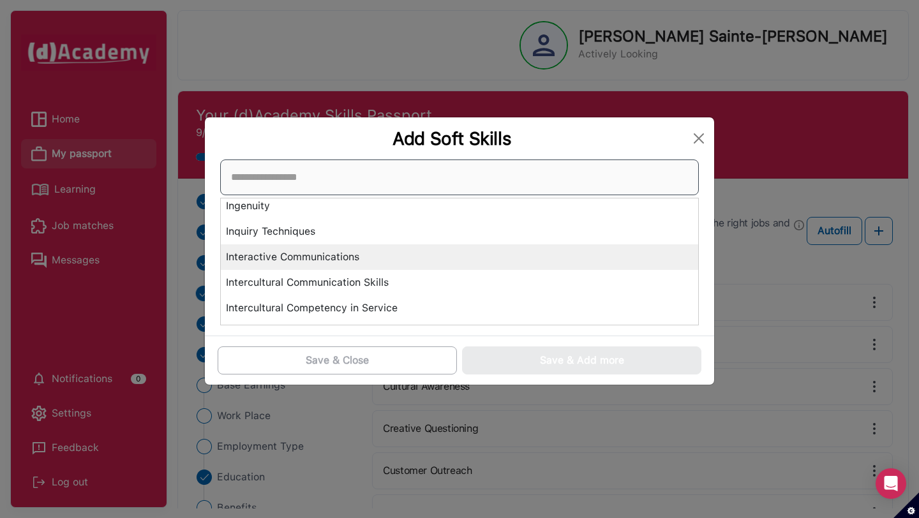
scroll to position [2534, 0]
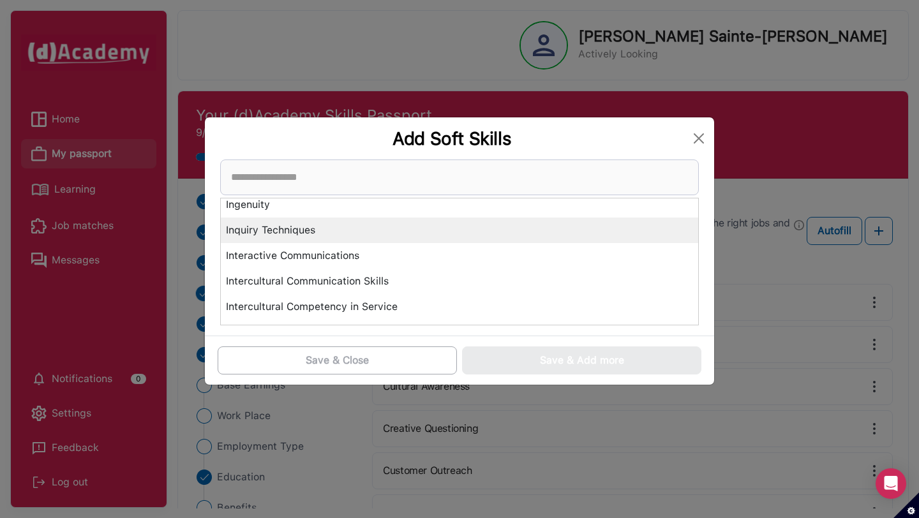
click at [375, 235] on div "Inquiry Techniques" at bounding box center [459, 231] width 477 height 26
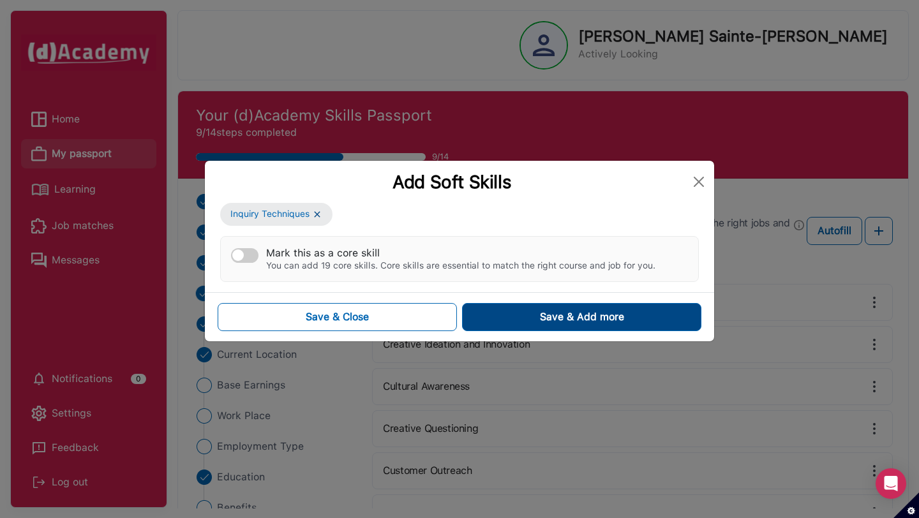
click at [502, 310] on button "Save & Add more" at bounding box center [581, 317] width 239 height 28
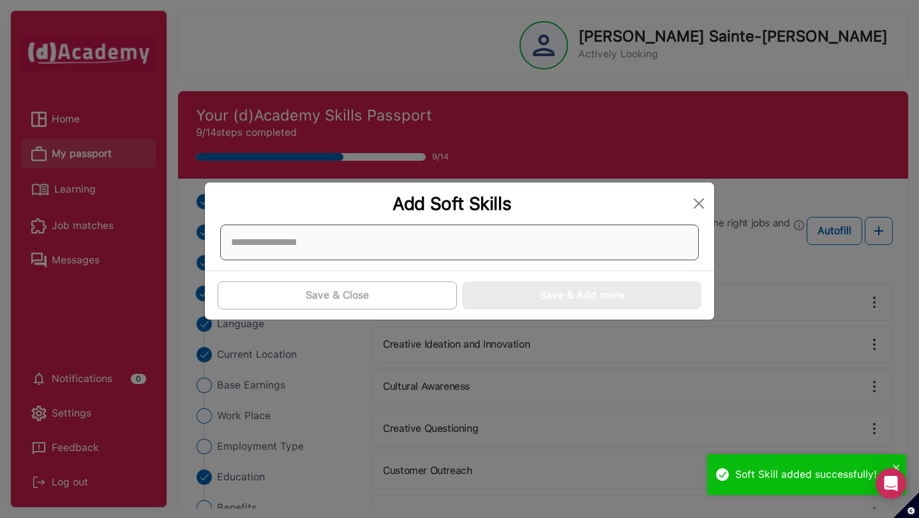
click at [431, 248] on div at bounding box center [459, 243] width 479 height 36
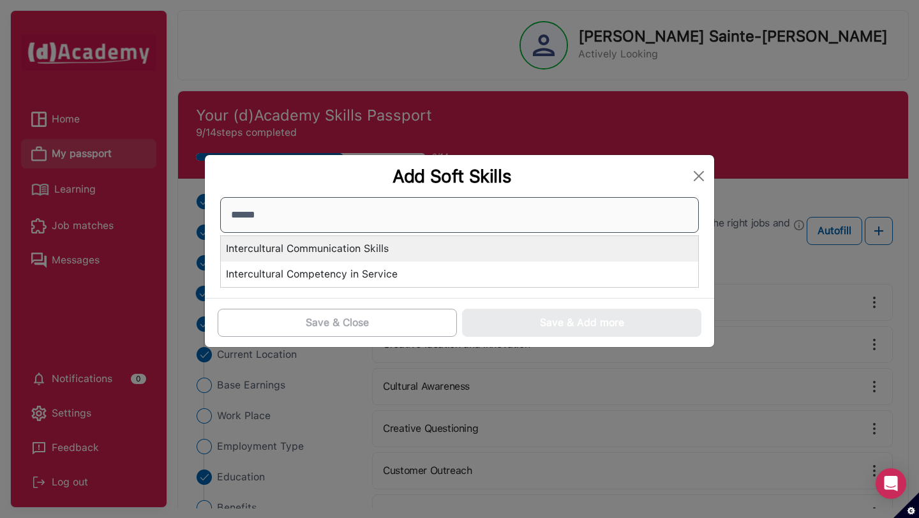
type input "******"
click at [430, 257] on div "Intercultural Communication Skills" at bounding box center [459, 249] width 477 height 26
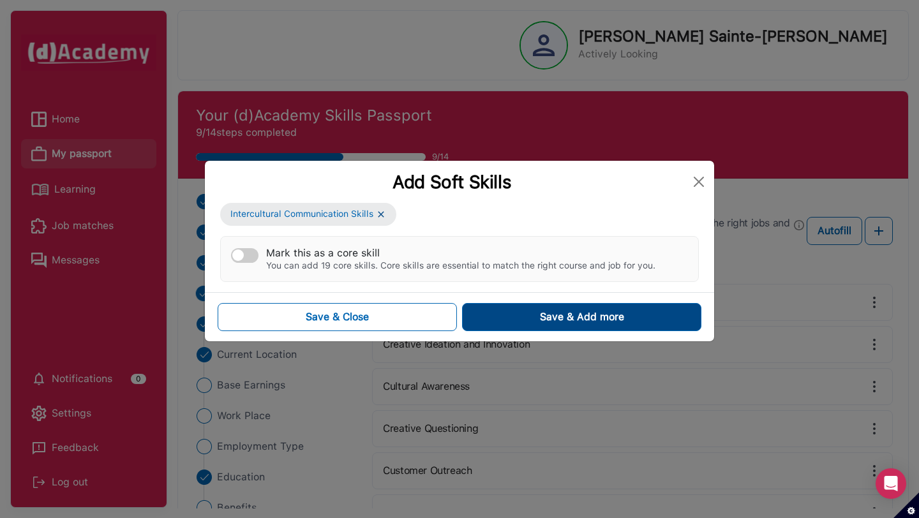
click at [531, 316] on button "Save & Add more" at bounding box center [581, 317] width 239 height 28
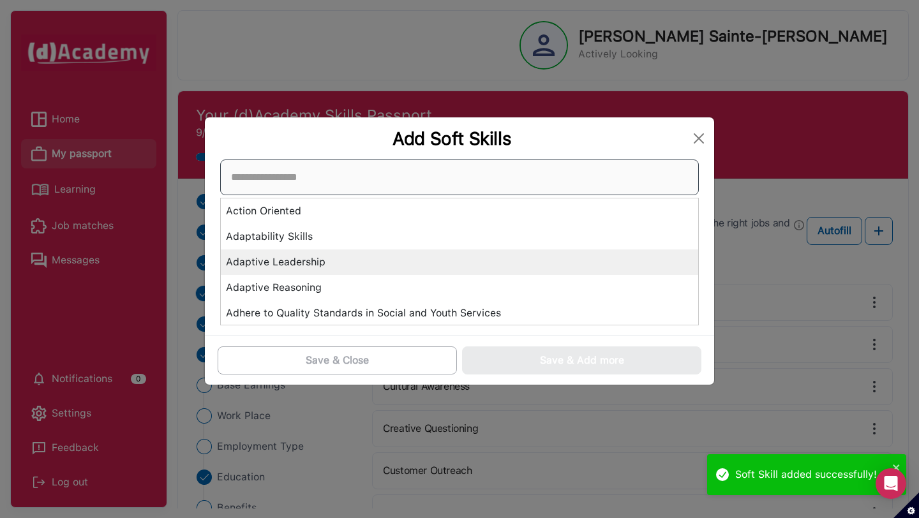
click at [433, 256] on div "Action Oriented Adaptability Skills Adaptive Leadership Adaptive Reasoning Adhe…" at bounding box center [459, 243] width 479 height 166
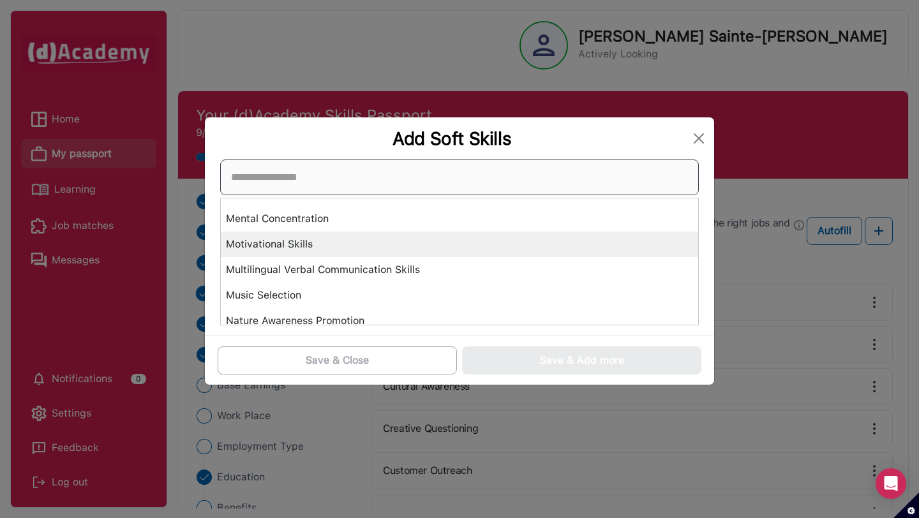
scroll to position [2862, 0]
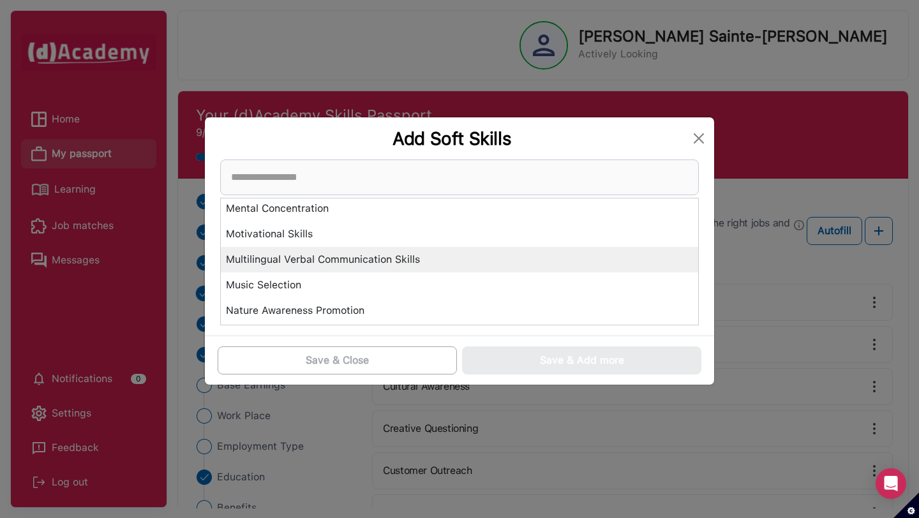
click at [394, 258] on div "Multilingual Verbal Communication Skills" at bounding box center [459, 260] width 477 height 26
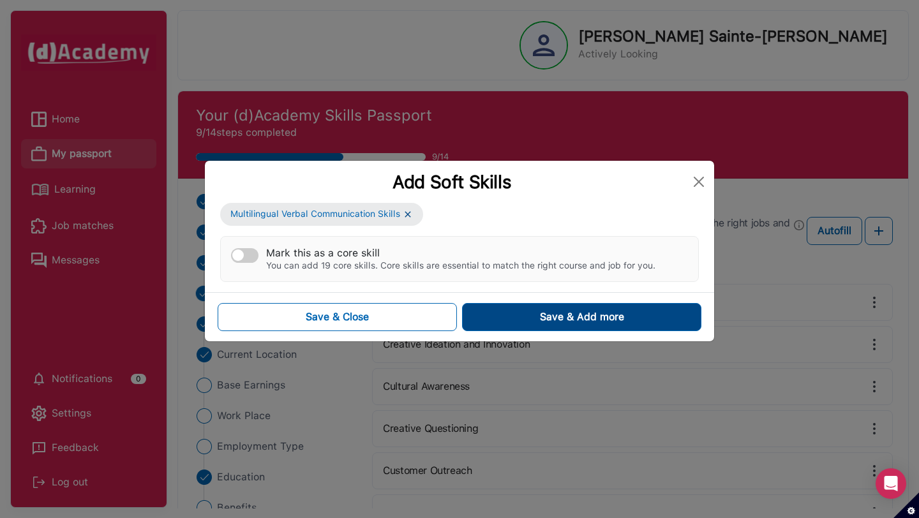
click at [536, 315] on button "Save & Add more" at bounding box center [581, 317] width 239 height 28
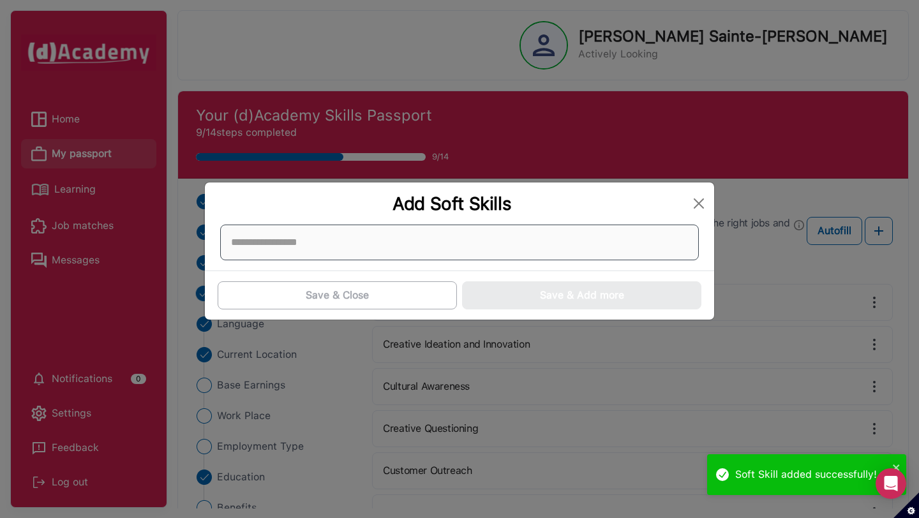
click at [447, 240] on div at bounding box center [459, 243] width 479 height 36
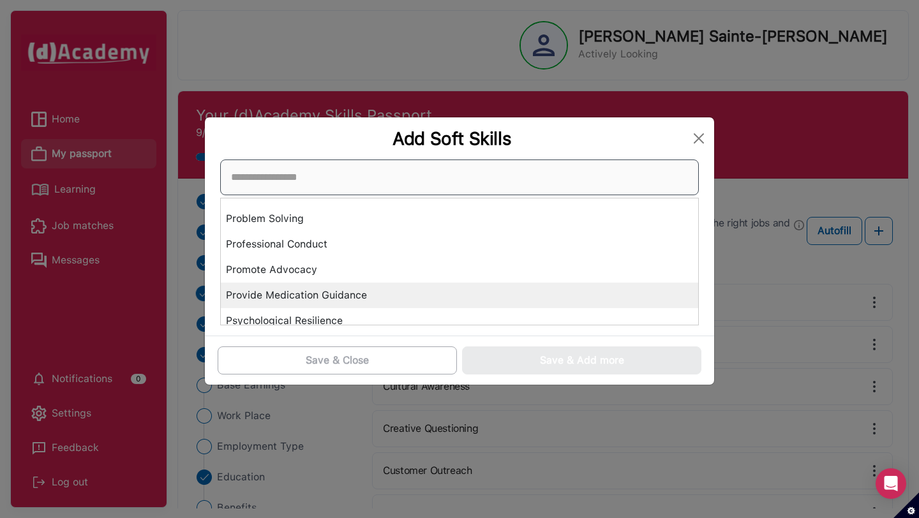
scroll to position [3365, 0]
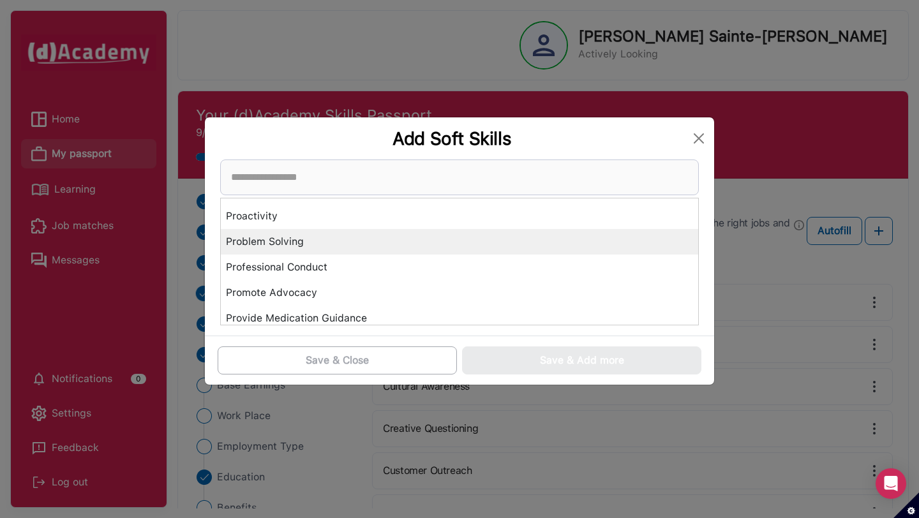
click at [350, 241] on div "Problem Solving" at bounding box center [459, 242] width 477 height 26
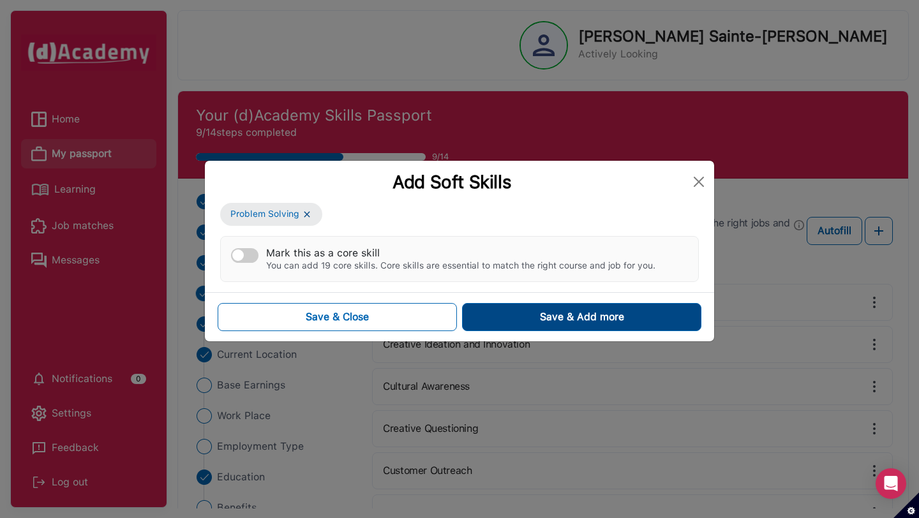
click at [477, 319] on button "Save & Add more" at bounding box center [581, 317] width 239 height 28
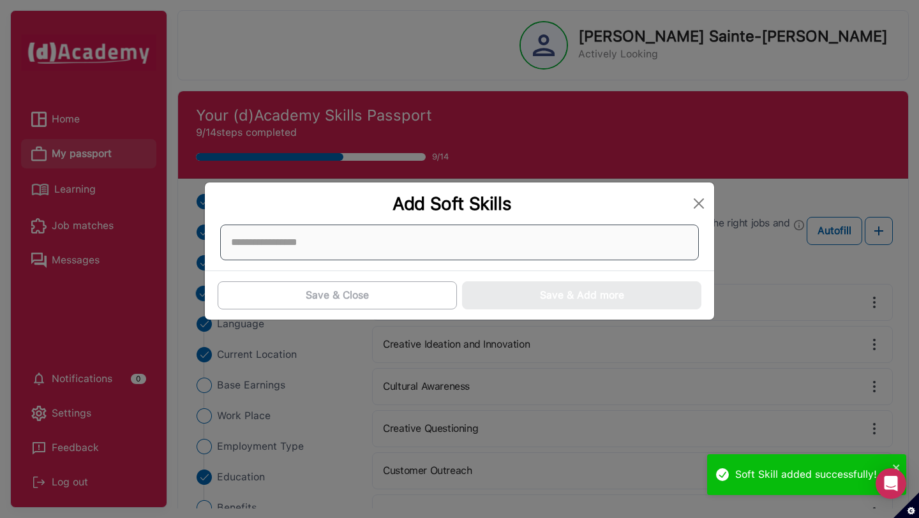
click at [405, 244] on div at bounding box center [459, 243] width 479 height 36
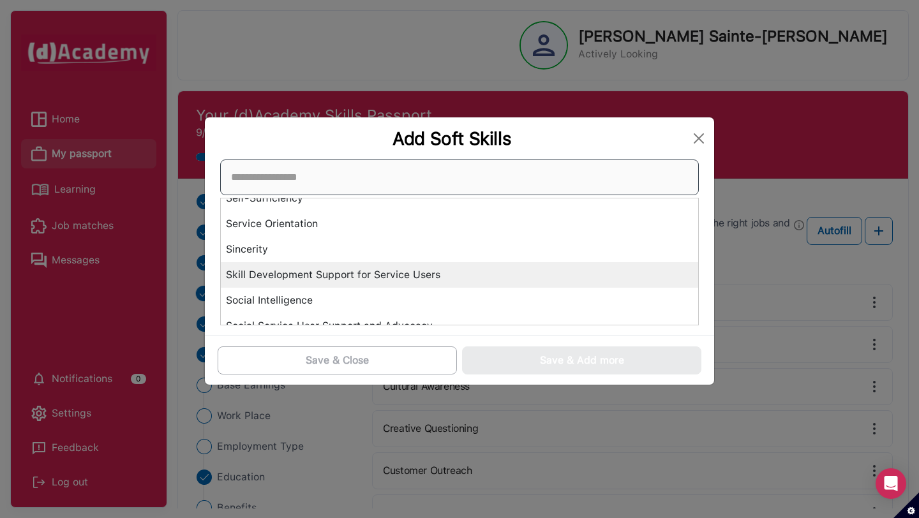
scroll to position [3950, 0]
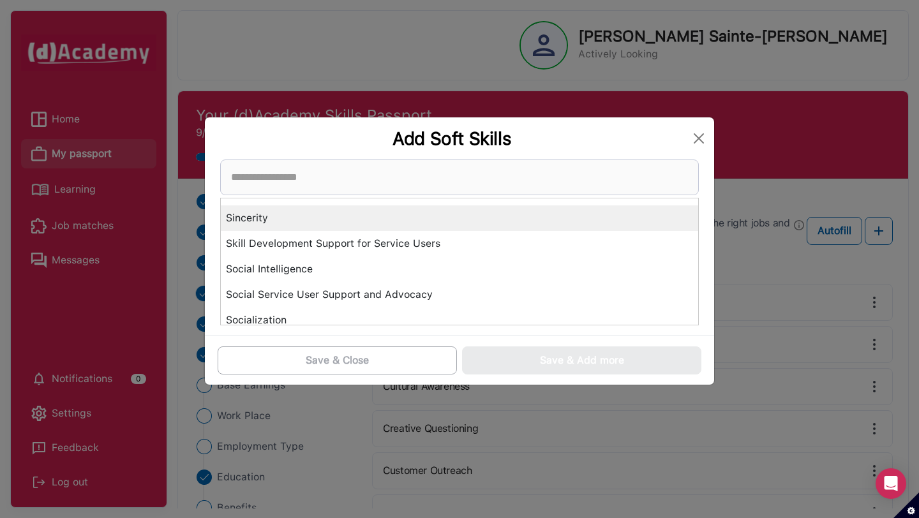
click at [377, 220] on div "Sincerity" at bounding box center [459, 219] width 477 height 26
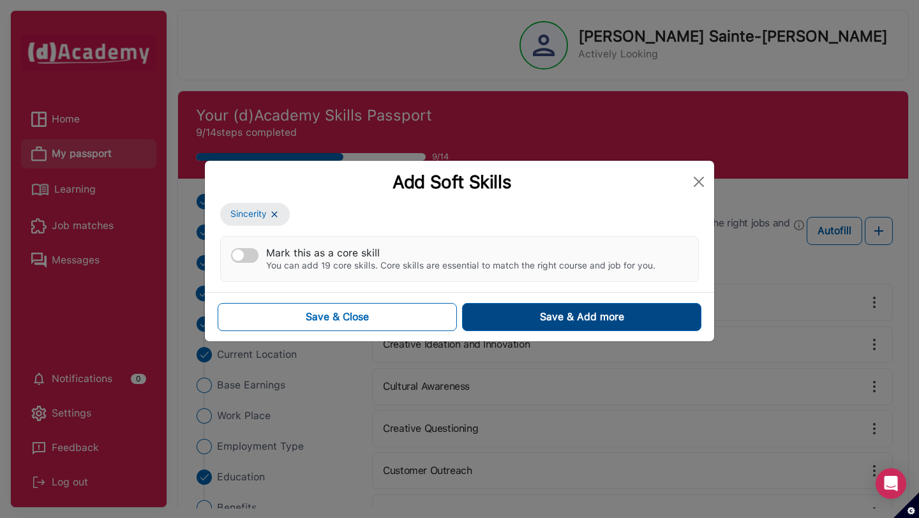
click at [487, 308] on button "Save & Add more" at bounding box center [581, 317] width 239 height 28
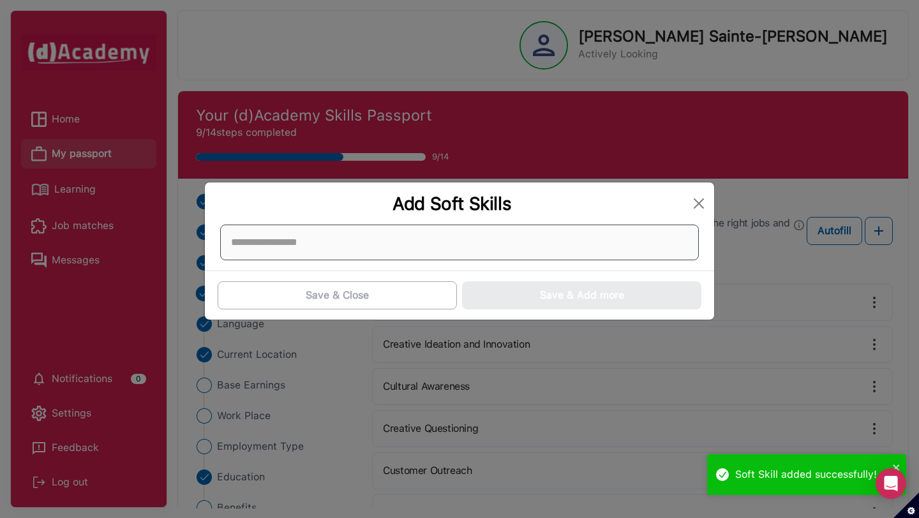
click at [423, 231] on div at bounding box center [459, 243] width 479 height 36
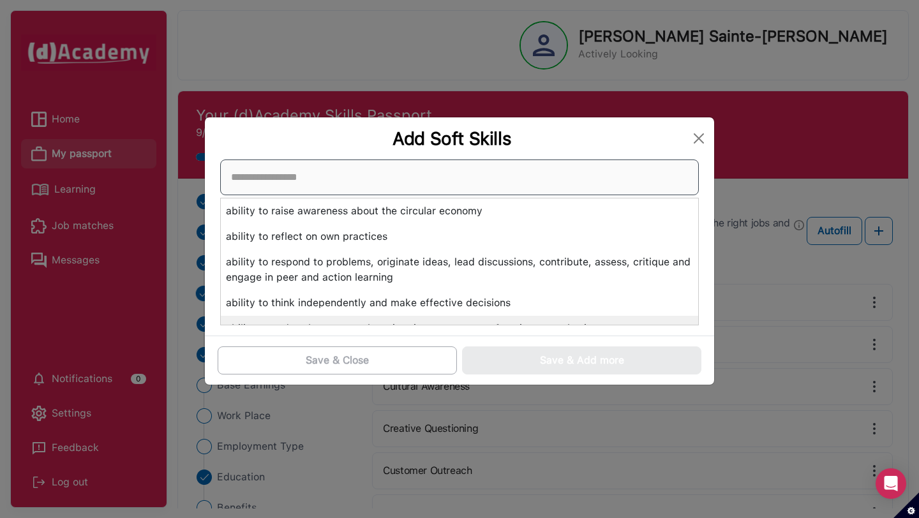
scroll to position [4822, 0]
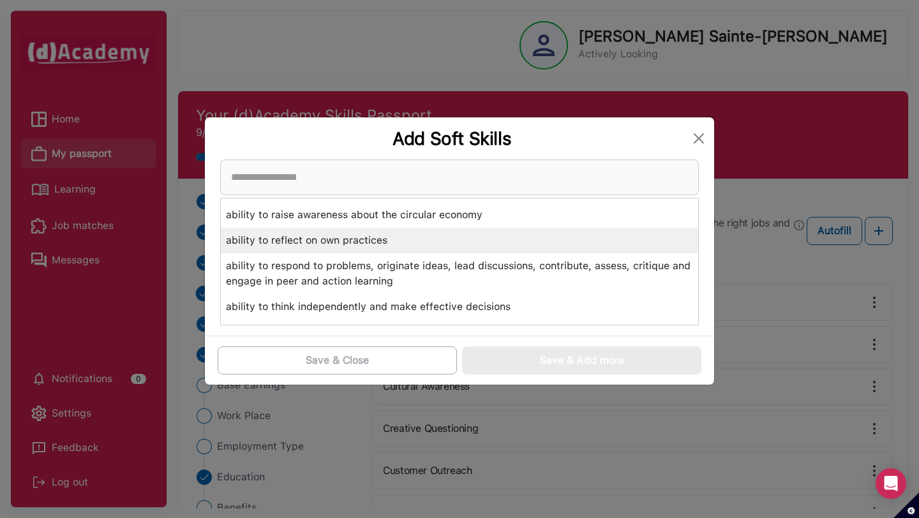
click at [378, 251] on div "ability to reflect on own practices" at bounding box center [459, 241] width 477 height 26
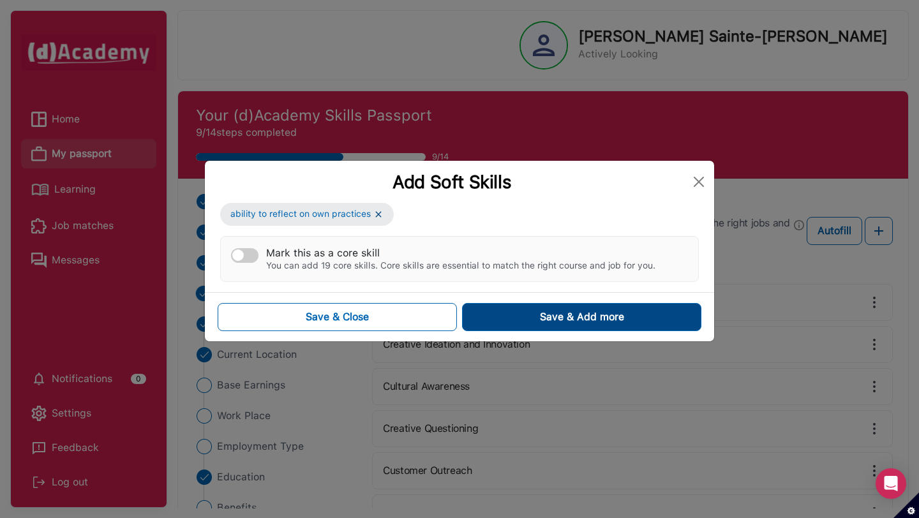
click at [500, 328] on button "Save & Add more" at bounding box center [581, 317] width 239 height 28
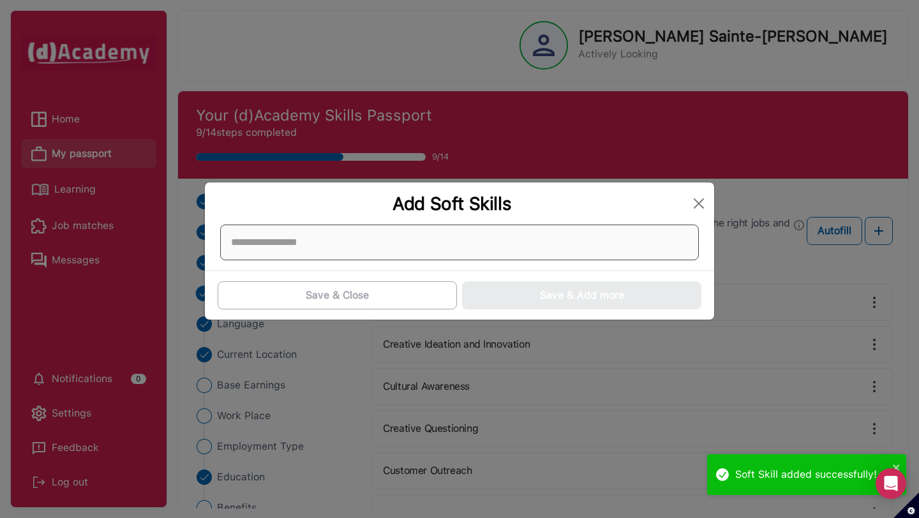
click at [458, 257] on div at bounding box center [459, 243] width 479 height 36
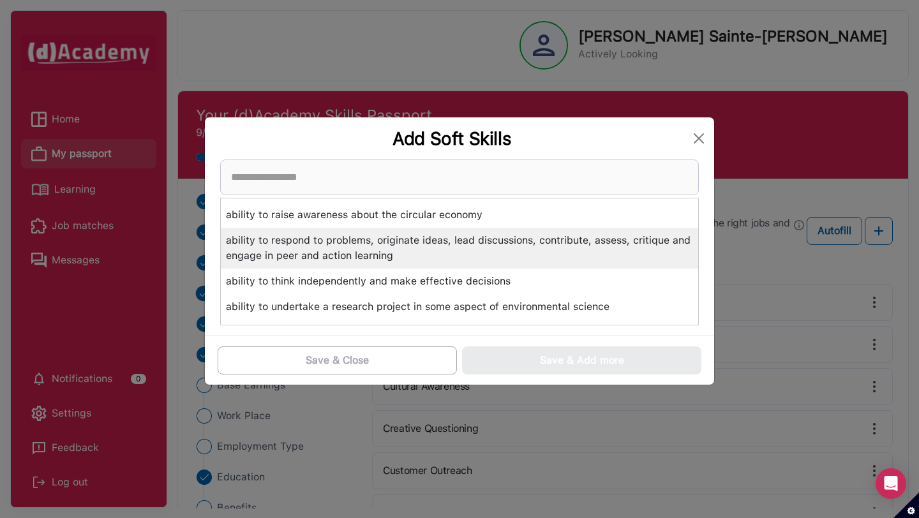
click at [396, 236] on div "ability to respond to problems, originate ideas, lead discussions, contribute, …" at bounding box center [459, 248] width 477 height 41
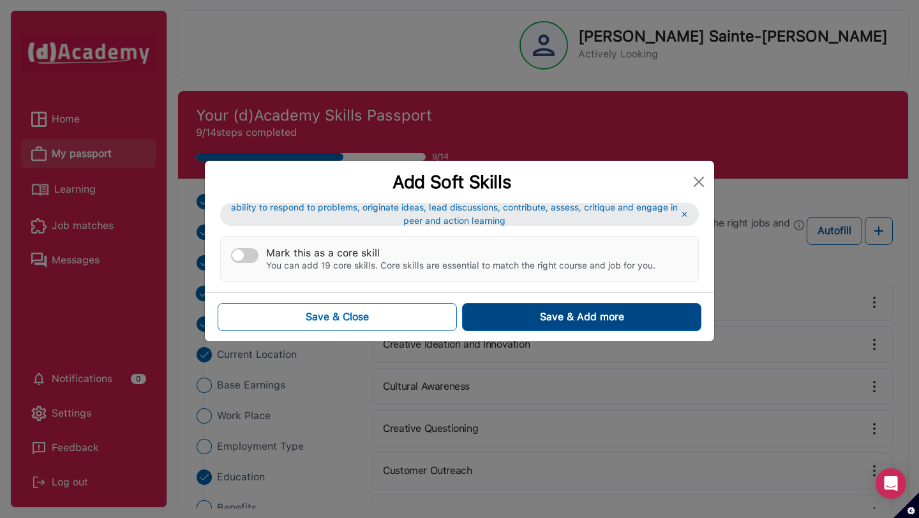
click at [500, 315] on button "Save & Add more" at bounding box center [581, 317] width 239 height 28
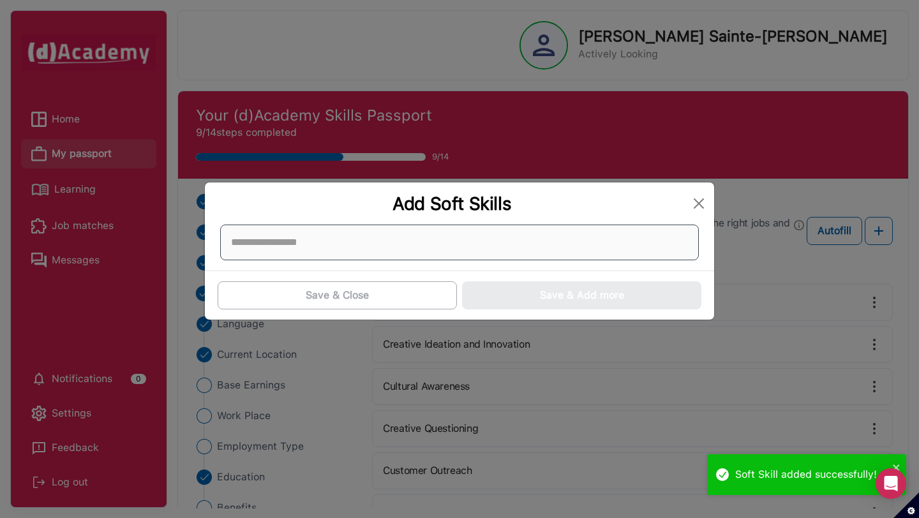
click at [453, 248] on div at bounding box center [459, 243] width 479 height 36
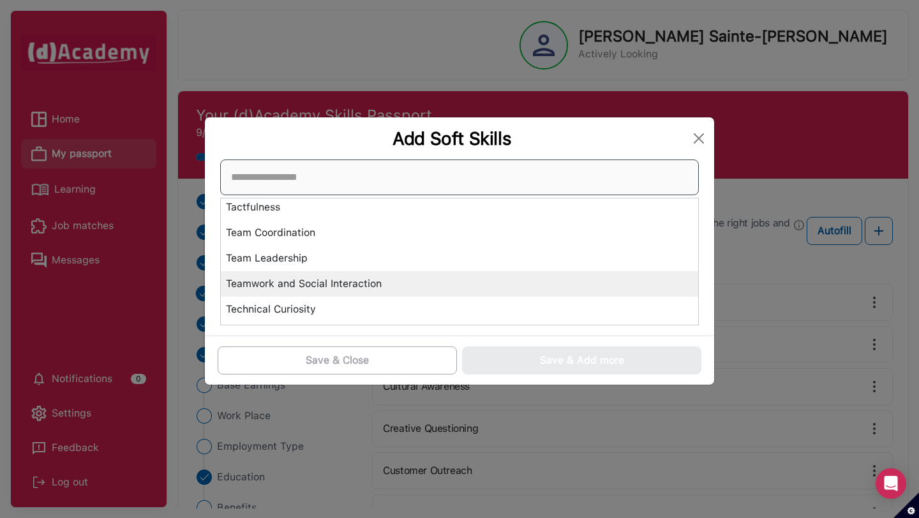
scroll to position [4411, 0]
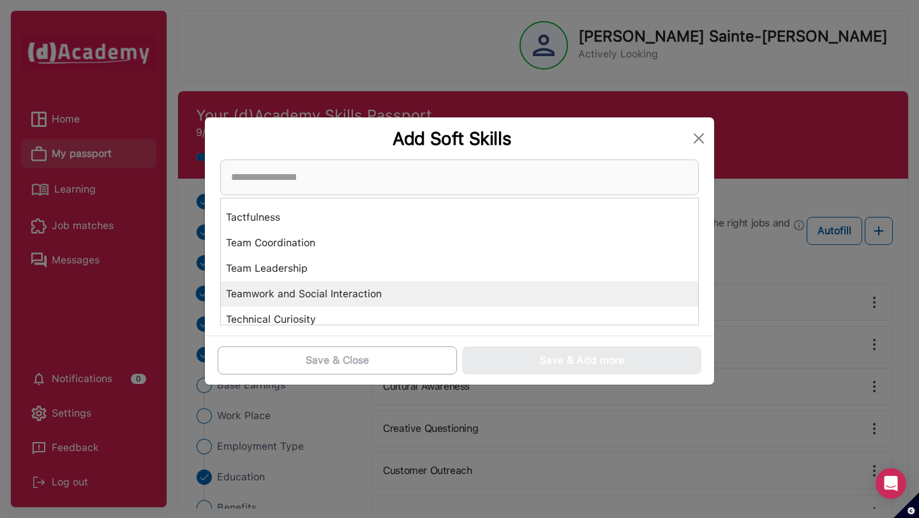
click at [369, 287] on div "Teamwork and Social Interaction" at bounding box center [459, 294] width 477 height 26
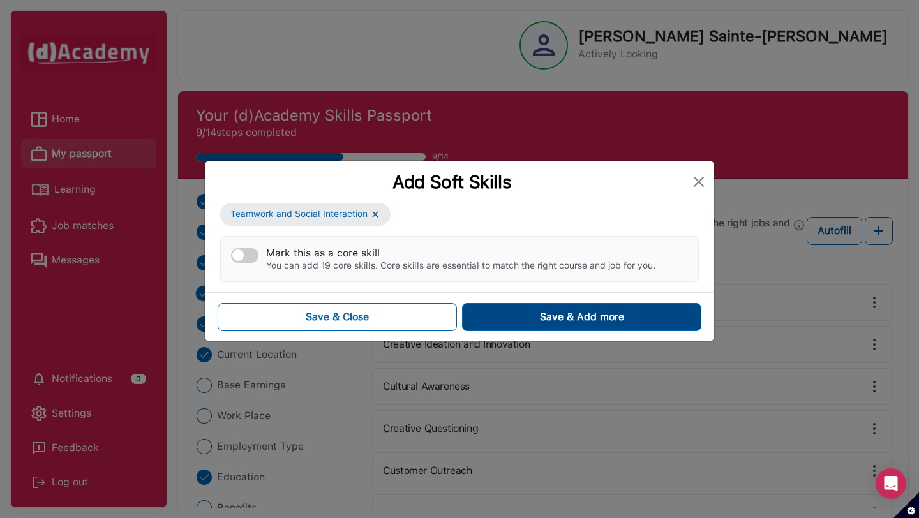
click at [511, 320] on button "Save & Add more" at bounding box center [581, 317] width 239 height 28
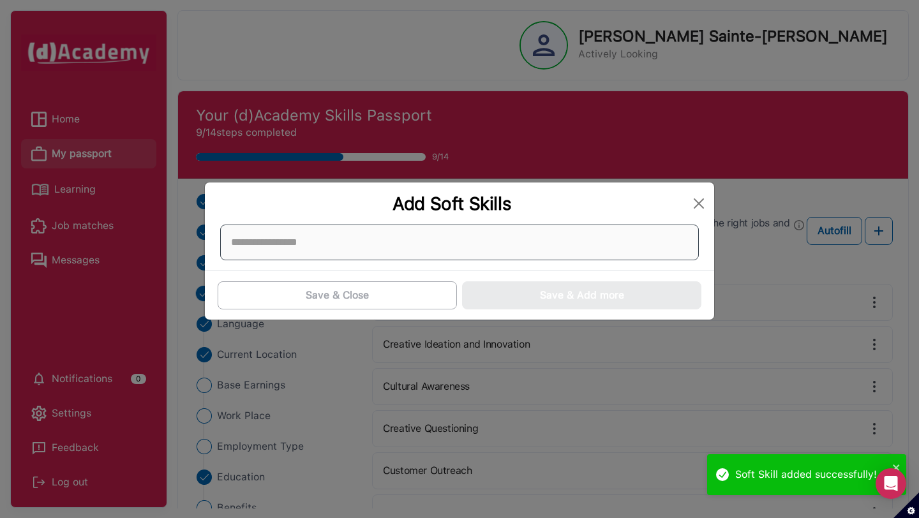
click at [428, 251] on div at bounding box center [459, 243] width 479 height 36
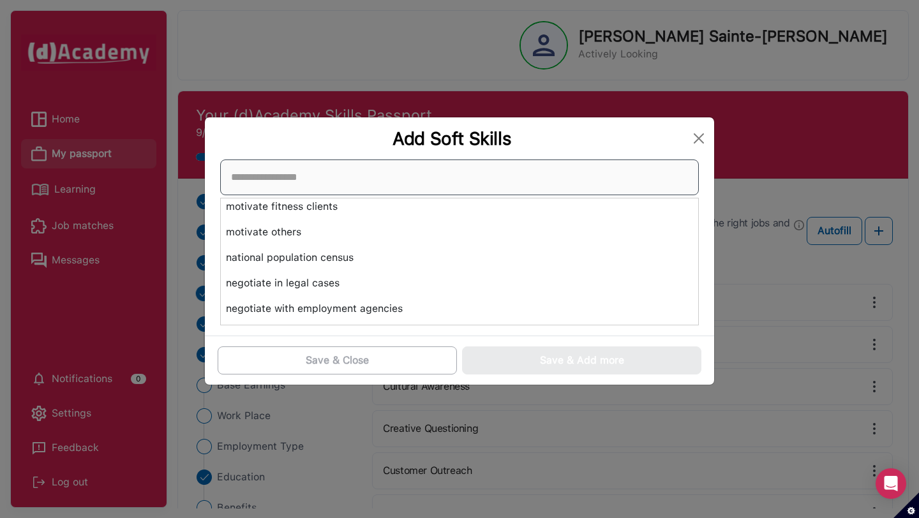
scroll to position [16478, 0]
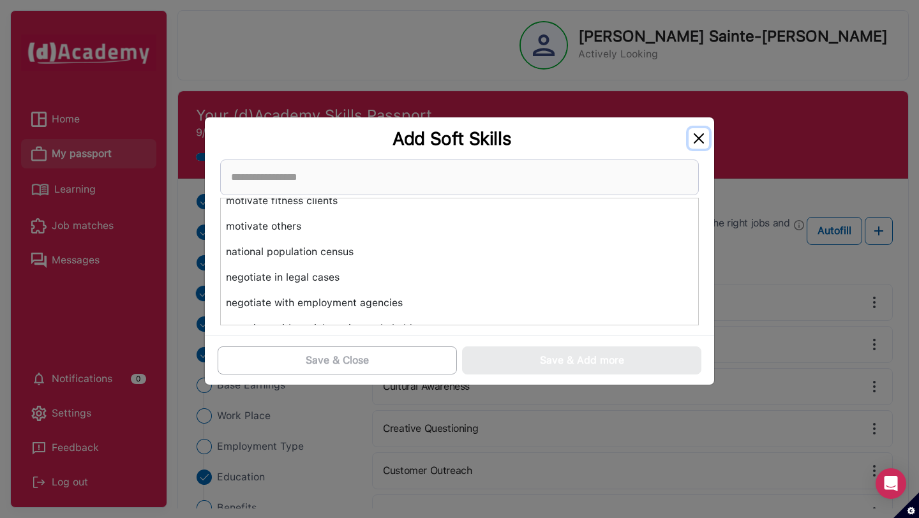
click at [696, 142] on button "Close" at bounding box center [699, 138] width 20 height 20
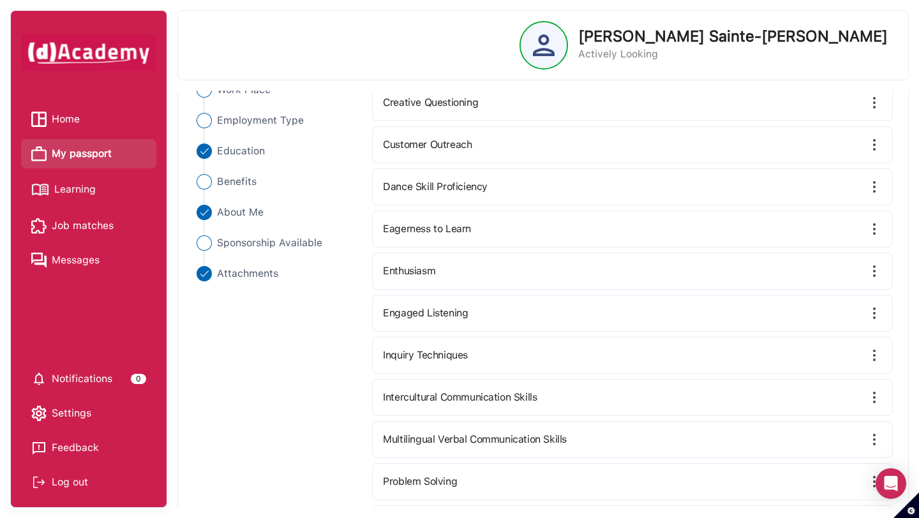
scroll to position [515, 0]
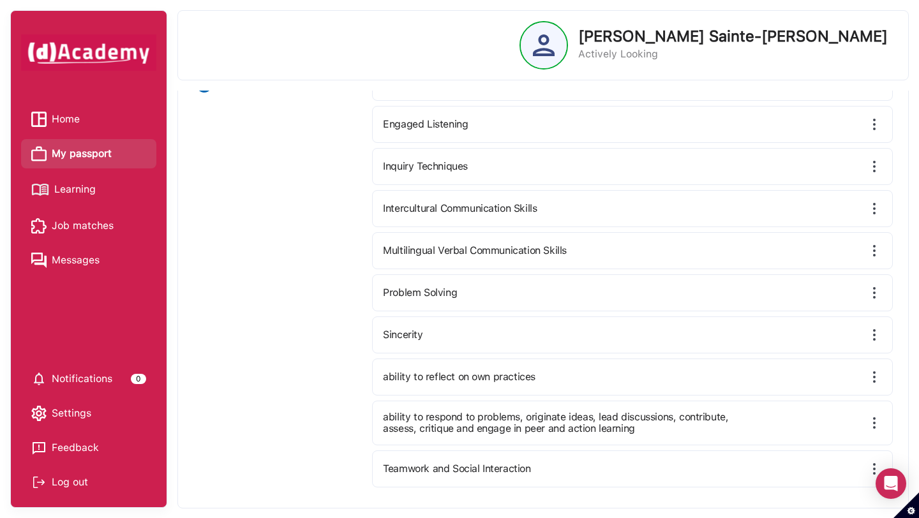
click at [871, 462] on img at bounding box center [874, 468] width 15 height 15
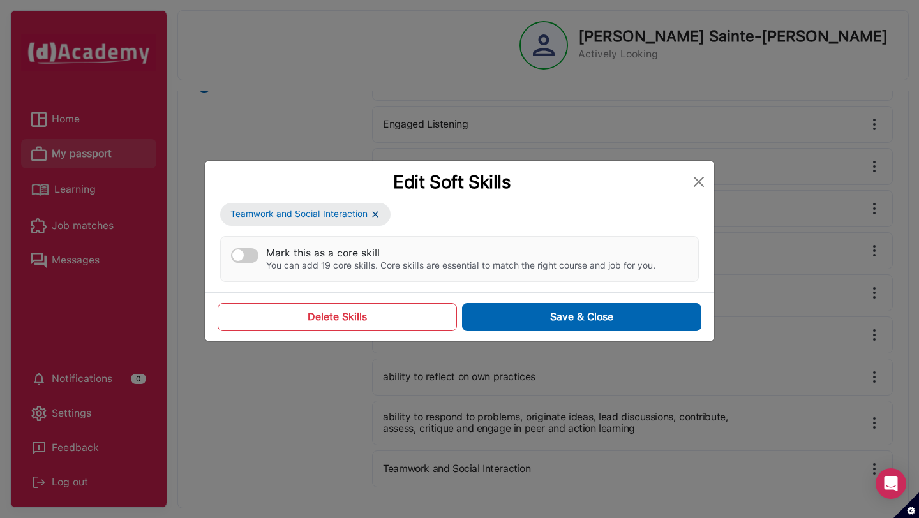
click at [266, 251] on div "Mark this as a core skill" at bounding box center [460, 253] width 389 height 12
click at [259, 251] on button "Mark this as a core skill You can add 19 core skills. Core skills are essential…" at bounding box center [244, 255] width 27 height 15
click at [694, 180] on button "Close" at bounding box center [699, 182] width 20 height 20
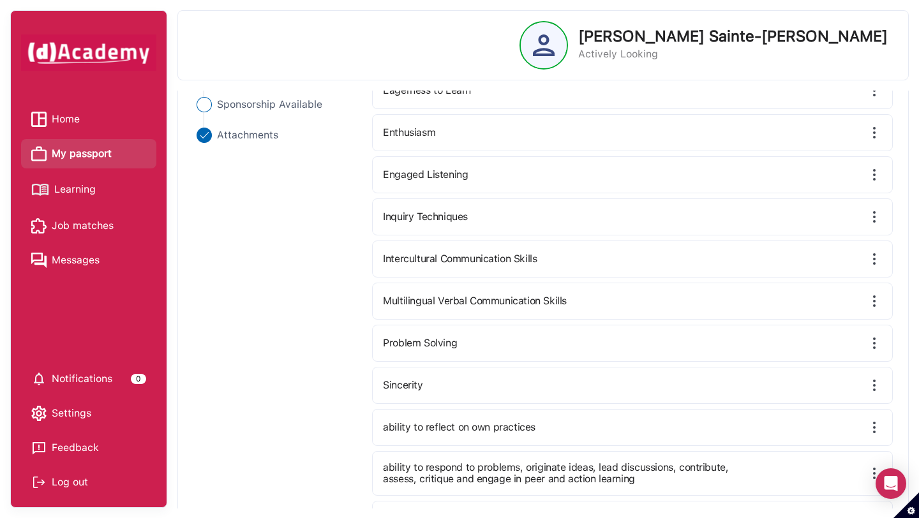
scroll to position [462, 0]
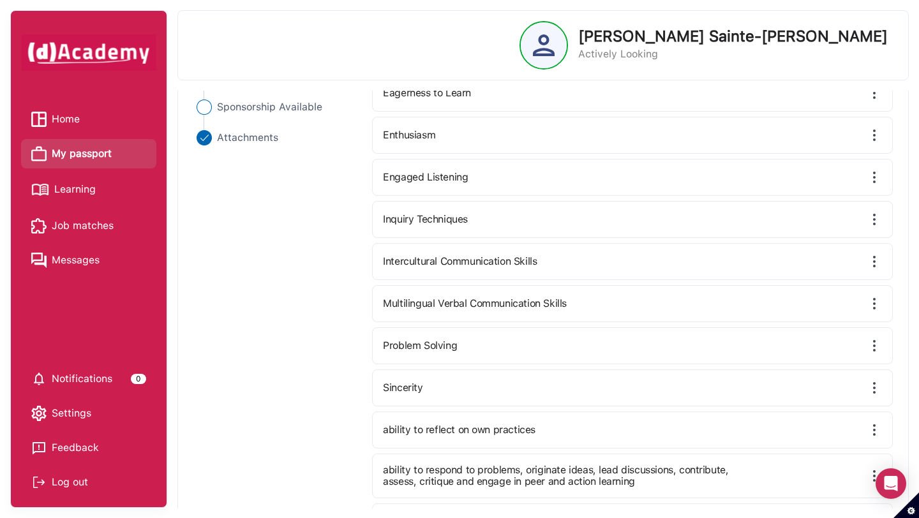
click at [874, 304] on img at bounding box center [874, 303] width 15 height 15
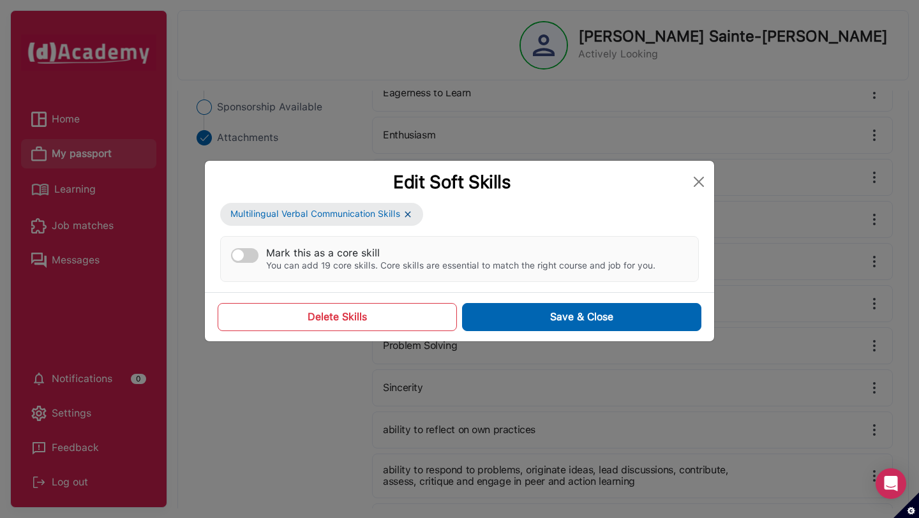
click at [249, 257] on button "Mark this as a core skill You can add 19 core skills. Core skills are essential…" at bounding box center [244, 255] width 27 height 15
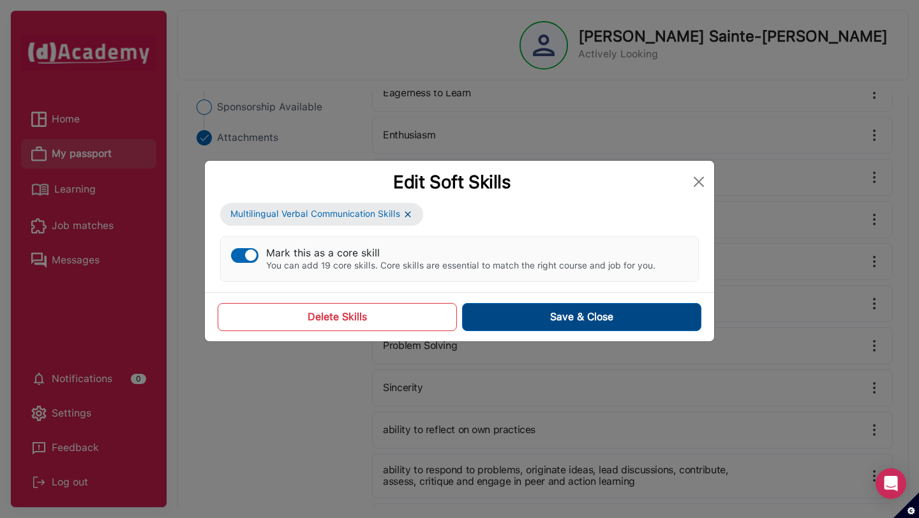
click at [604, 322] on button "Save & Close" at bounding box center [581, 317] width 239 height 28
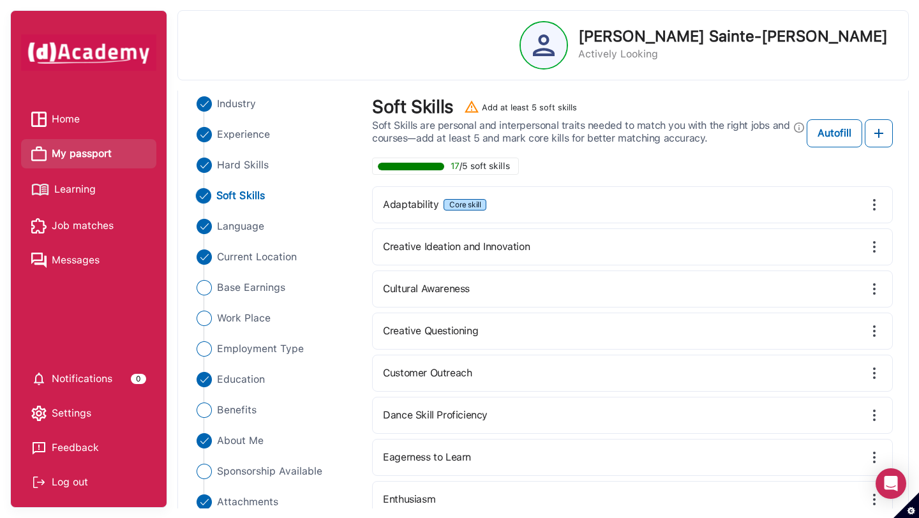
scroll to position [96, 0]
click at [869, 248] on img at bounding box center [874, 248] width 15 height 15
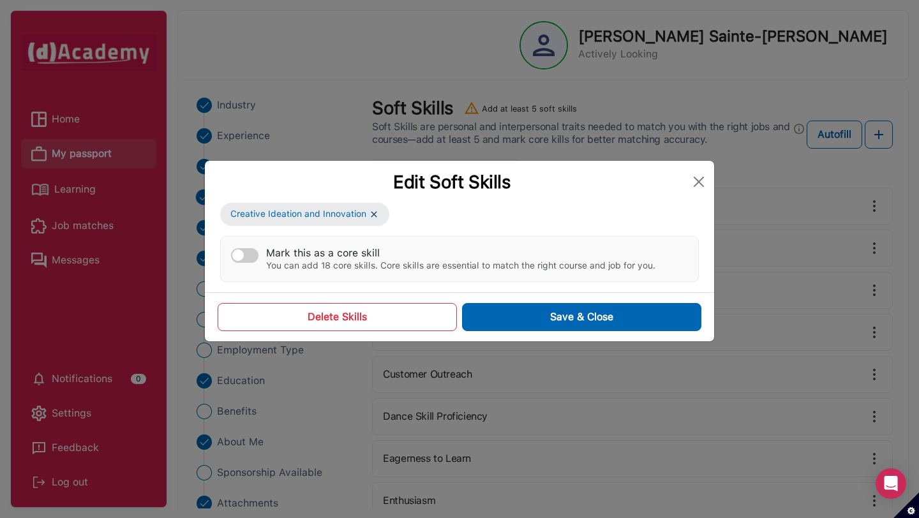
click at [417, 260] on div "You can add 18 core skills. Core skills are essential to match the right course…" at bounding box center [460, 265] width 389 height 11
click at [259, 260] on button "Mark this as a core skill You can add 18 core skills. Core skills are essential…" at bounding box center [244, 255] width 27 height 15
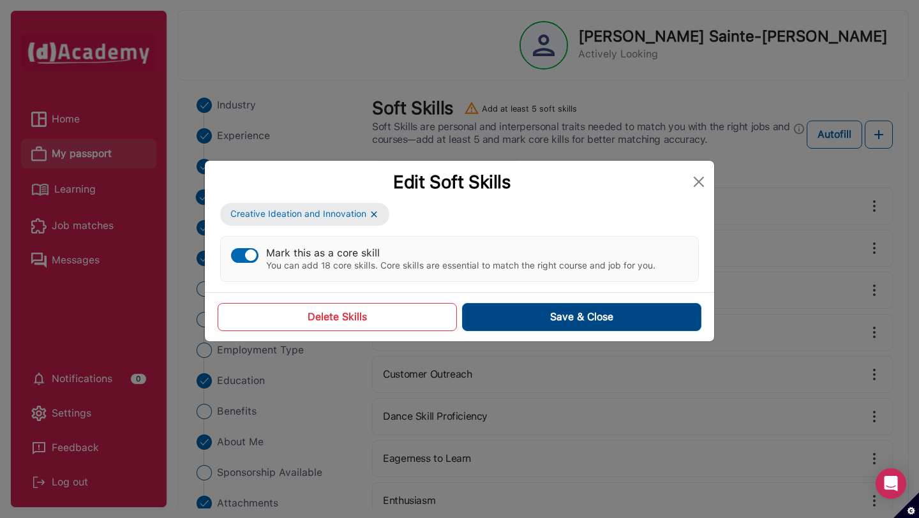
click at [553, 315] on button "Save & Close" at bounding box center [581, 317] width 239 height 28
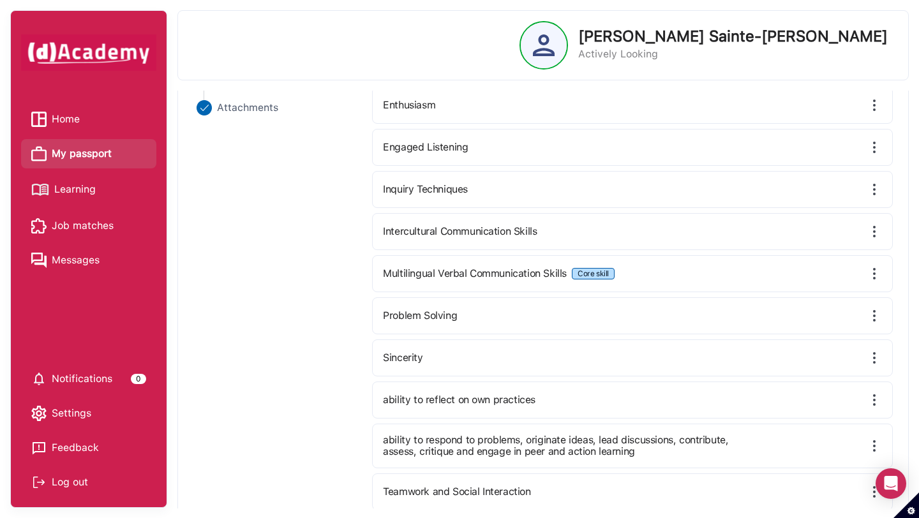
scroll to position [515, 0]
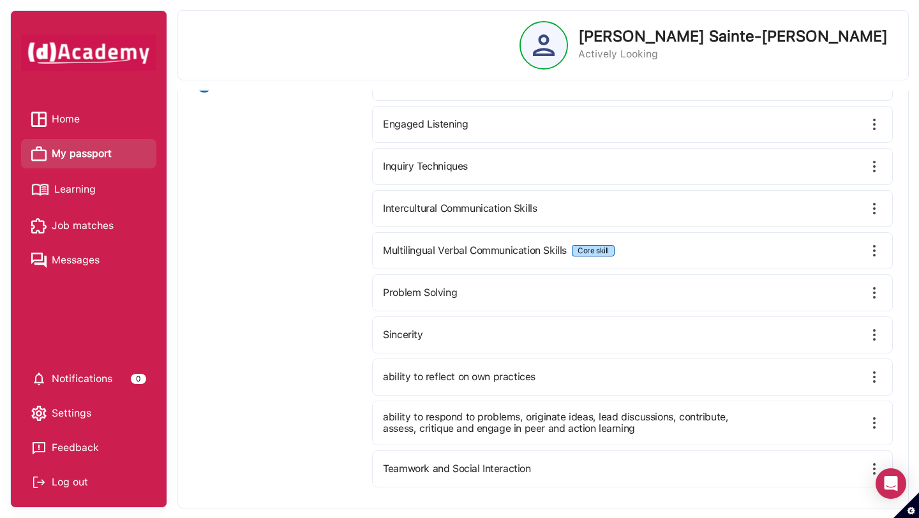
click at [874, 426] on img at bounding box center [874, 423] width 15 height 15
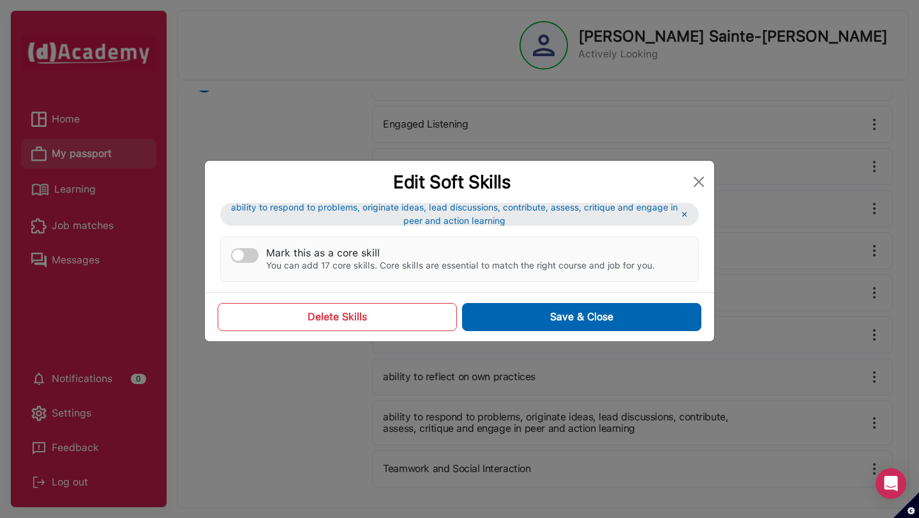
click at [250, 260] on button "Mark this as a core skill You can add 17 core skills. Core skills are essential…" at bounding box center [244, 255] width 27 height 15
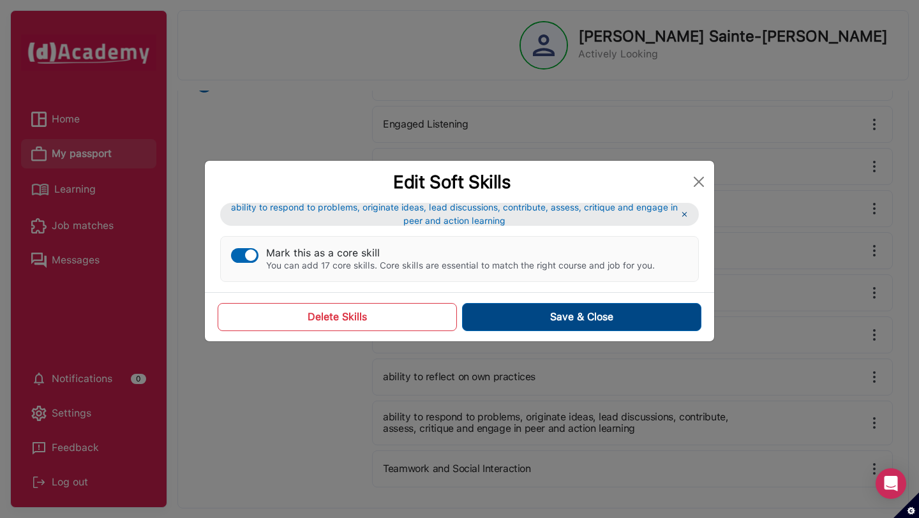
click at [581, 317] on button "Save & Close" at bounding box center [581, 317] width 239 height 28
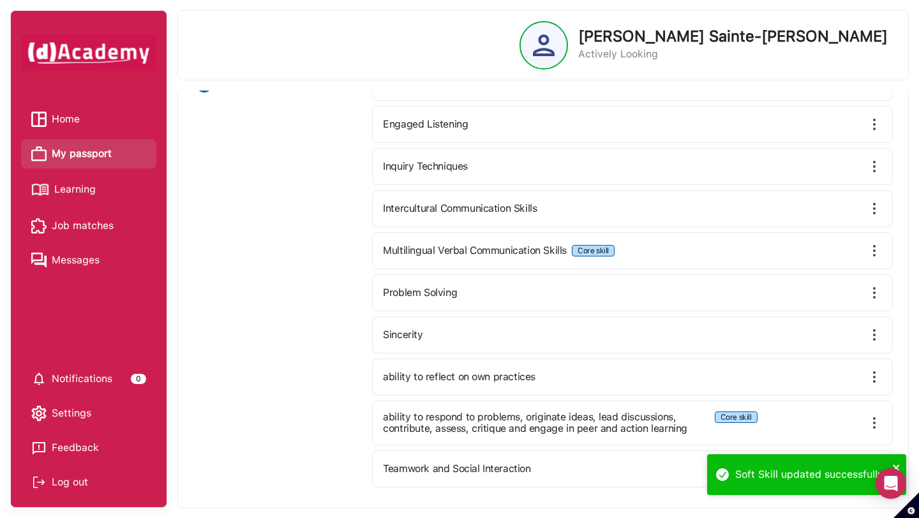
click at [898, 465] on icon "close" at bounding box center [896, 468] width 6 height 6
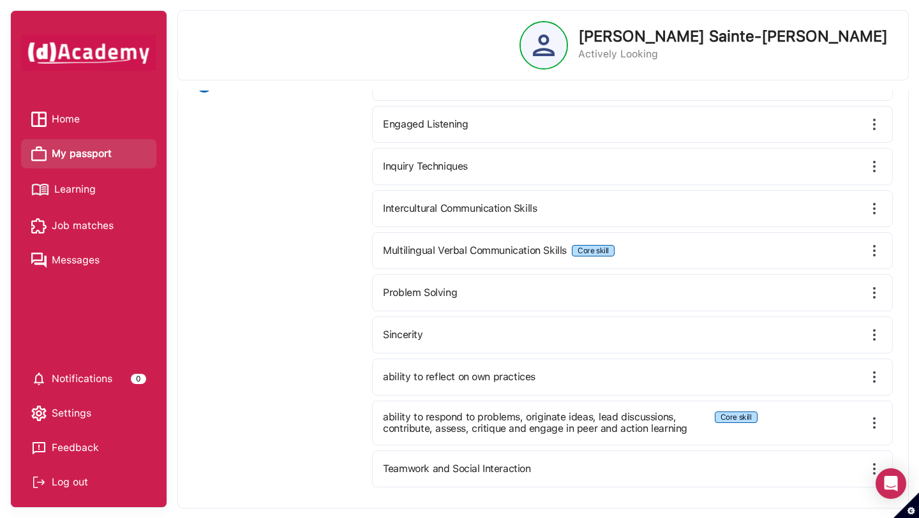
click at [874, 465] on img at bounding box center [874, 468] width 15 height 15
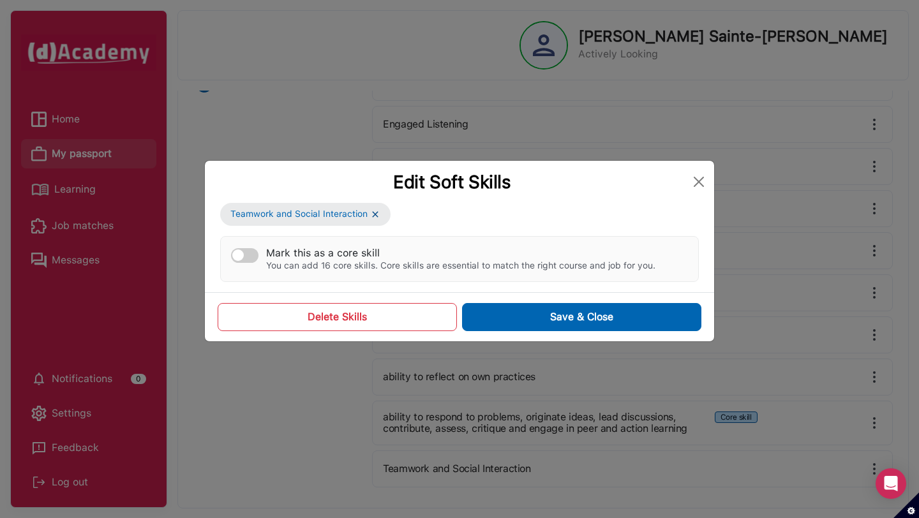
click at [290, 254] on div "Mark this as a core skill" at bounding box center [460, 253] width 389 height 12
click at [259, 254] on button "Mark this as a core skill You can add 16 core skills. Core skills are essential…" at bounding box center [244, 255] width 27 height 15
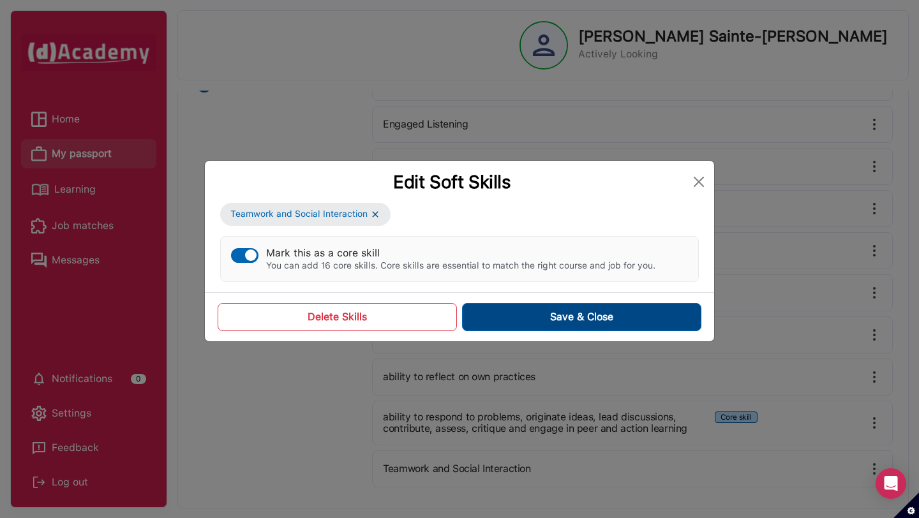
click at [545, 318] on button "Save & Close" at bounding box center [581, 317] width 239 height 28
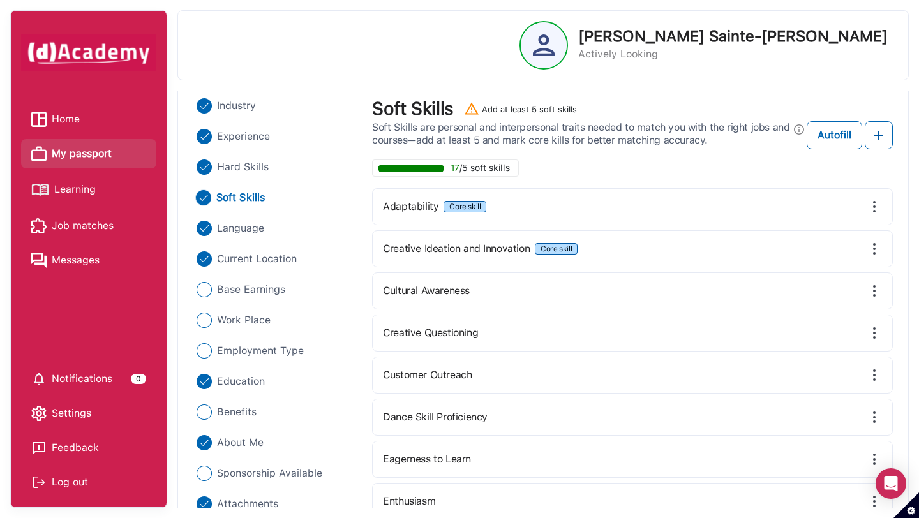
scroll to position [0, 0]
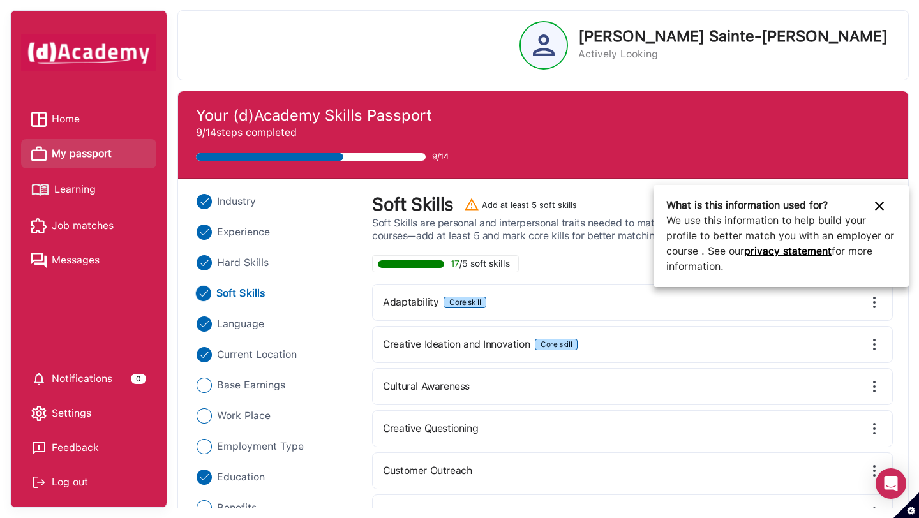
click at [887, 200] on button at bounding box center [879, 197] width 41 height 13
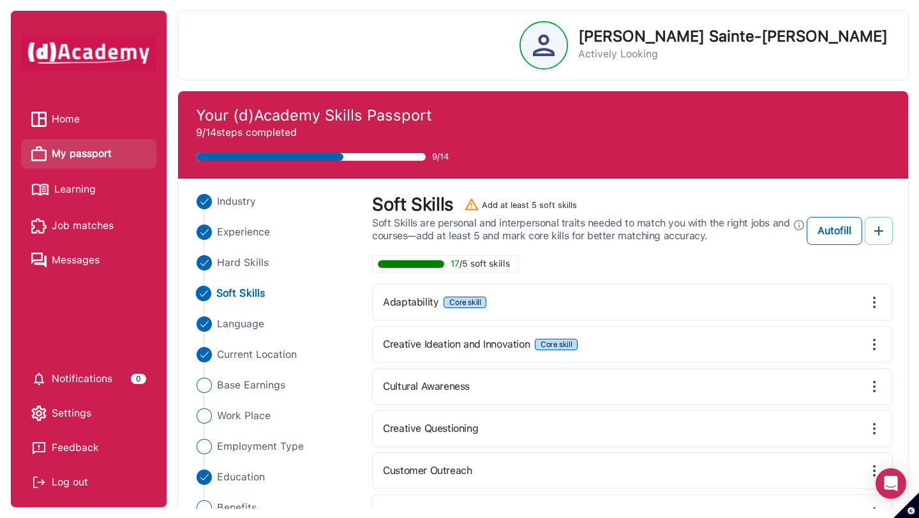
click at [883, 228] on img at bounding box center [878, 230] width 15 height 15
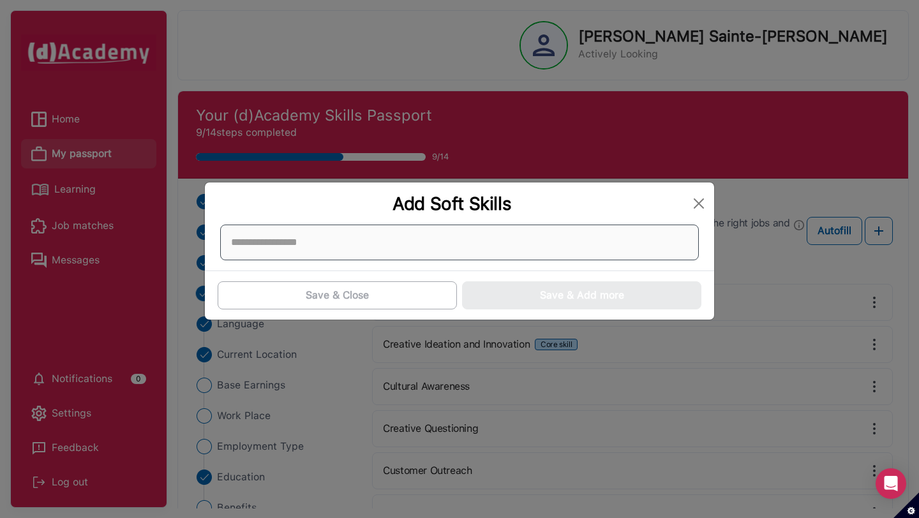
click at [412, 245] on div at bounding box center [459, 243] width 479 height 36
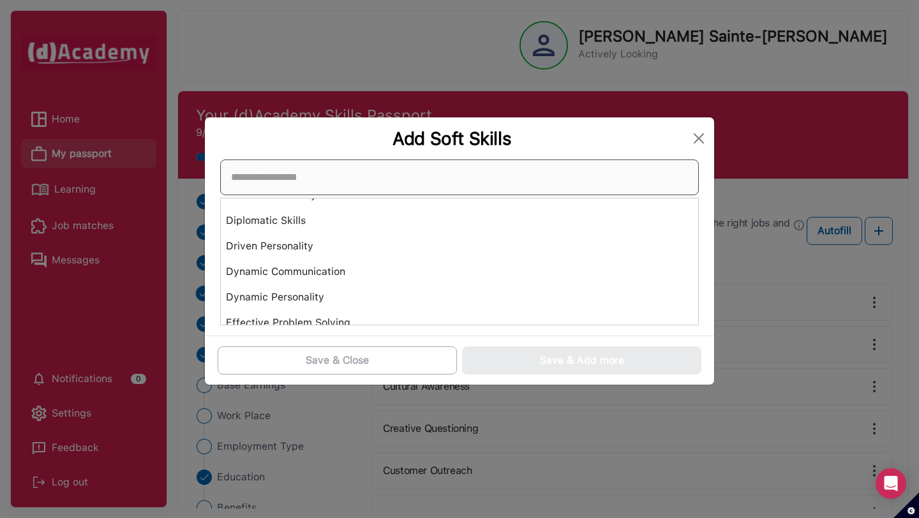
scroll to position [1984, 0]
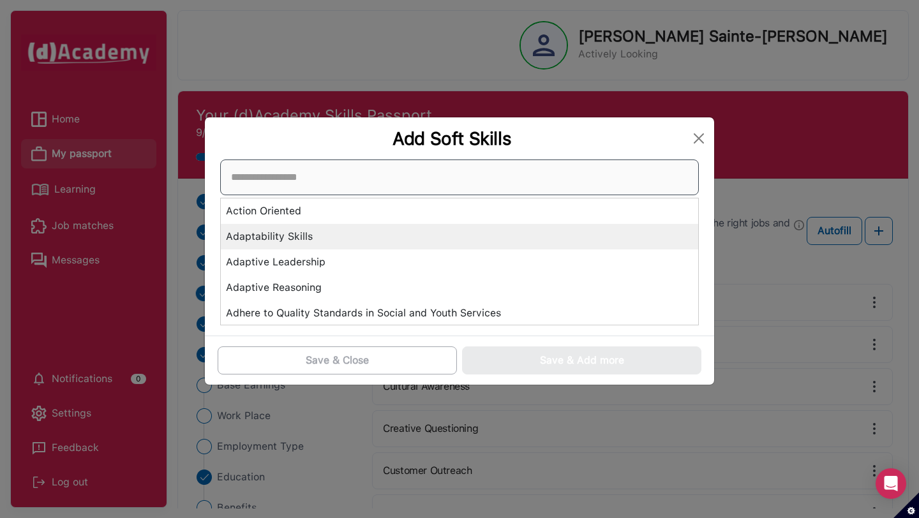
click at [423, 233] on div "Action Oriented Adaptability Skills Adaptive Leadership Adaptive Reasoning Adhe…" at bounding box center [459, 243] width 479 height 166
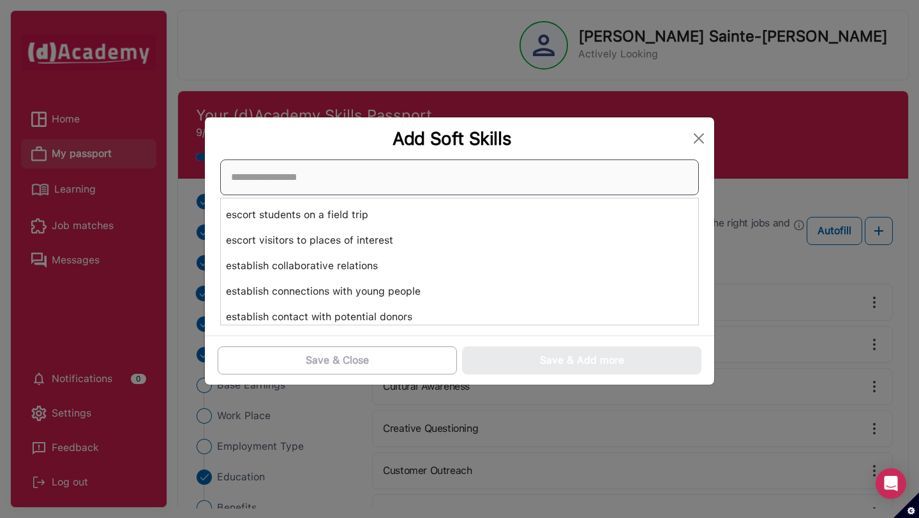
scroll to position [12145, 0]
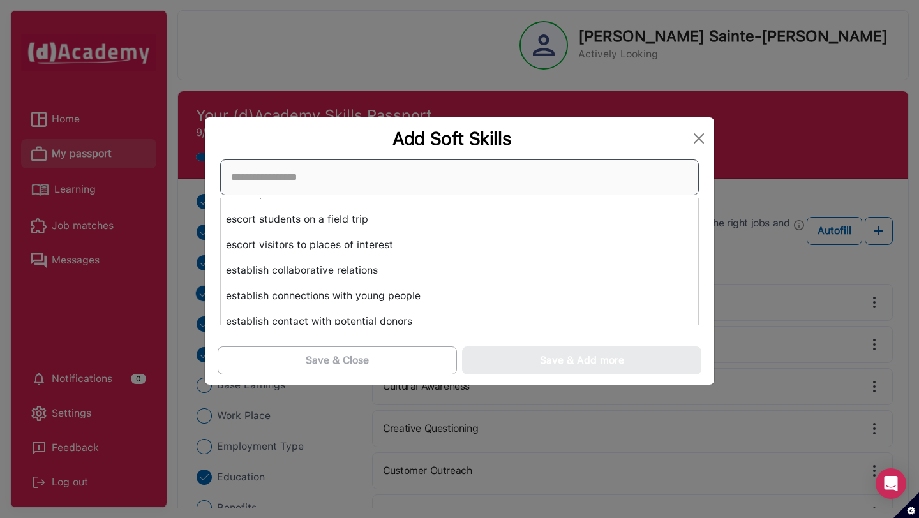
click at [359, 179] on input at bounding box center [459, 178] width 479 height 36
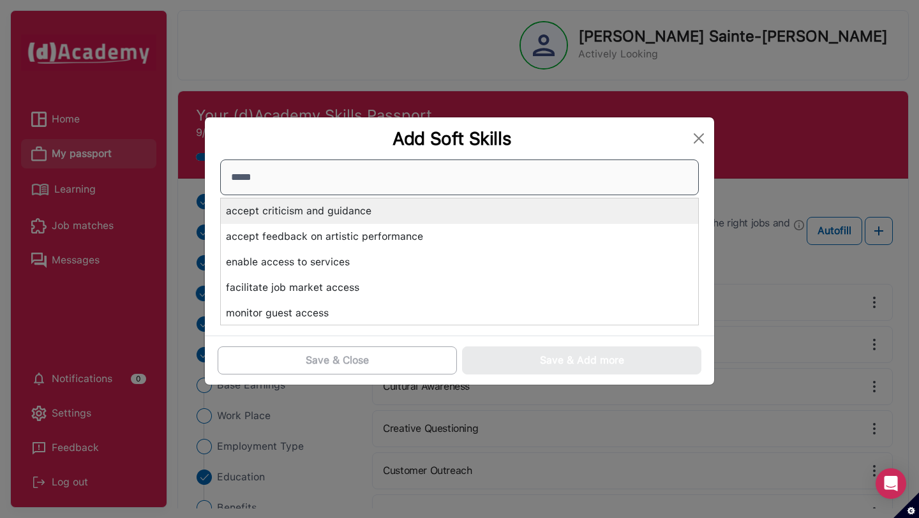
type input "******"
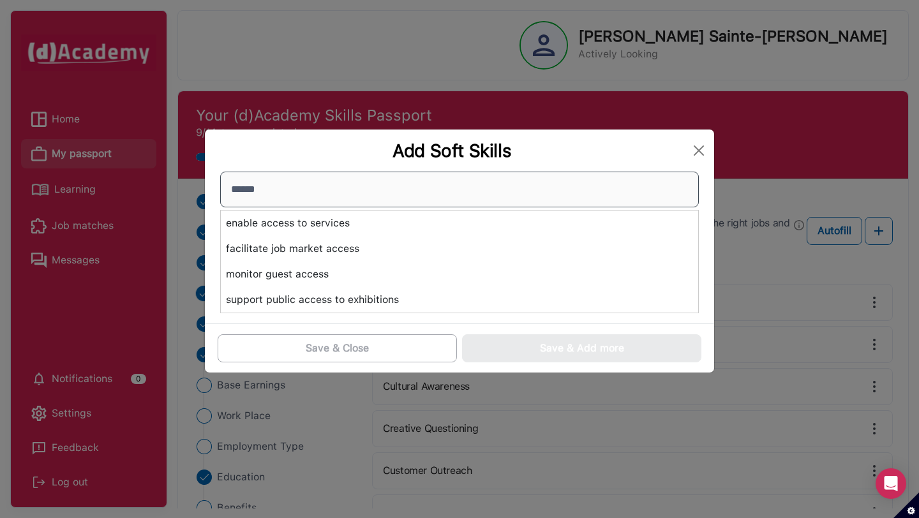
click at [331, 191] on input "******" at bounding box center [459, 190] width 479 height 36
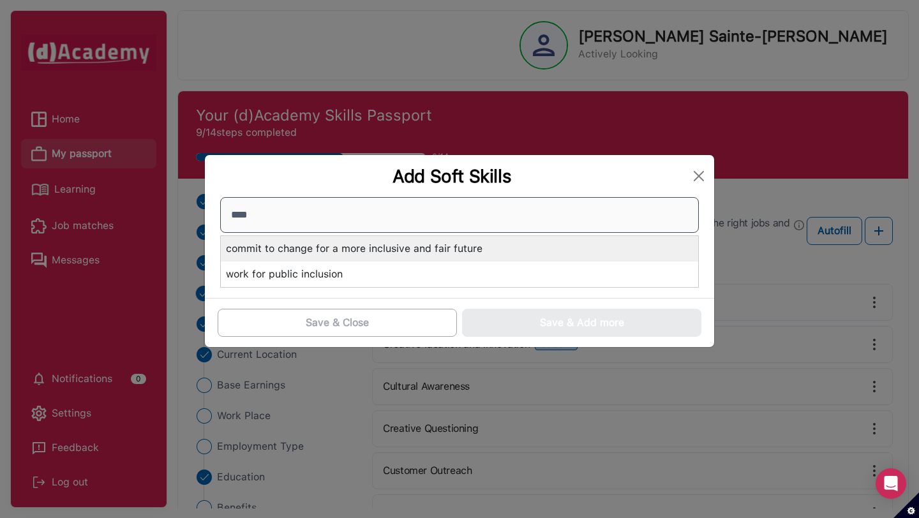
type input "*****"
click at [361, 253] on div "commit to change for a more inclusive and fair future" at bounding box center [459, 249] width 477 height 26
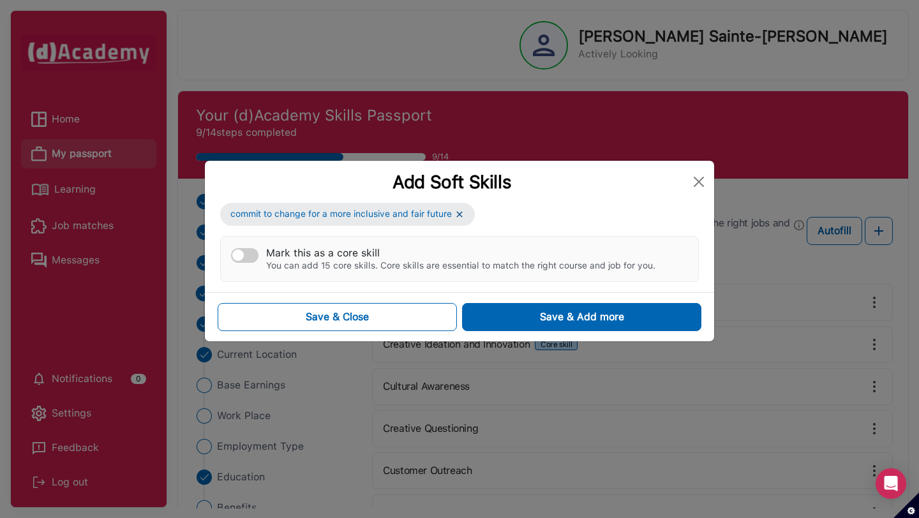
click at [337, 257] on div "Mark this as a core skill" at bounding box center [460, 253] width 389 height 12
click at [259, 257] on button "Mark this as a core skill You can add 15 core skills. Core skills are essential…" at bounding box center [244, 255] width 27 height 15
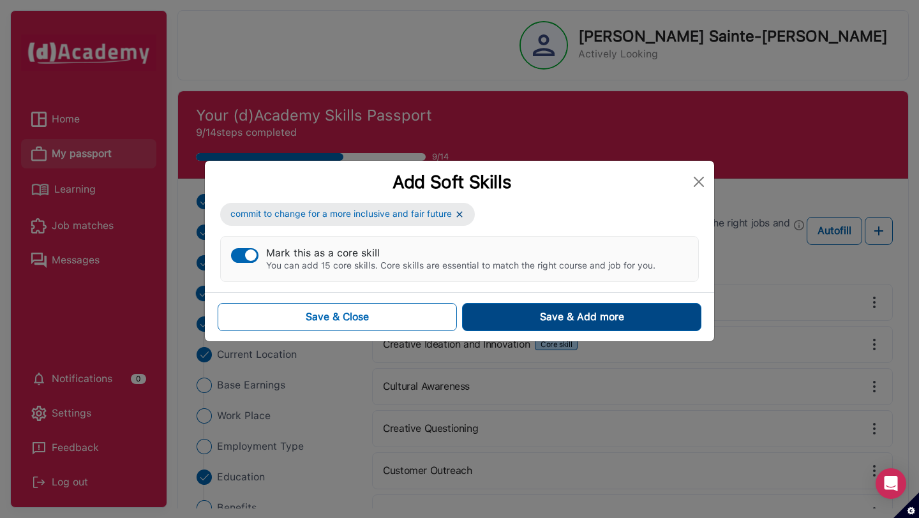
click at [523, 317] on button "Save & Add more" at bounding box center [581, 317] width 239 height 28
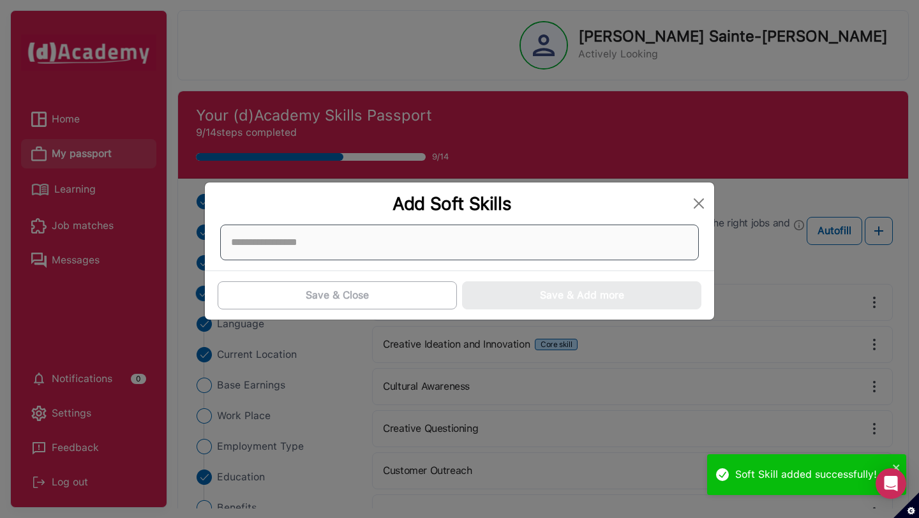
click at [461, 246] on div at bounding box center [459, 243] width 479 height 36
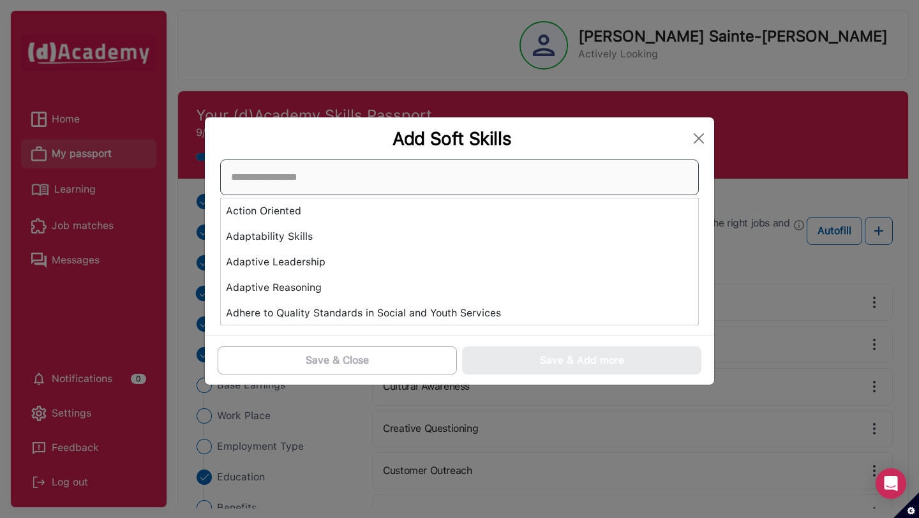
click at [385, 174] on input at bounding box center [459, 178] width 479 height 36
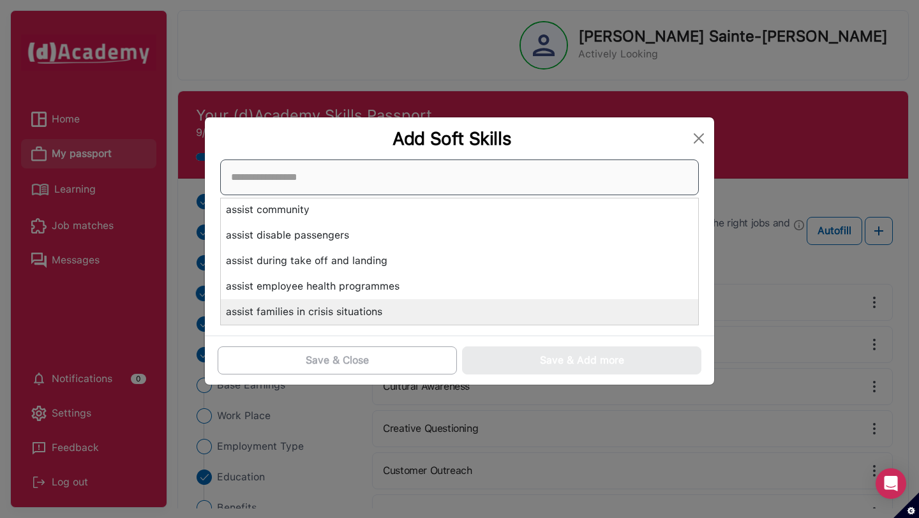
scroll to position [6920, 0]
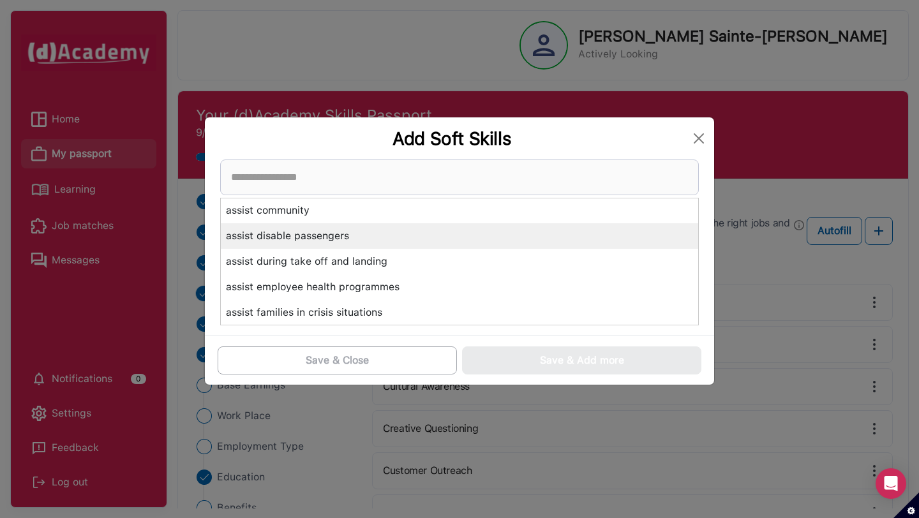
click at [324, 236] on div "assist disable passengers" at bounding box center [459, 236] width 477 height 26
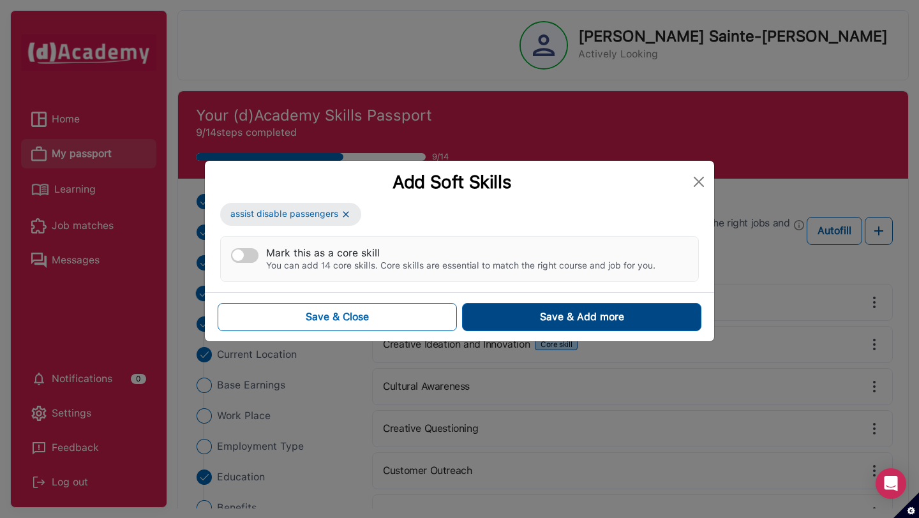
click at [560, 319] on div "Save & Add more" at bounding box center [582, 317] width 84 height 15
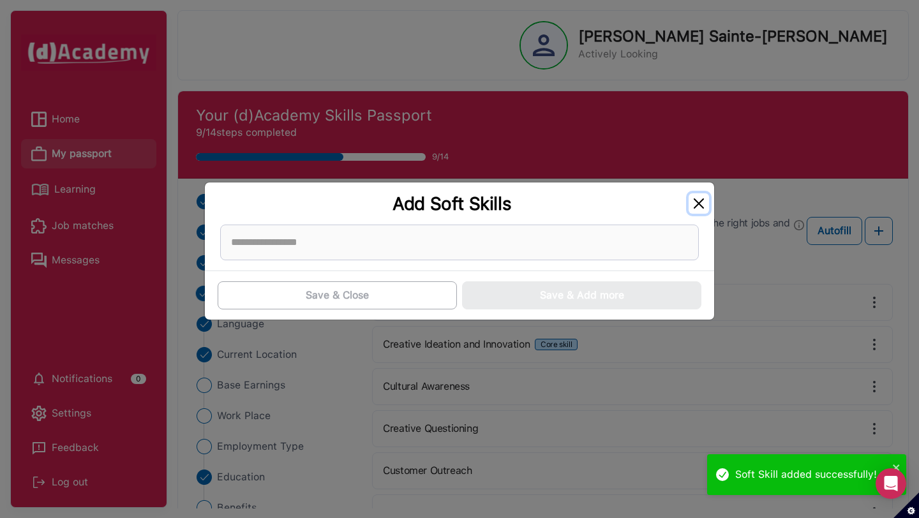
click at [689, 202] on button "Close" at bounding box center [699, 203] width 20 height 20
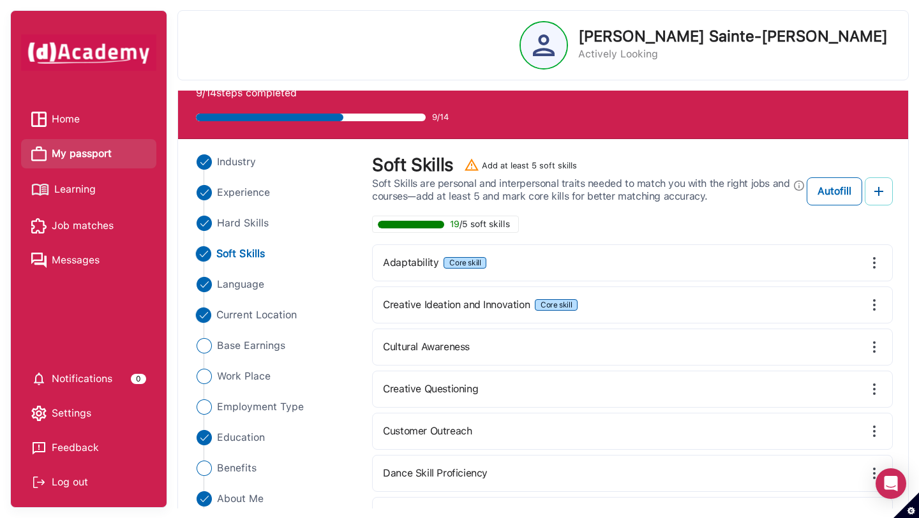
scroll to position [54, 0]
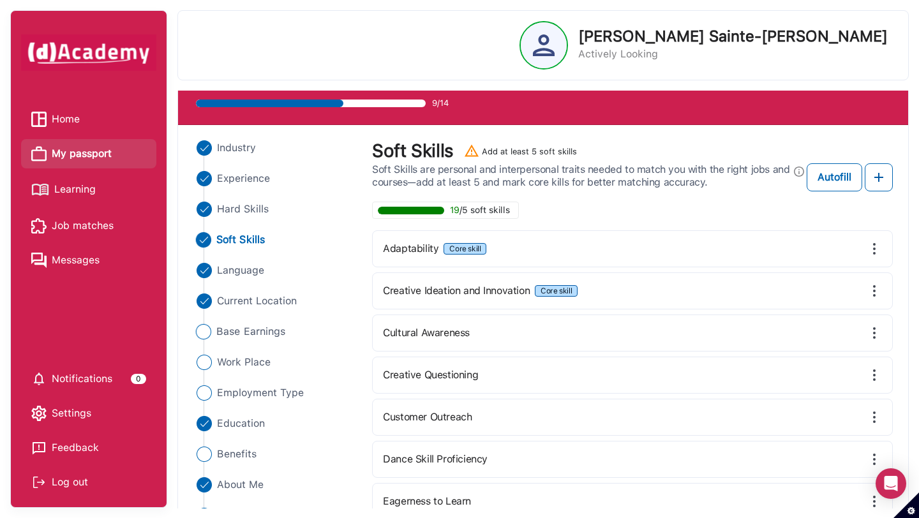
click at [227, 332] on span "Base Earnings" at bounding box center [250, 331] width 69 height 15
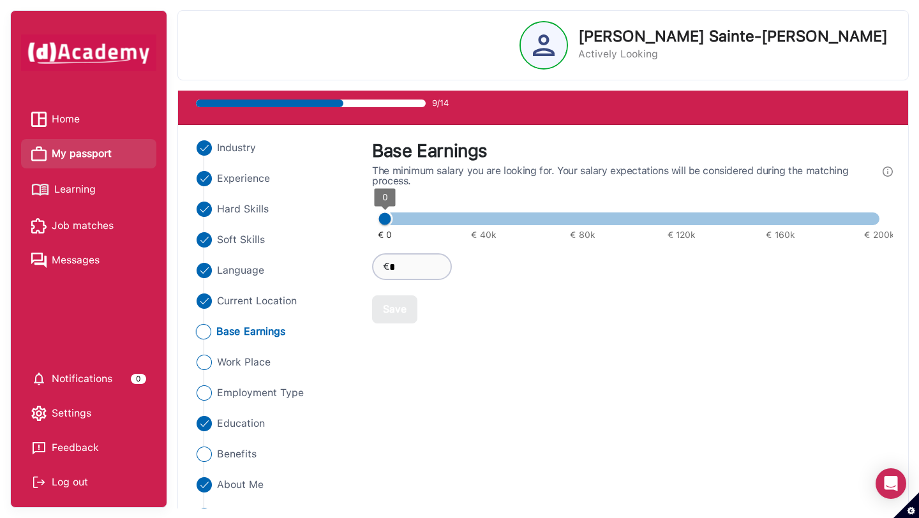
click at [421, 261] on input "*" at bounding box center [429, 266] width 80 height 27
type input "****"
type input "*****"
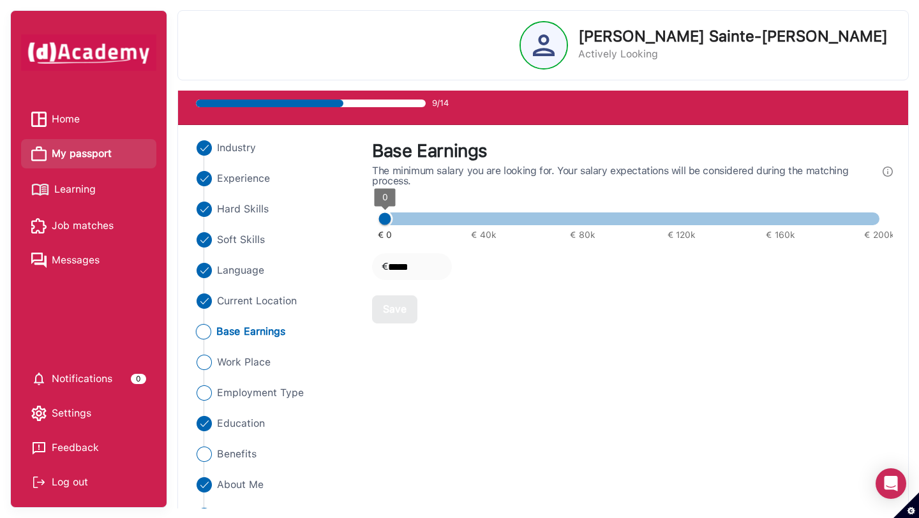
type input "*****"
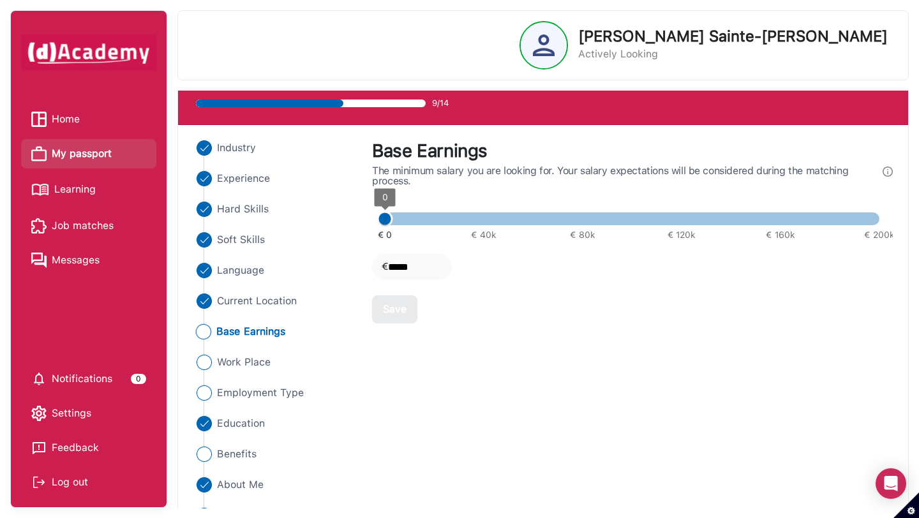
type input "*****"
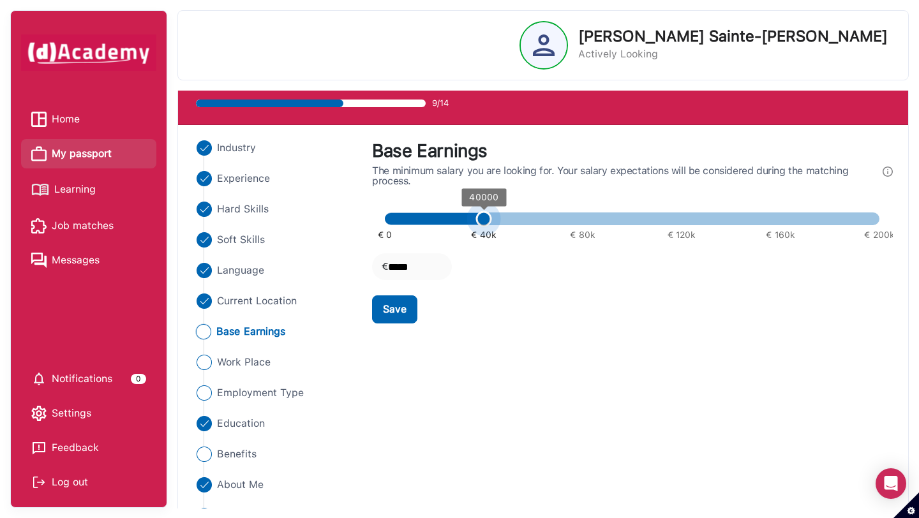
type input "*****"
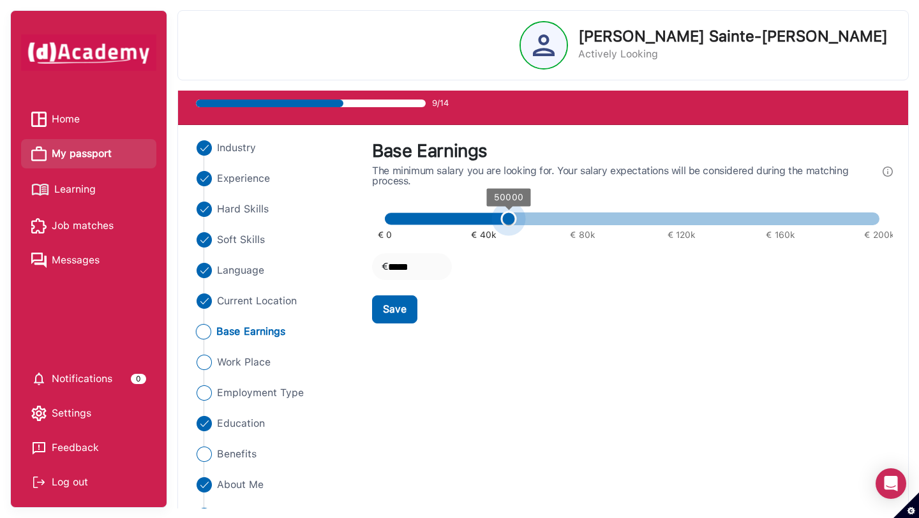
type input "*****"
drag, startPoint x: 385, startPoint y: 214, endPoint x: 486, endPoint y: 224, distance: 101.3
click at [486, 224] on span "40000" at bounding box center [484, 219] width 16 height 16
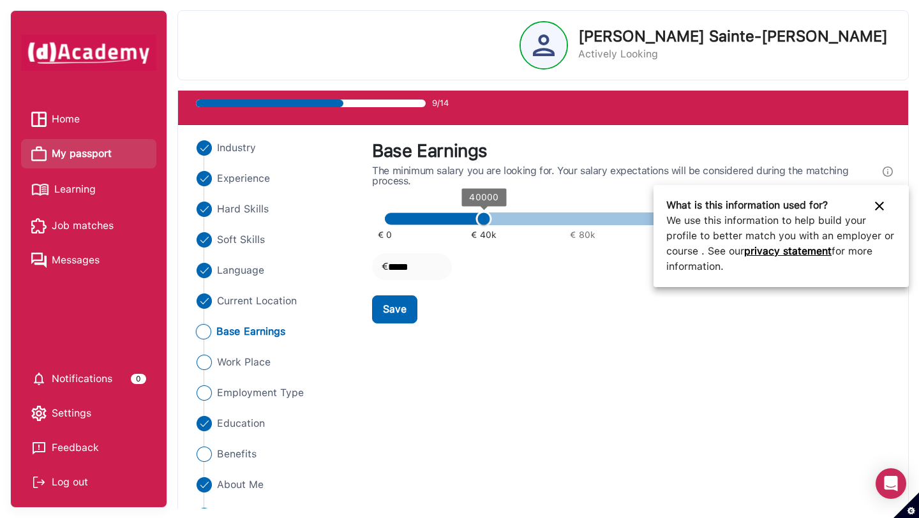
click at [887, 174] on div at bounding box center [459, 259] width 919 height 518
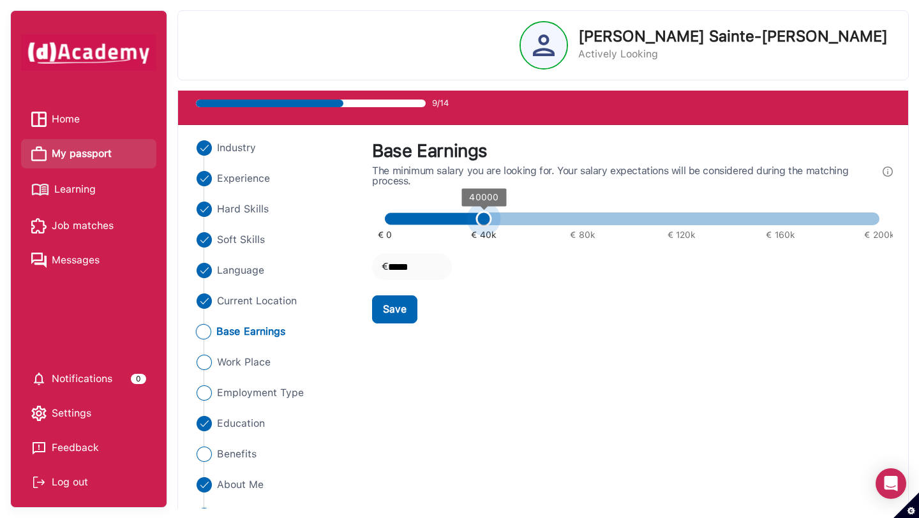
type input "*****"
drag, startPoint x: 483, startPoint y: 226, endPoint x: 465, endPoint y: 225, distance: 17.9
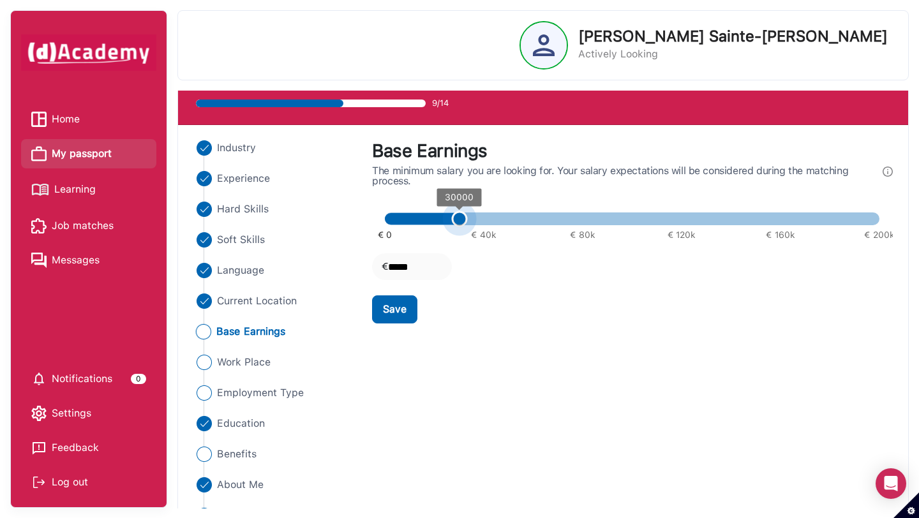
click at [465, 225] on span "30000" at bounding box center [459, 219] width 16 height 16
type input "*****"
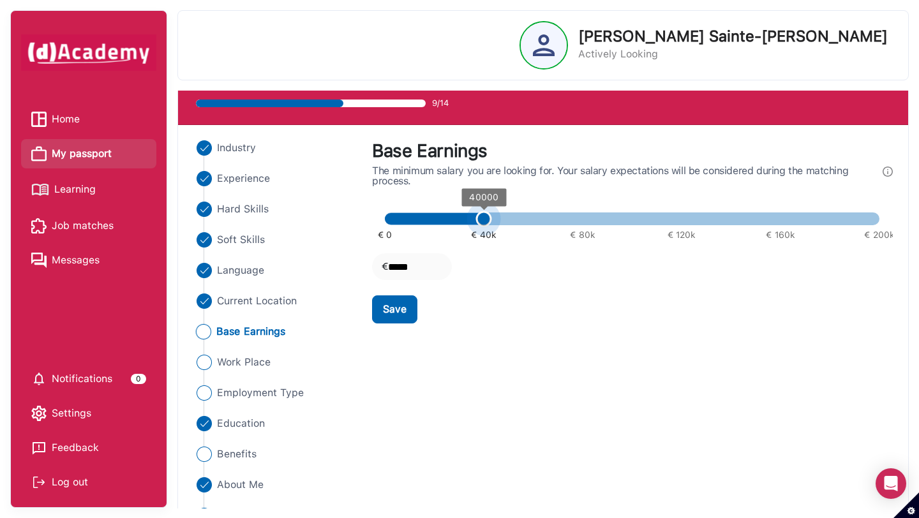
drag, startPoint x: 459, startPoint y: 216, endPoint x: 483, endPoint y: 216, distance: 23.6
click at [483, 216] on span "40000" at bounding box center [484, 219] width 16 height 16
type input "*****"
drag, startPoint x: 483, startPoint y: 216, endPoint x: 468, endPoint y: 218, distance: 14.8
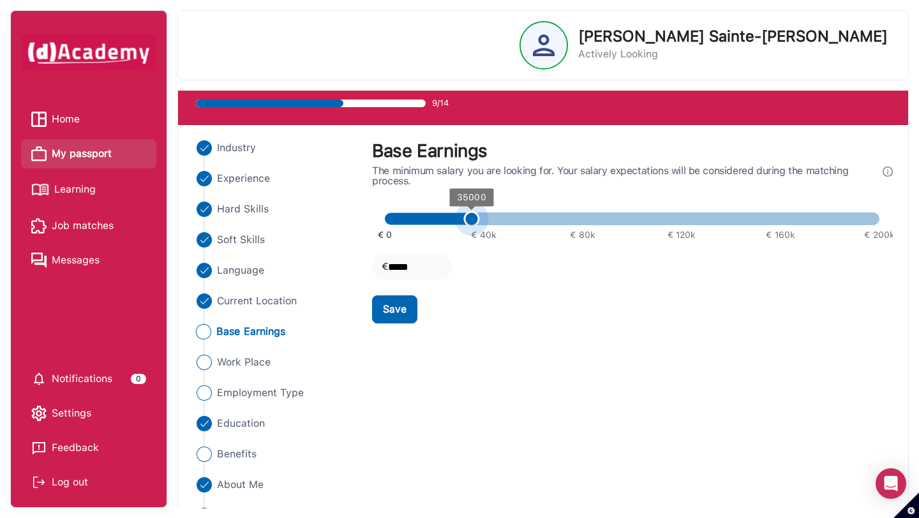
click at [468, 218] on span "35000" at bounding box center [471, 219] width 16 height 16
click at [403, 310] on div "Save" at bounding box center [395, 309] width 24 height 15
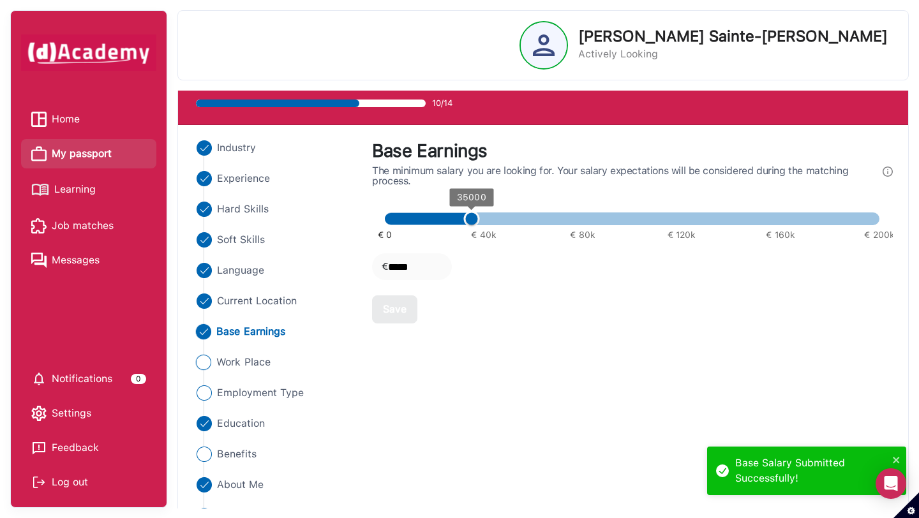
click at [237, 364] on span "Work Place" at bounding box center [243, 362] width 54 height 15
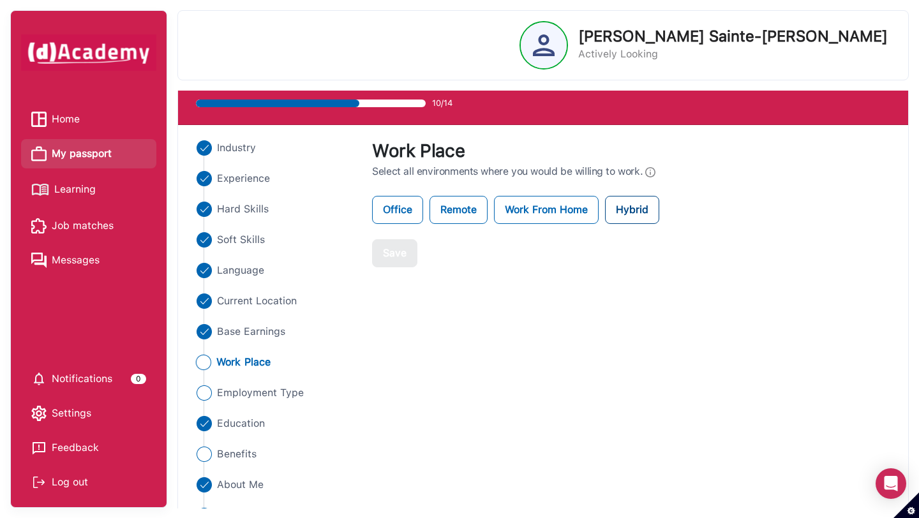
click at [634, 214] on label "Hybrid" at bounding box center [632, 210] width 54 height 28
click at [400, 220] on label "Office" at bounding box center [397, 210] width 51 height 28
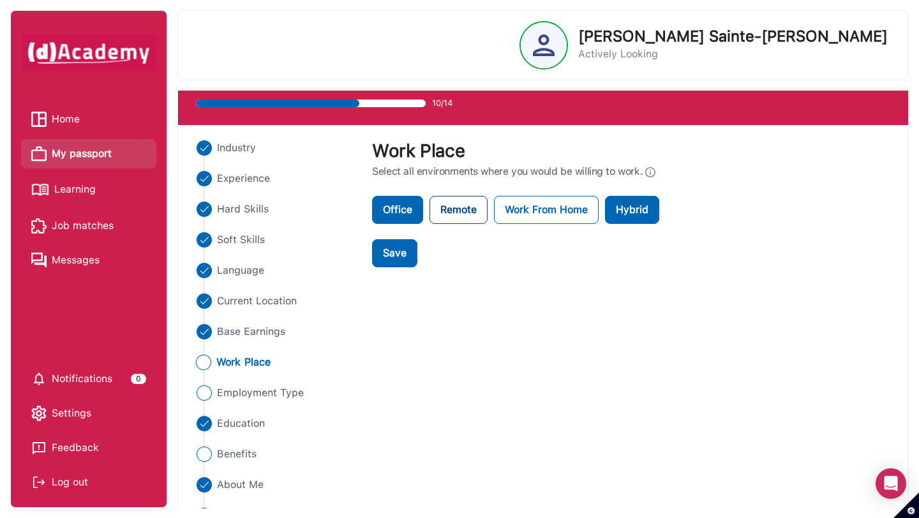
click at [459, 220] on label "Remote" at bounding box center [459, 210] width 58 height 28
click at [533, 218] on label "Work From Home" at bounding box center [546, 210] width 105 height 28
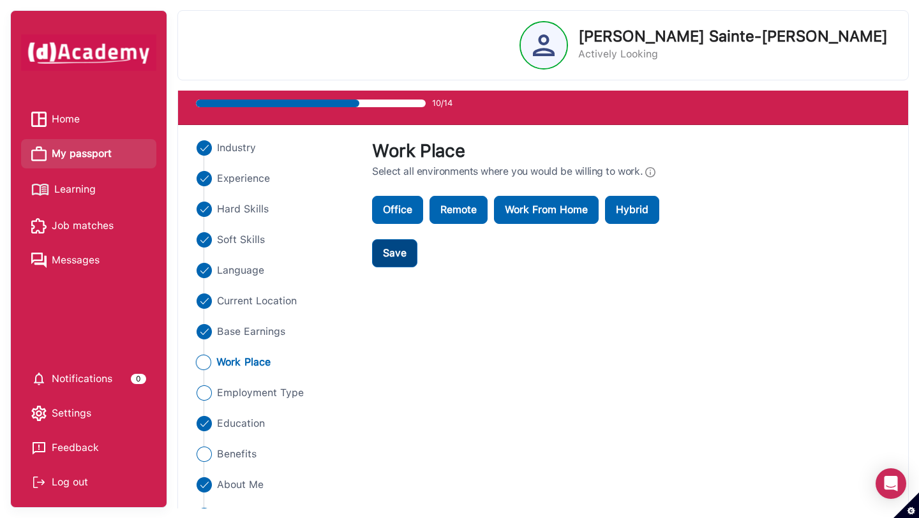
click at [390, 255] on div "Save" at bounding box center [395, 253] width 24 height 15
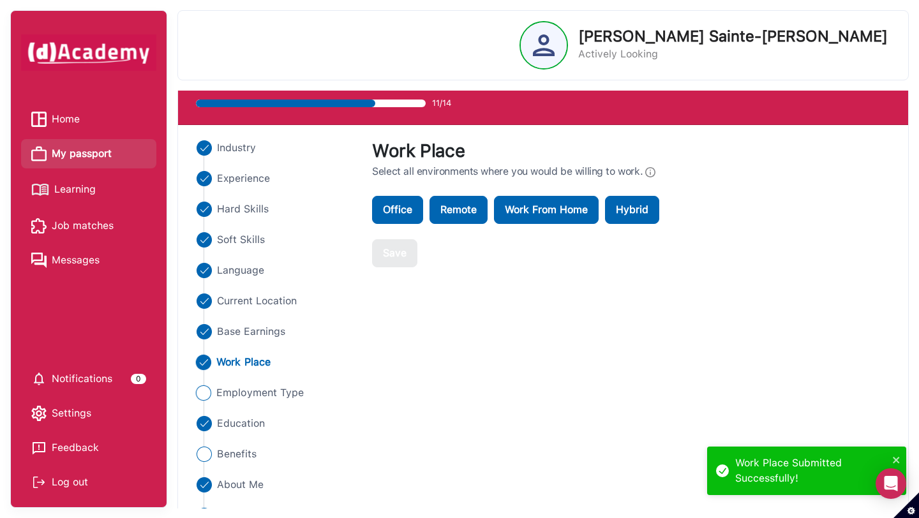
click at [228, 400] on span "Employment Type" at bounding box center [259, 393] width 87 height 15
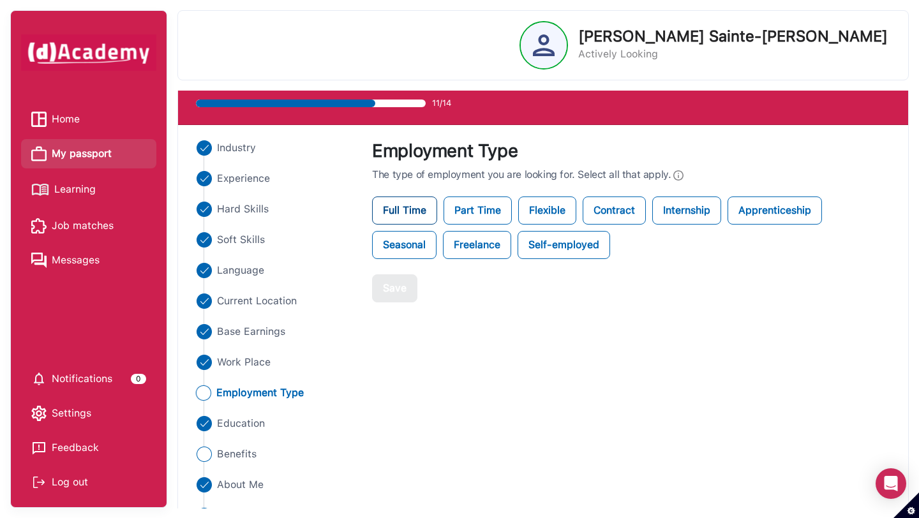
click at [409, 219] on label "Full Time" at bounding box center [404, 211] width 65 height 28
click at [483, 216] on label "Part Time" at bounding box center [478, 211] width 68 height 28
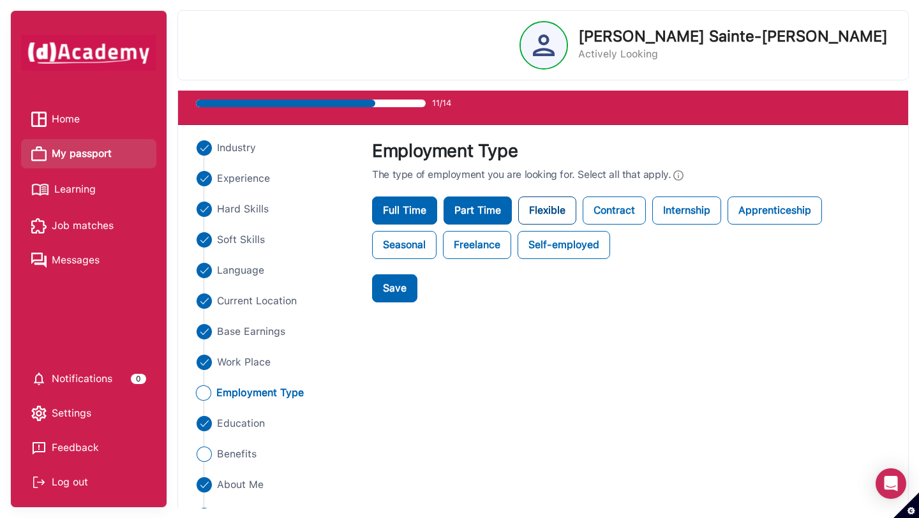
click at [557, 216] on label "Flexible" at bounding box center [547, 211] width 58 height 28
click at [689, 209] on label "Internship" at bounding box center [686, 211] width 69 height 28
click at [477, 244] on label "Freelance" at bounding box center [477, 245] width 68 height 28
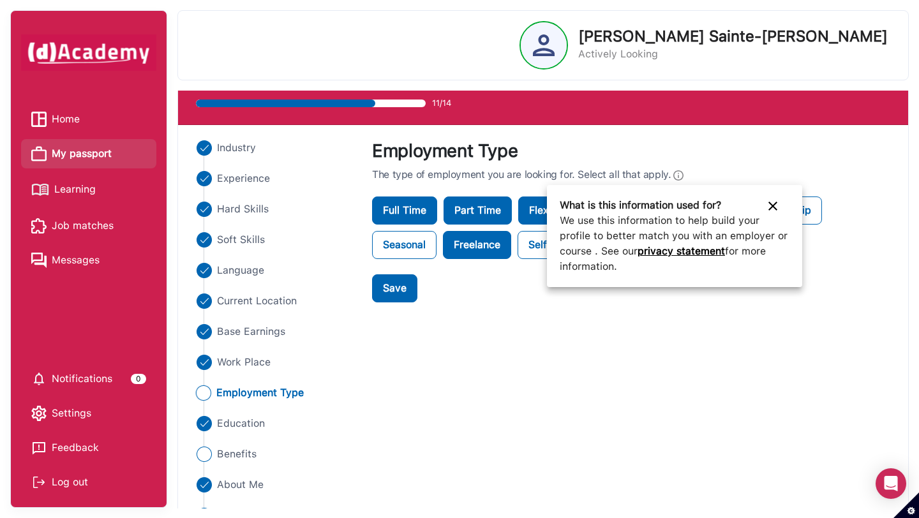
click at [671, 176] on div at bounding box center [459, 259] width 919 height 518
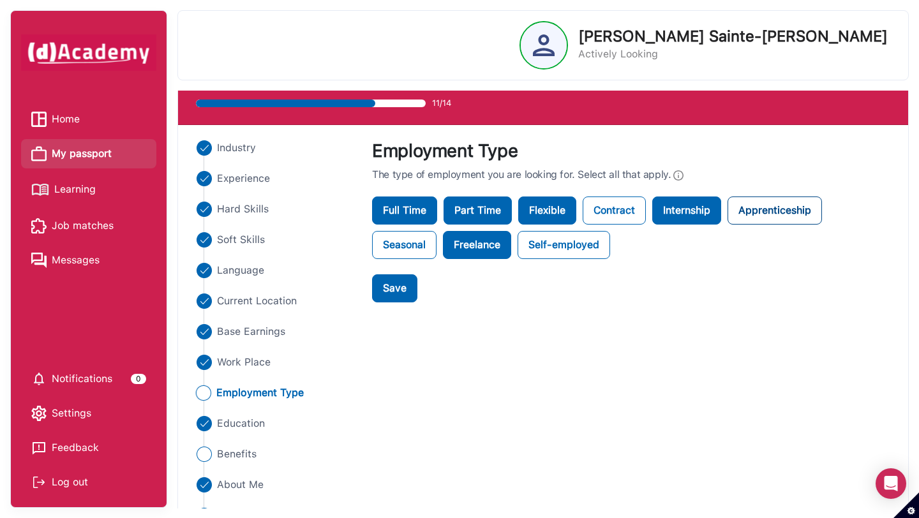
click at [783, 205] on label "Apprenticeship" at bounding box center [775, 211] width 94 height 28
click at [399, 288] on div "Save" at bounding box center [395, 288] width 24 height 15
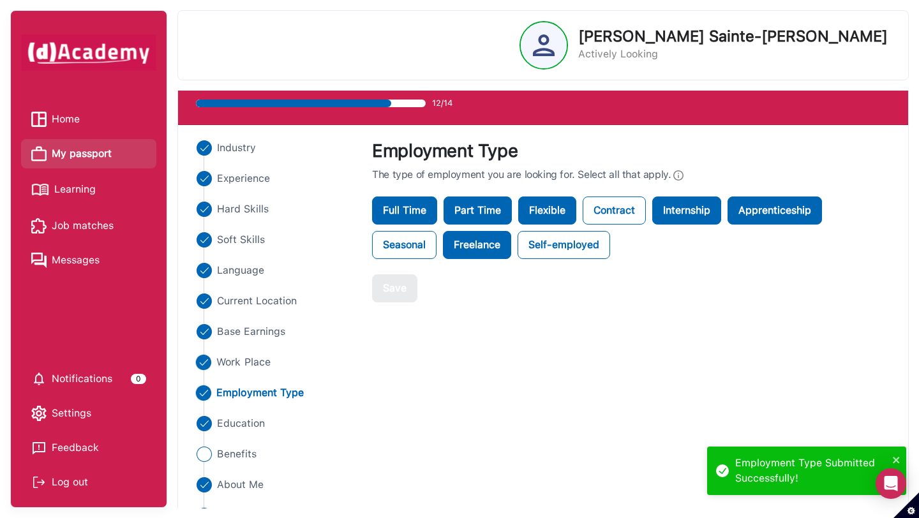
scroll to position [115, 0]
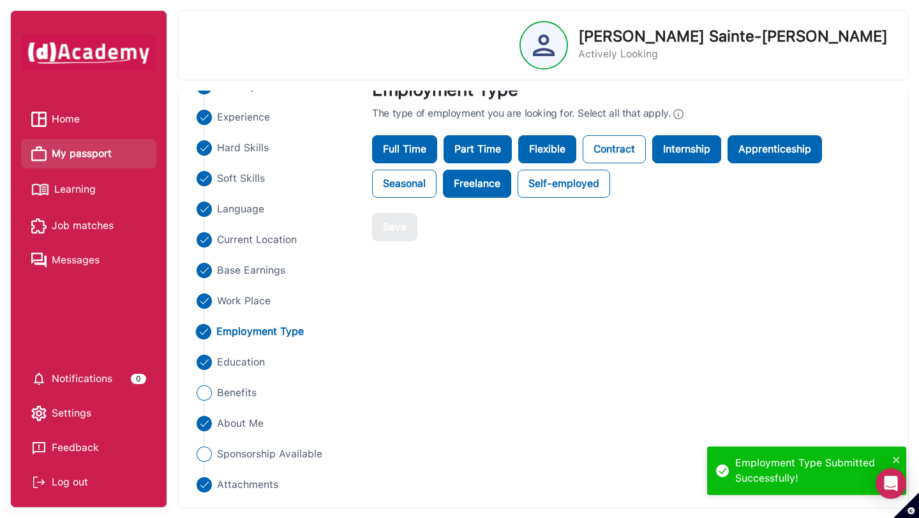
click at [222, 406] on ul "Industry Experience Hard Skills Soft Skills Language Current Location Base Earn…" at bounding box center [274, 286] width 163 height 414
click at [233, 395] on span "Benefits" at bounding box center [236, 393] width 40 height 15
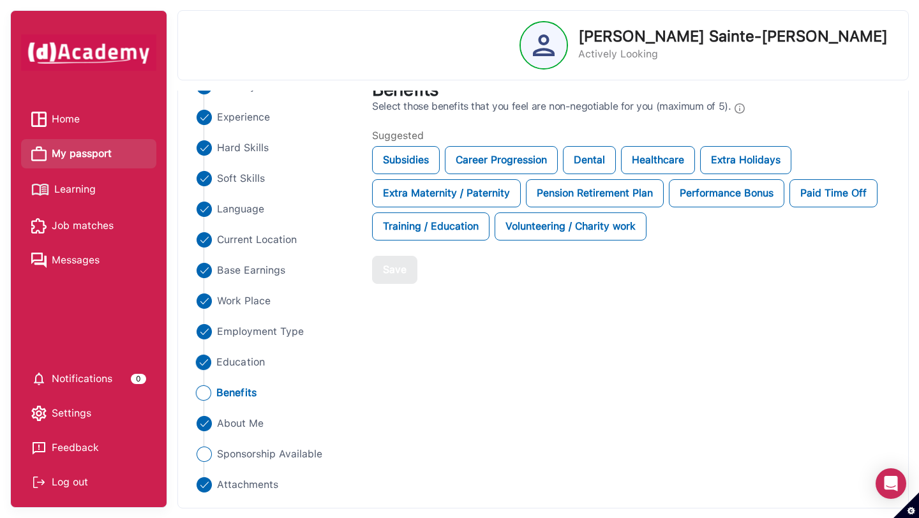
click at [232, 365] on span "Education" at bounding box center [240, 362] width 49 height 15
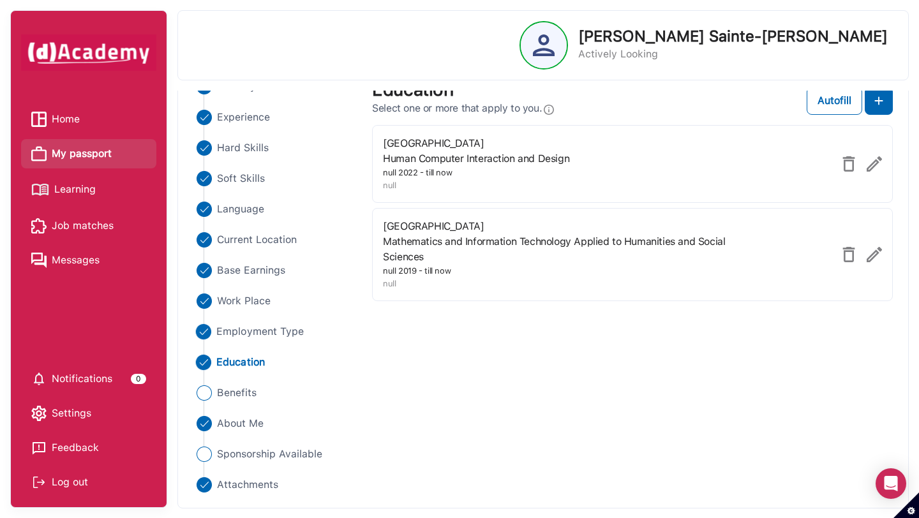
click at [232, 334] on span "Employment Type" at bounding box center [259, 331] width 87 height 15
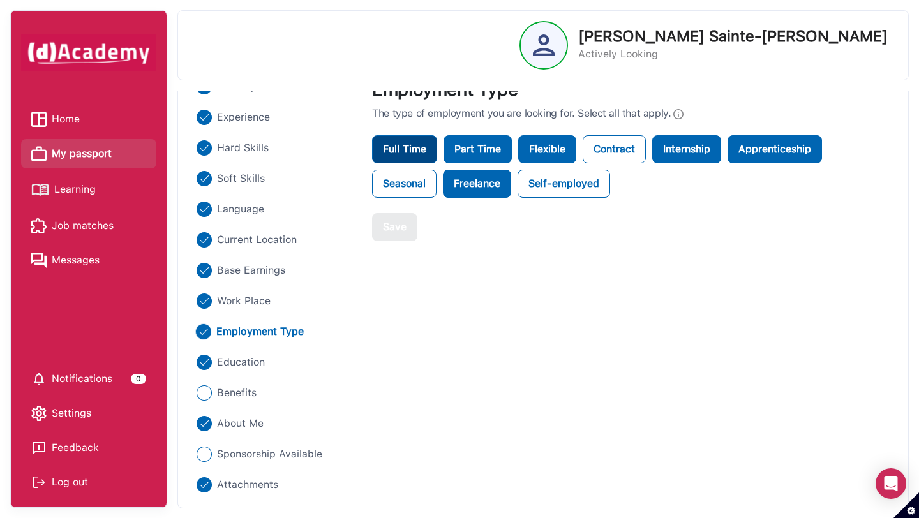
click at [404, 153] on label "Full Time" at bounding box center [404, 149] width 65 height 28
click at [388, 237] on button "Save" at bounding box center [394, 227] width 45 height 28
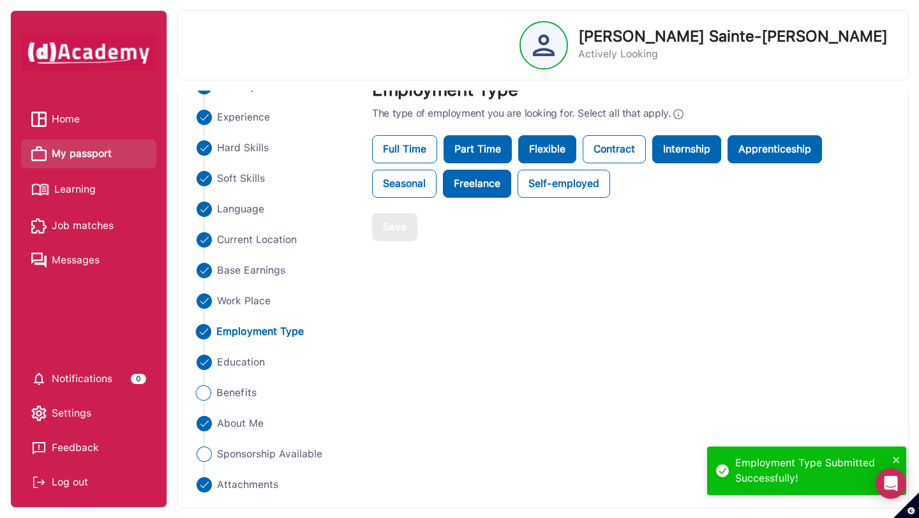
click at [247, 389] on span "Benefits" at bounding box center [236, 393] width 40 height 15
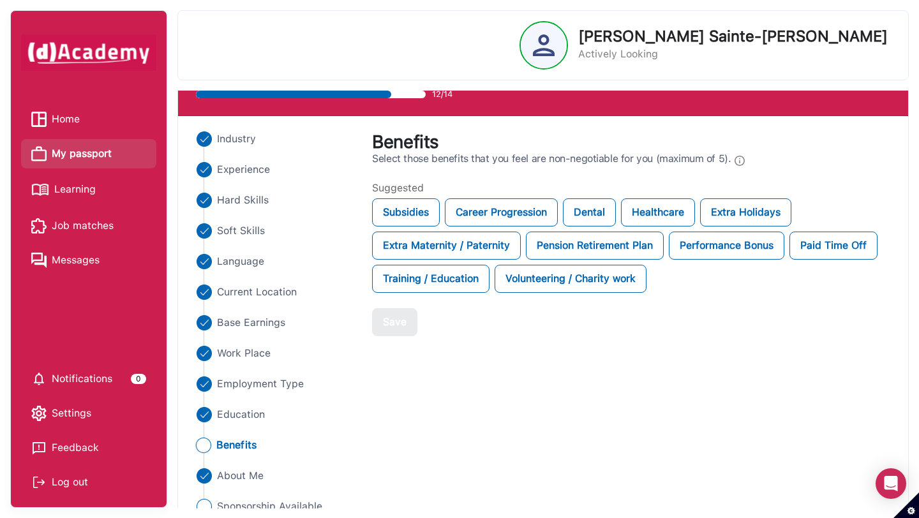
scroll to position [63, 0]
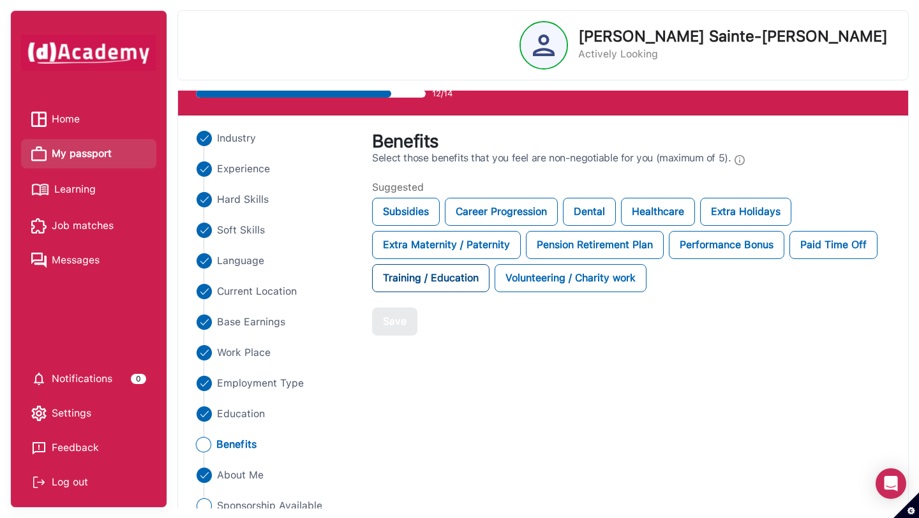
click at [442, 279] on div "Training / Education" at bounding box center [430, 278] width 117 height 28
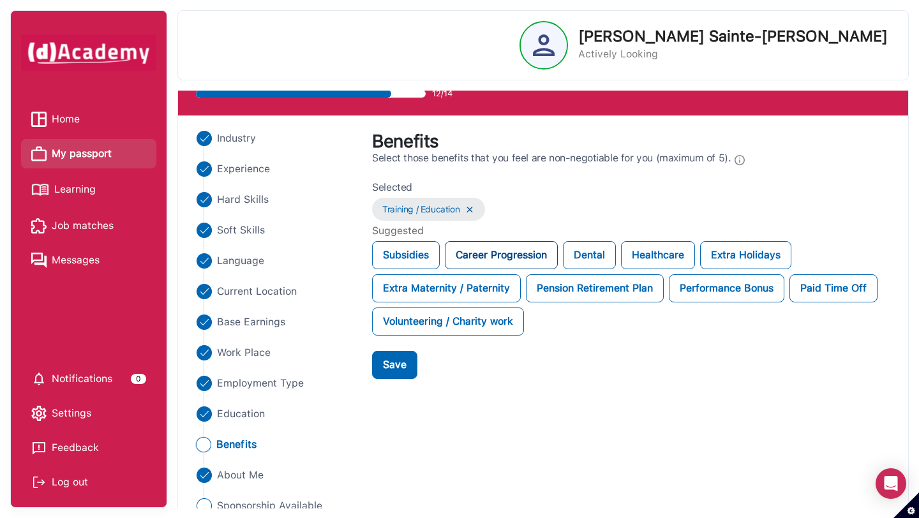
click at [489, 259] on div "Career Progression" at bounding box center [501, 255] width 113 height 28
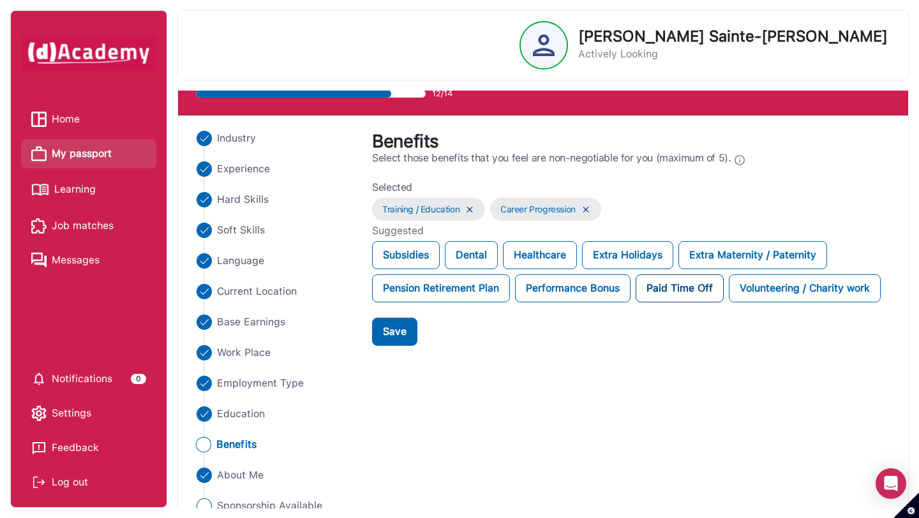
click at [675, 290] on div "Paid Time Off" at bounding box center [680, 288] width 88 height 28
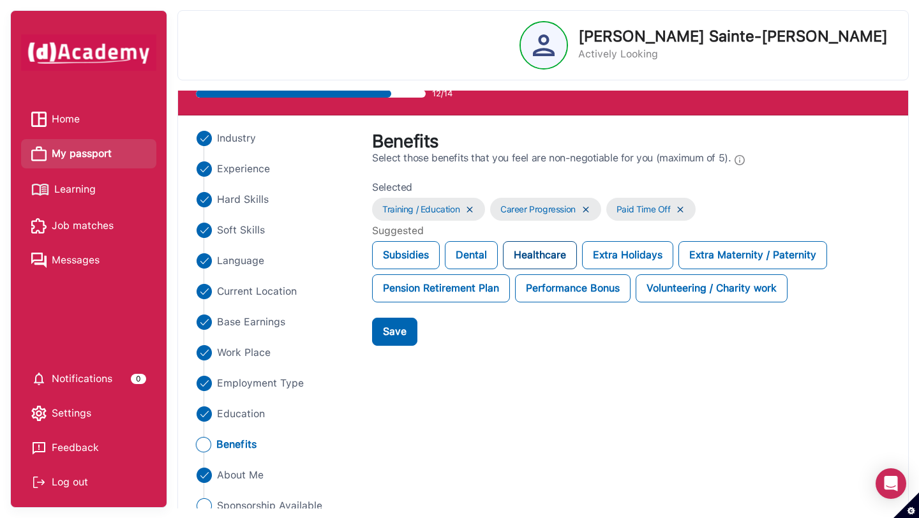
click at [557, 251] on div "Healthcare" at bounding box center [540, 255] width 74 height 28
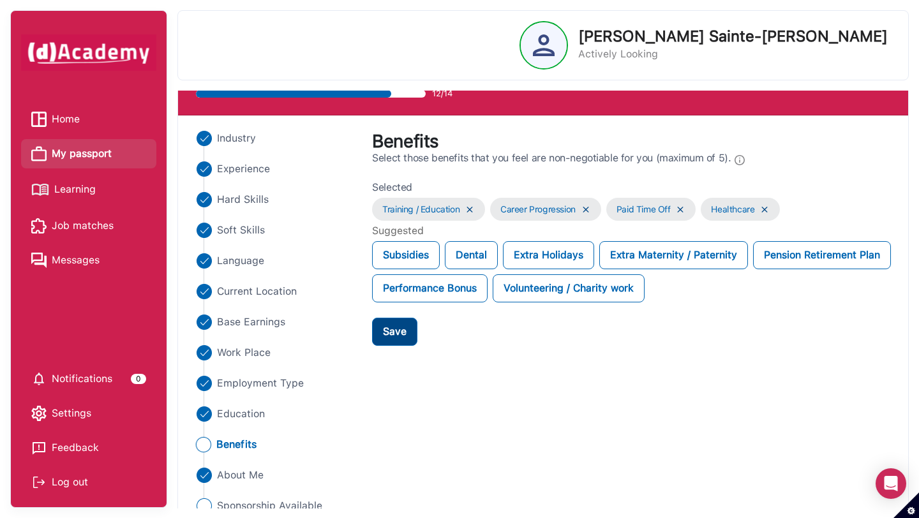
click at [396, 334] on div "Save" at bounding box center [395, 331] width 24 height 15
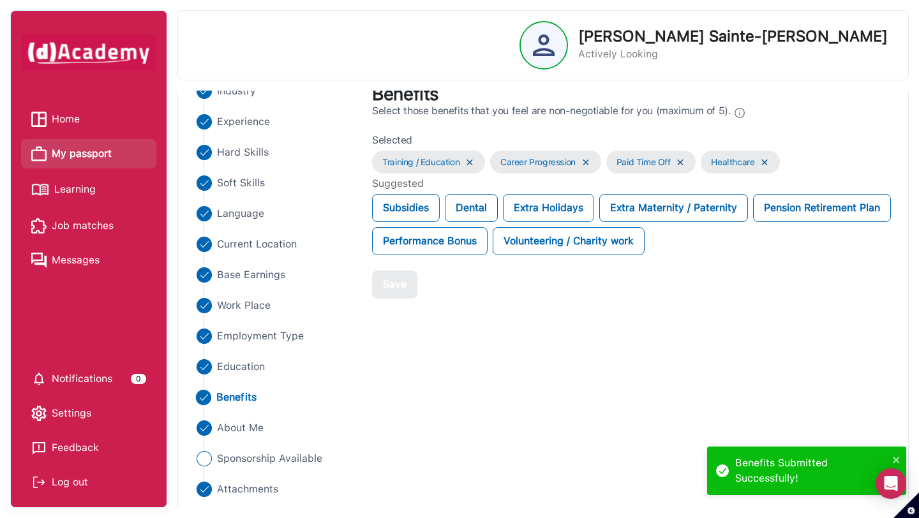
scroll to position [115, 0]
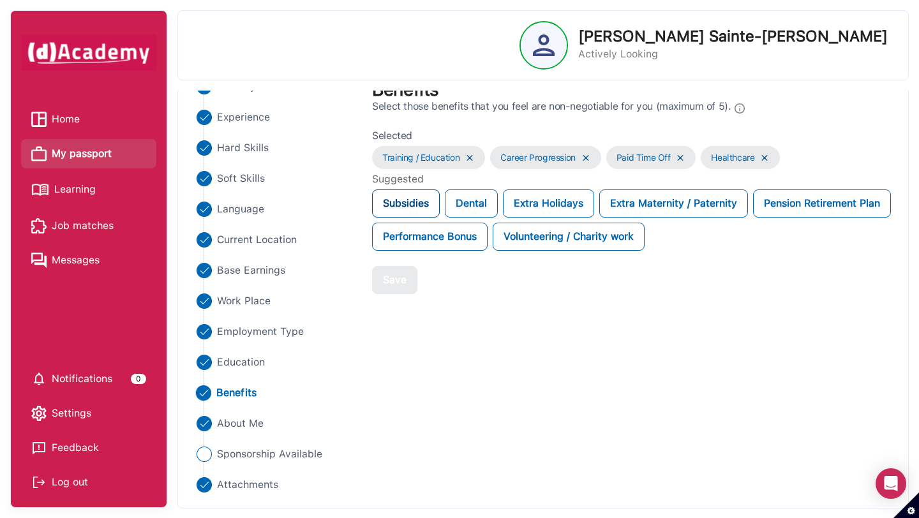
click at [407, 208] on div "Subsidies" at bounding box center [406, 204] width 68 height 28
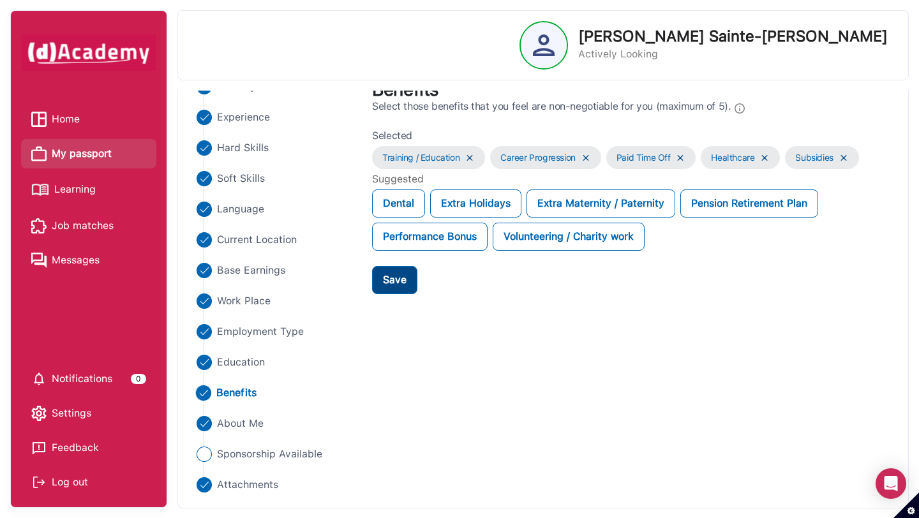
click at [398, 287] on div "Save" at bounding box center [395, 280] width 24 height 15
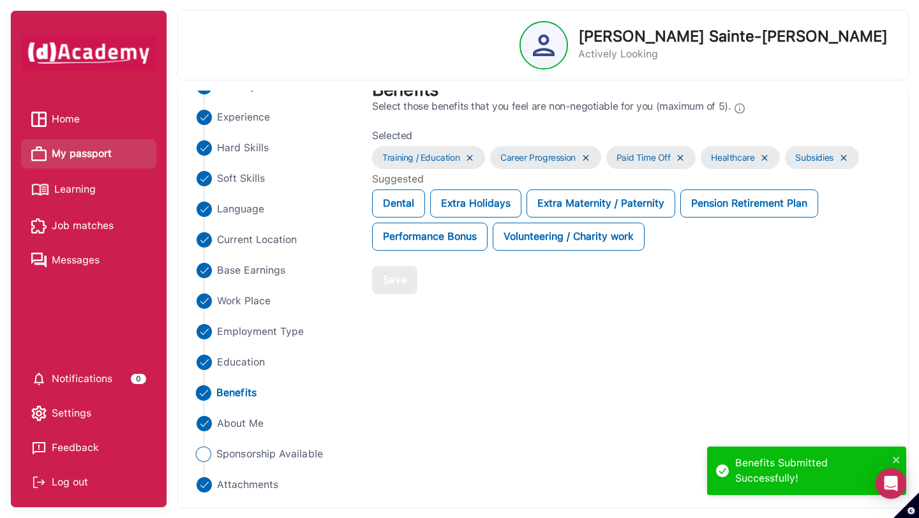
click at [241, 458] on span "Sponsorship Available" at bounding box center [269, 454] width 107 height 15
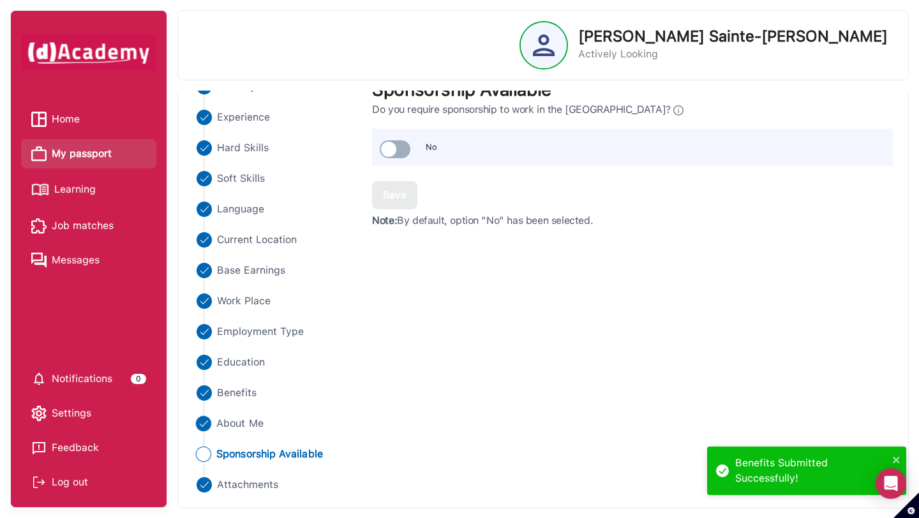
click at [234, 421] on span "About Me" at bounding box center [239, 423] width 47 height 15
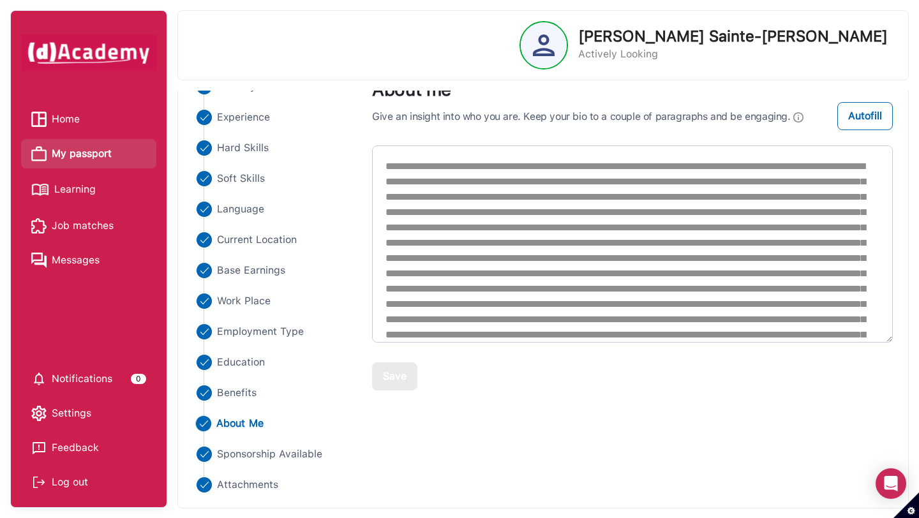
click at [738, 167] on textarea at bounding box center [632, 244] width 521 height 197
drag, startPoint x: 857, startPoint y: 164, endPoint x: 680, endPoint y: 165, distance: 176.8
click at [680, 165] on textarea at bounding box center [632, 244] width 521 height 197
drag, startPoint x: 703, startPoint y: 182, endPoint x: 508, endPoint y: 182, distance: 195.3
click at [508, 182] on textarea at bounding box center [632, 244] width 521 height 197
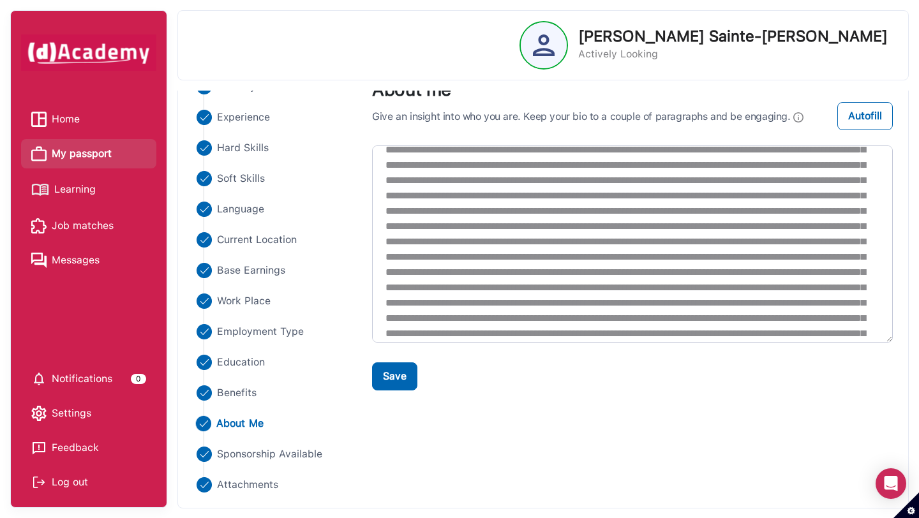
scroll to position [289, 0]
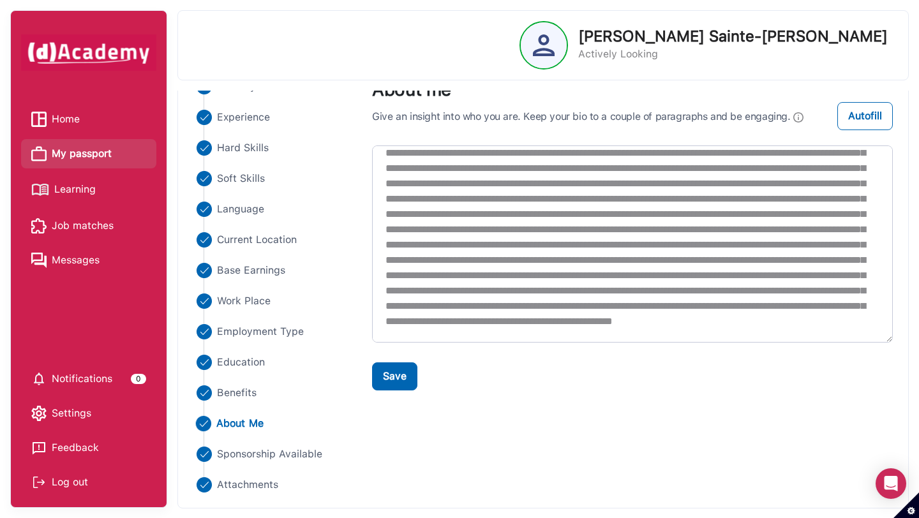
drag, startPoint x: 686, startPoint y: 193, endPoint x: 788, endPoint y: 354, distance: 190.9
click at [788, 354] on div "Save" at bounding box center [632, 273] width 521 height 255
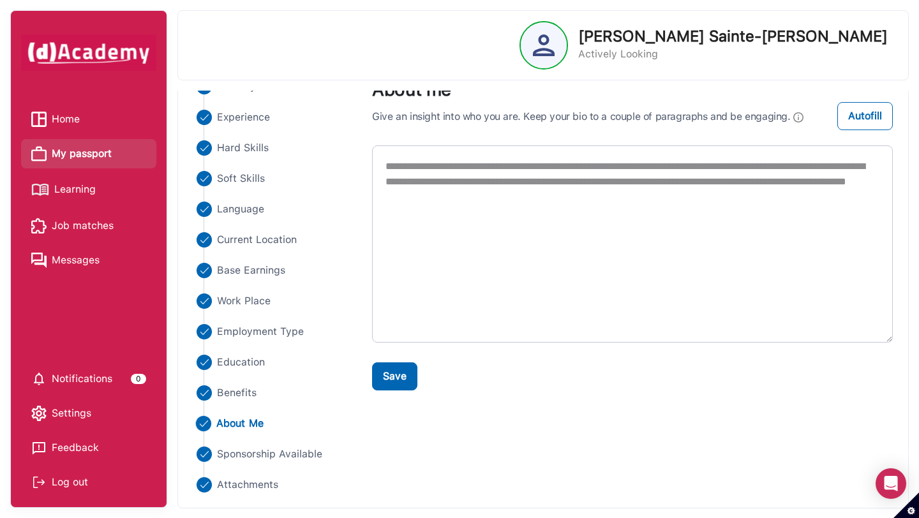
scroll to position [91, 0]
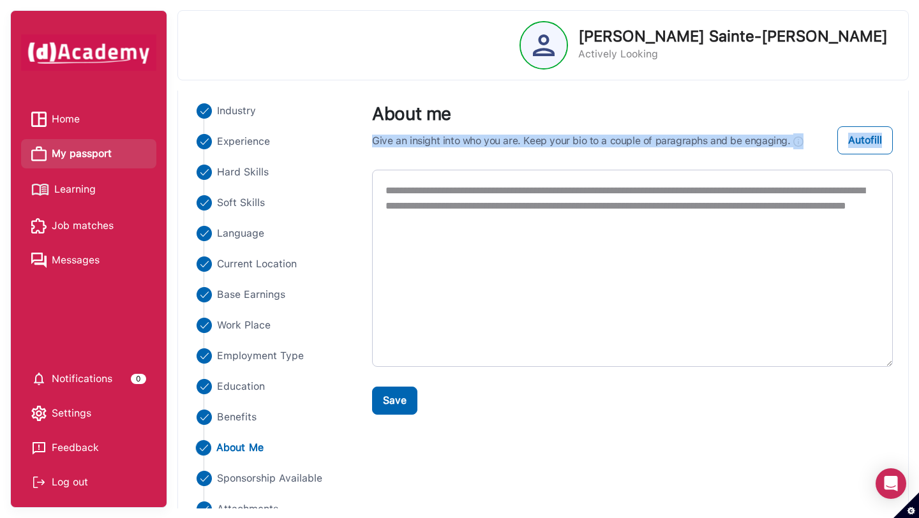
drag, startPoint x: 373, startPoint y: 139, endPoint x: 682, endPoint y: 224, distance: 320.4
click at [682, 224] on div "**********" at bounding box center [632, 264] width 521 height 322
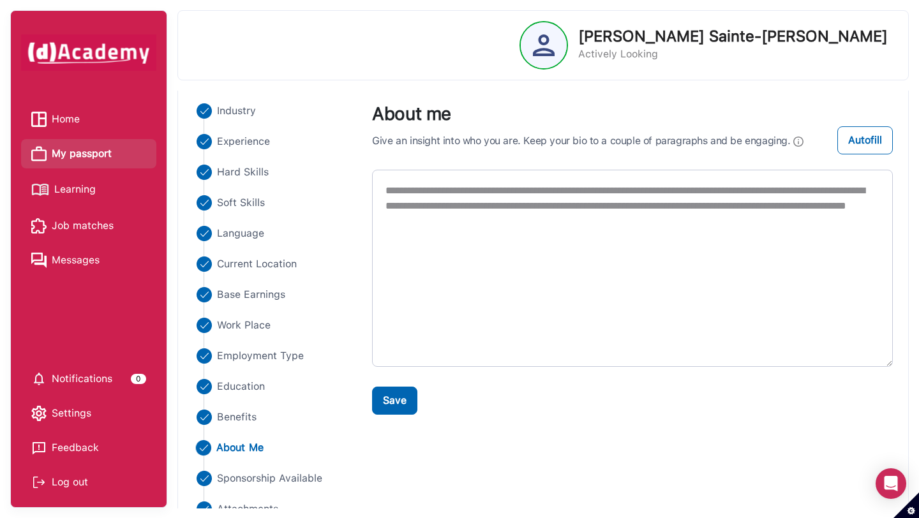
click at [682, 225] on textarea "**********" at bounding box center [632, 268] width 521 height 197
drag, startPoint x: 682, startPoint y: 230, endPoint x: 328, endPoint y: 179, distance: 358.0
click at [328, 179] on div "**********" at bounding box center [543, 310] width 715 height 414
paste textarea "**********"
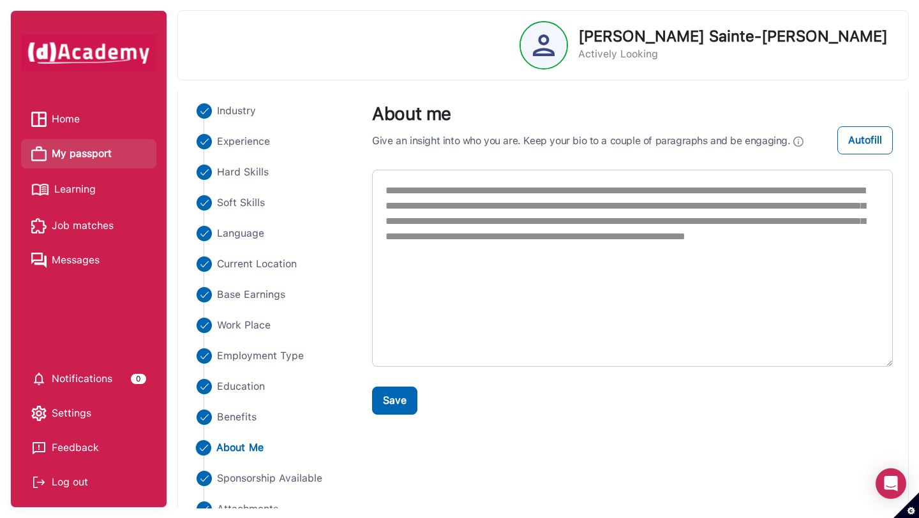
click at [566, 226] on textarea "**********" at bounding box center [632, 268] width 521 height 197
click at [713, 255] on textarea "**********" at bounding box center [632, 268] width 521 height 197
click at [682, 254] on textarea "**********" at bounding box center [632, 268] width 521 height 197
paste textarea "**********"
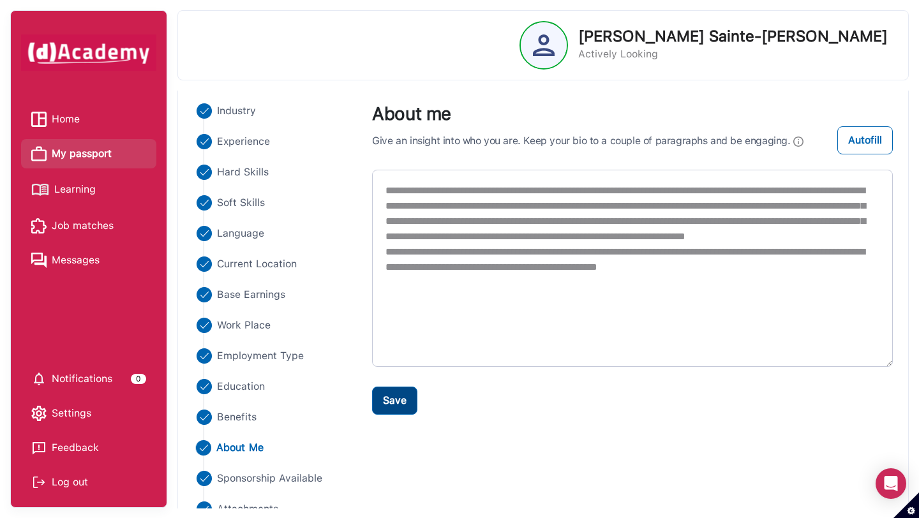
type textarea "**********"
click at [395, 407] on div "Save" at bounding box center [395, 400] width 24 height 15
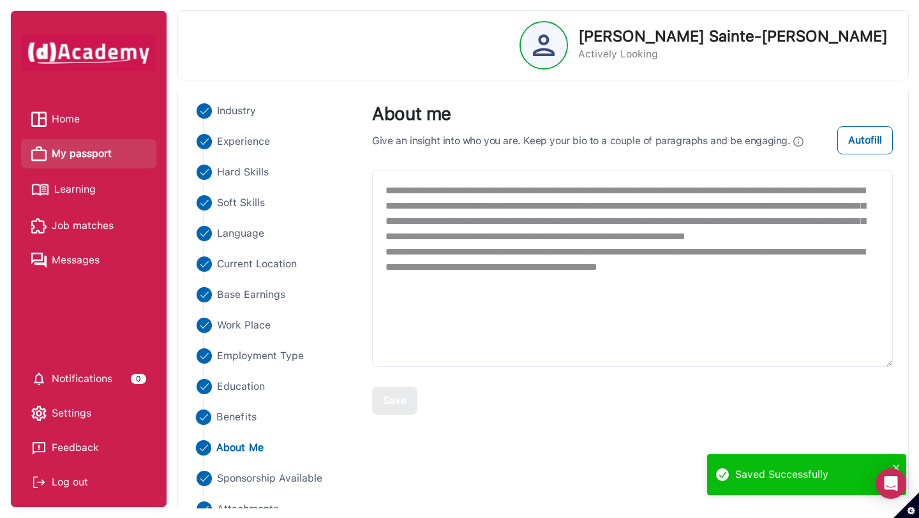
scroll to position [115, 0]
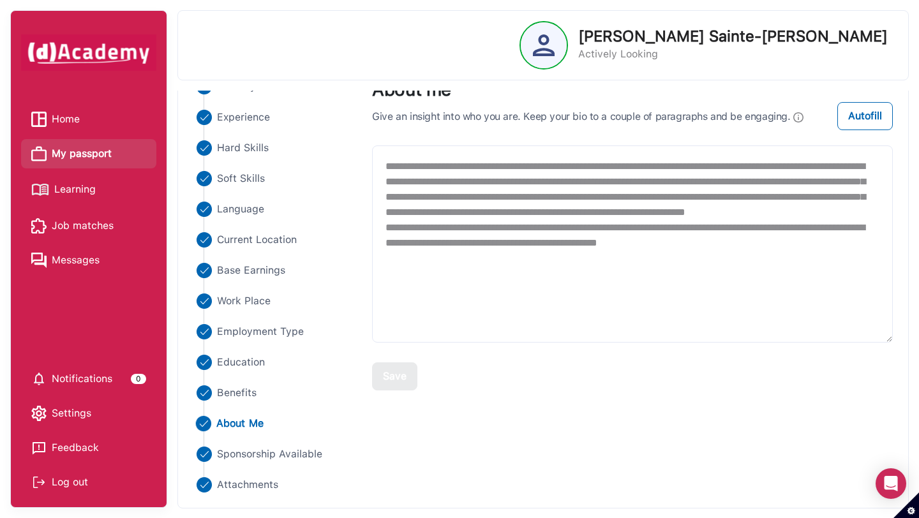
click at [389, 458] on div "**********" at bounding box center [543, 286] width 715 height 414
click at [320, 421] on Me "About Me" at bounding box center [275, 423] width 165 height 15
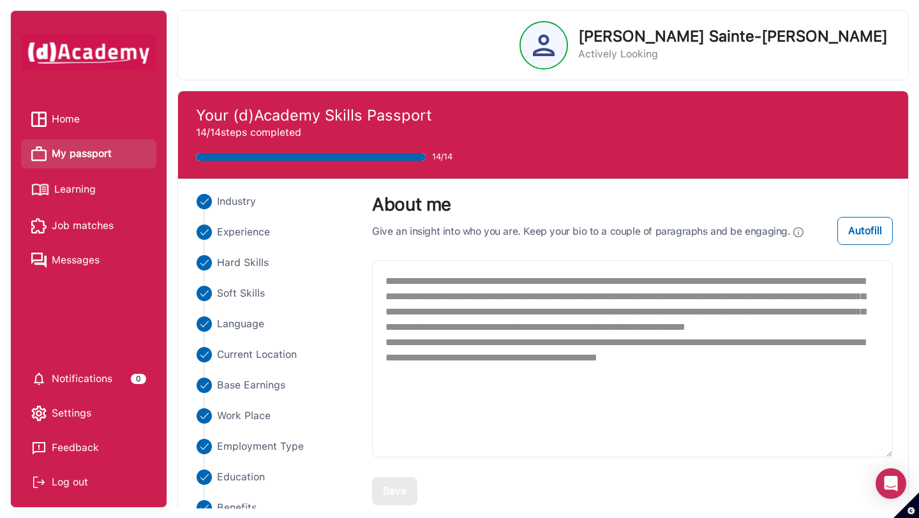
click at [74, 192] on span "Learning" at bounding box center [74, 189] width 41 height 19
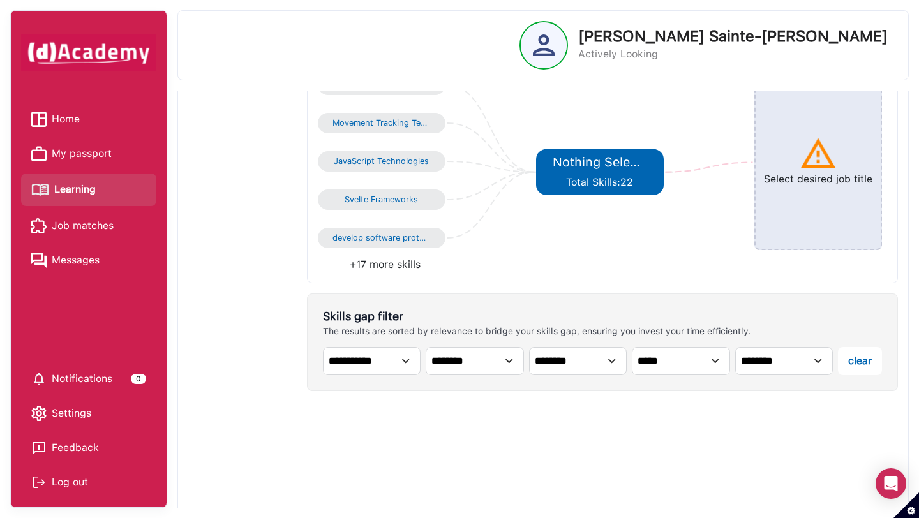
scroll to position [98, 0]
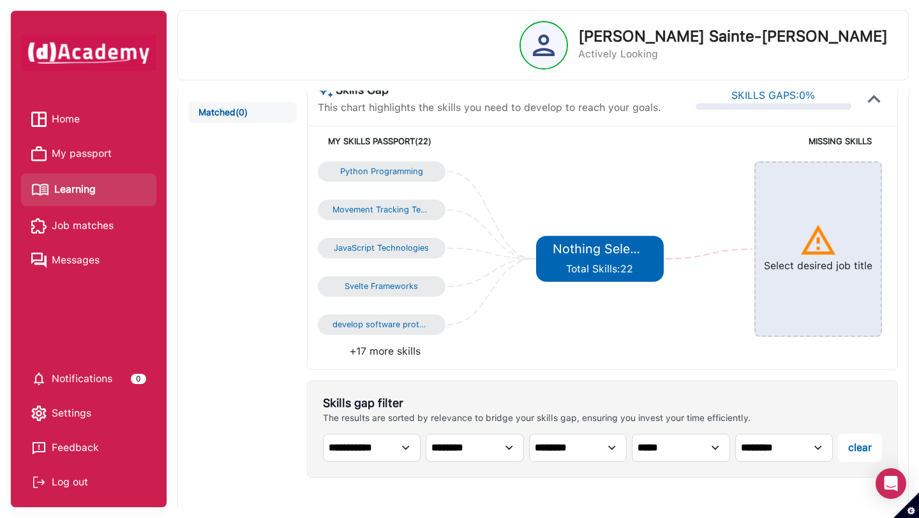
click at [419, 168] on div "Python Programming" at bounding box center [382, 172] width 98 height 10
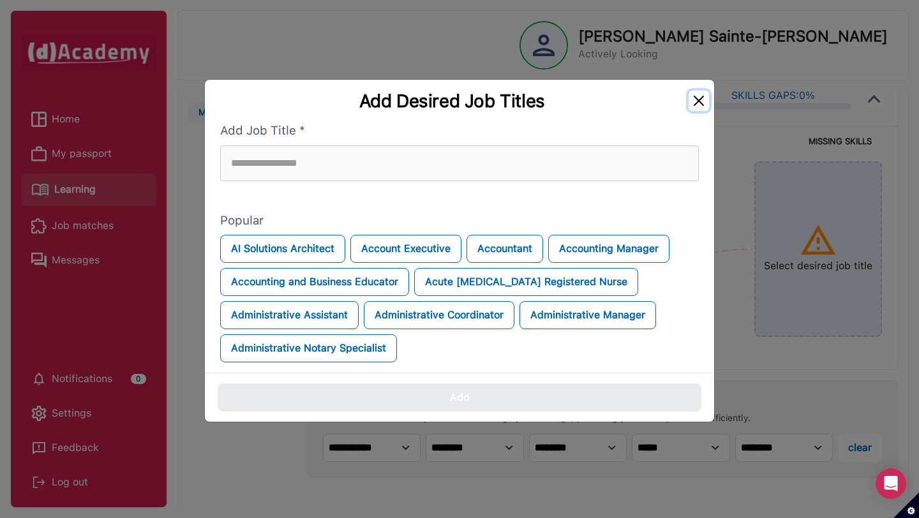
click at [702, 93] on button "Close" at bounding box center [699, 101] width 20 height 20
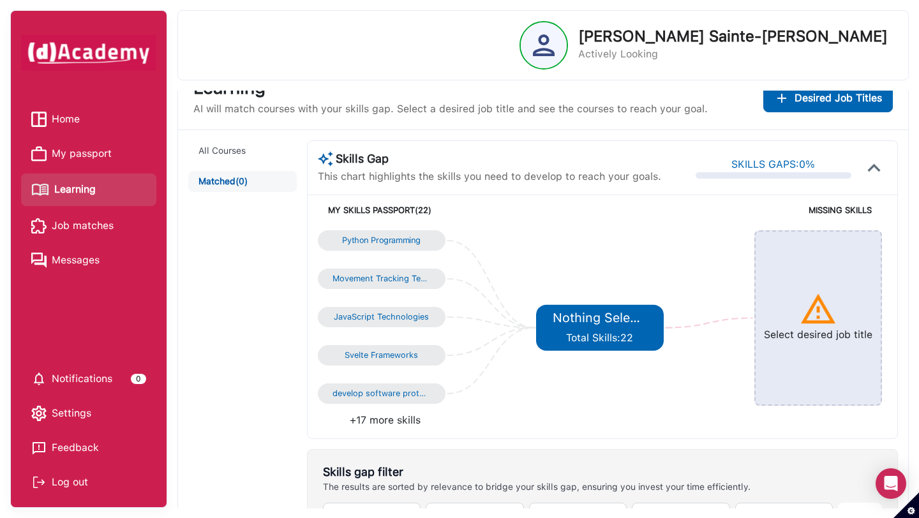
scroll to position [0, 0]
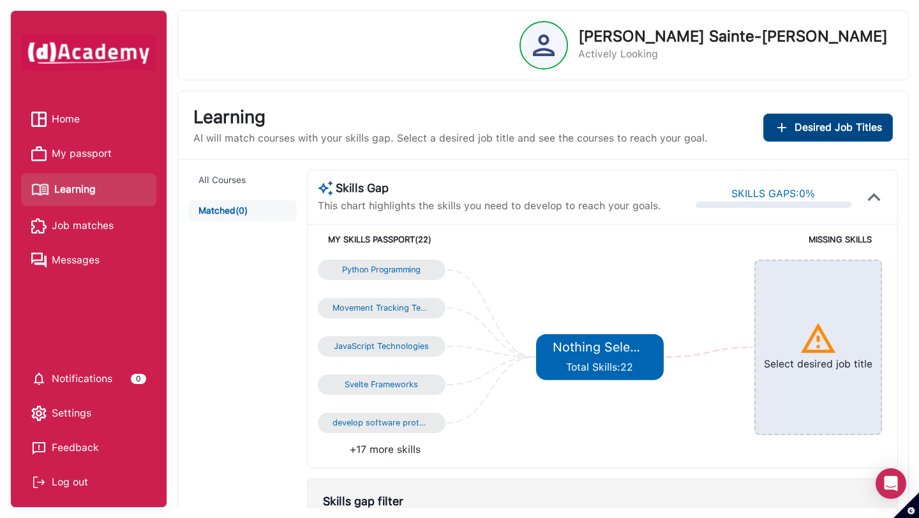
click at [829, 115] on button "Desired Job Titles" at bounding box center [828, 128] width 130 height 28
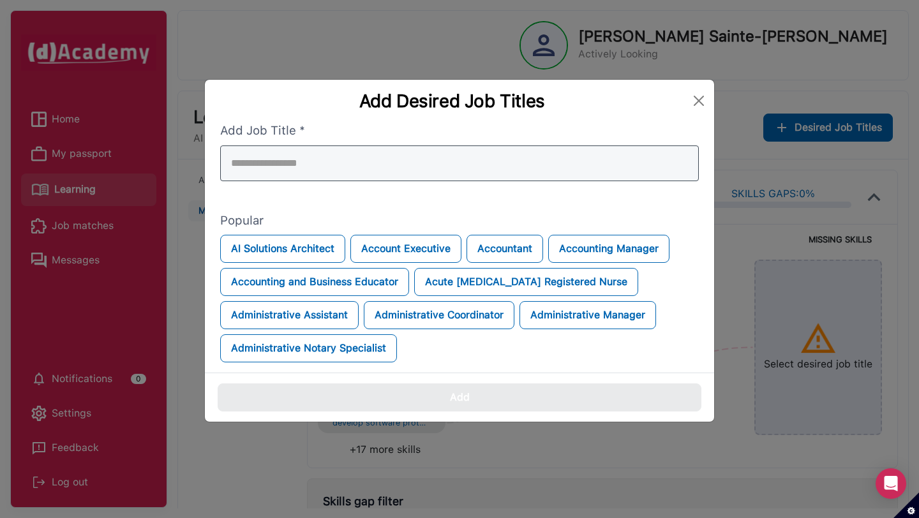
click at [382, 164] on div at bounding box center [459, 164] width 479 height 36
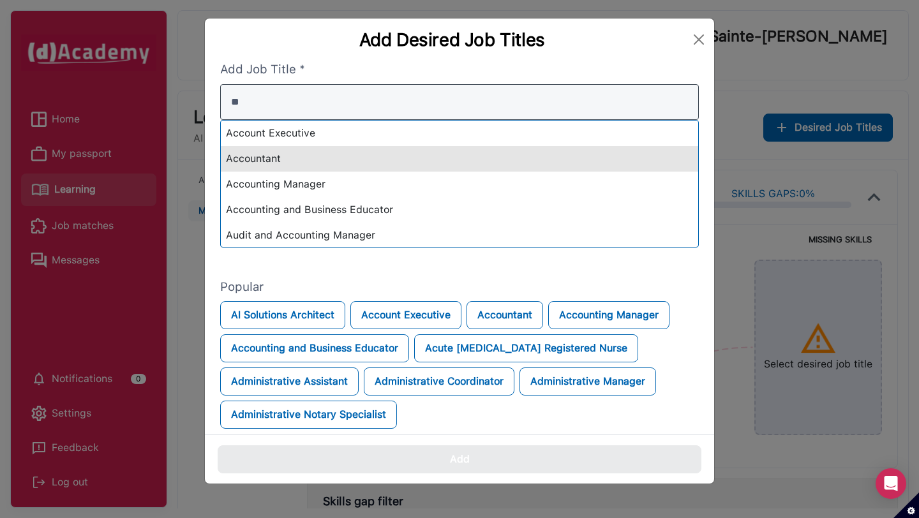
type input "*"
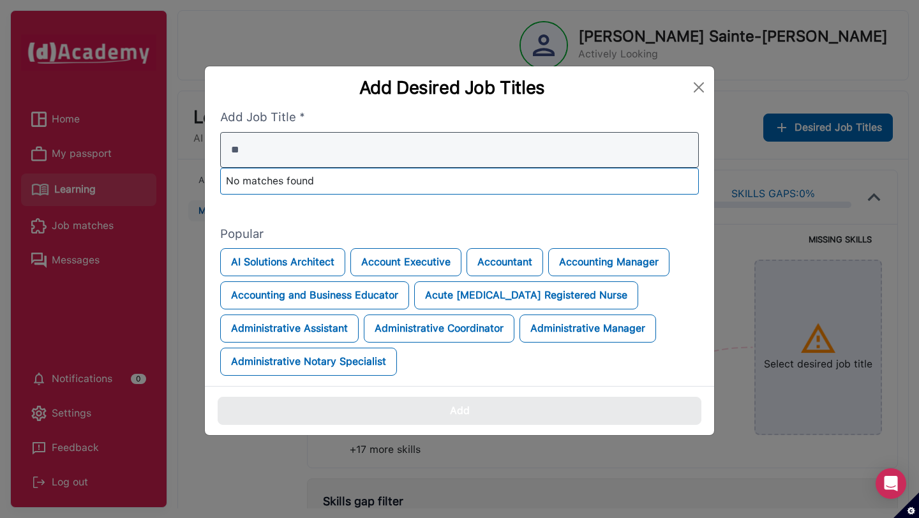
type input "*"
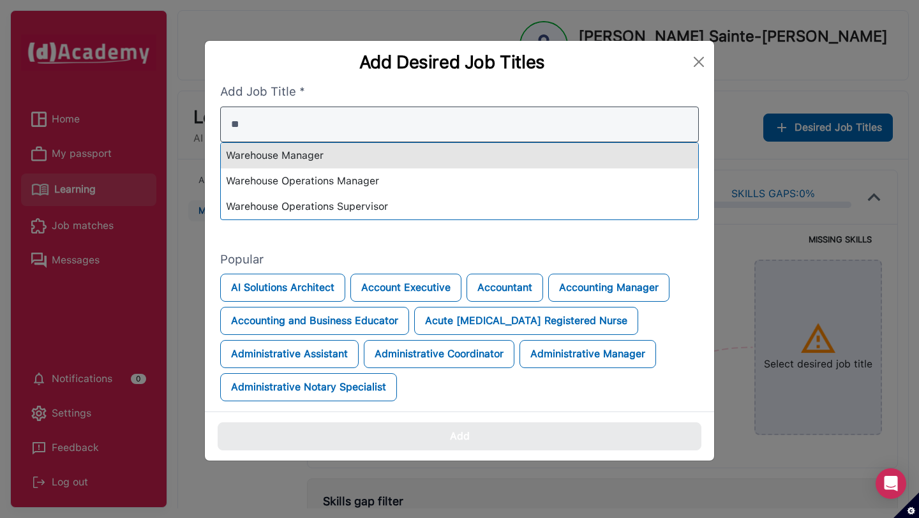
type input "*"
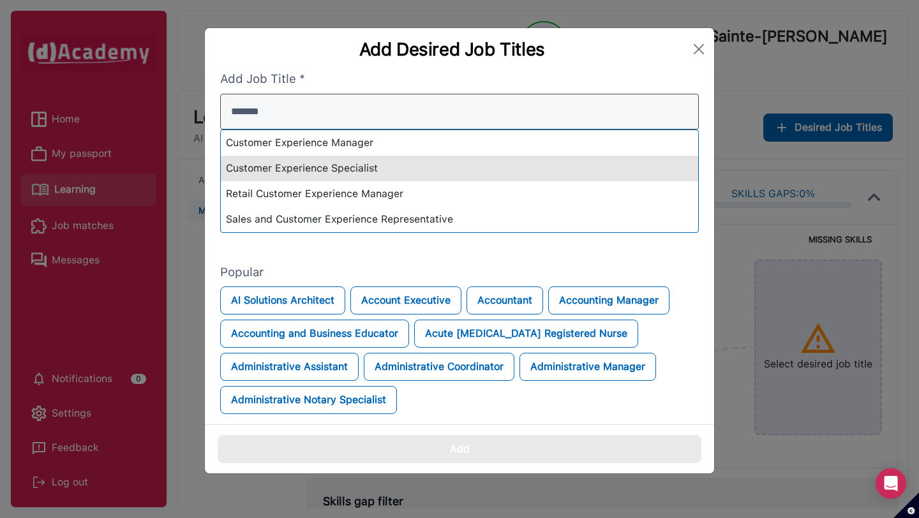
type input "********"
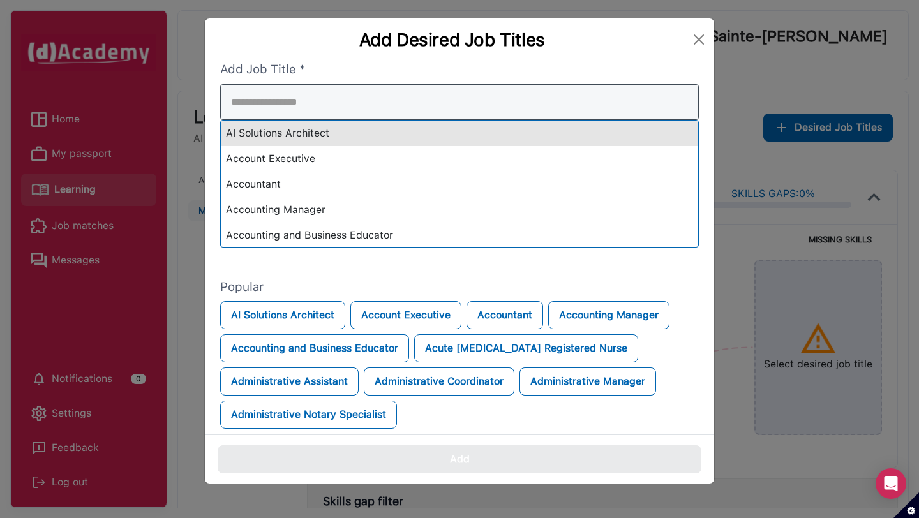
click at [334, 100] on div "Add Desired Job Titles Add Job Title * AI Solutions Architect Account Executive…" at bounding box center [459, 251] width 511 height 467
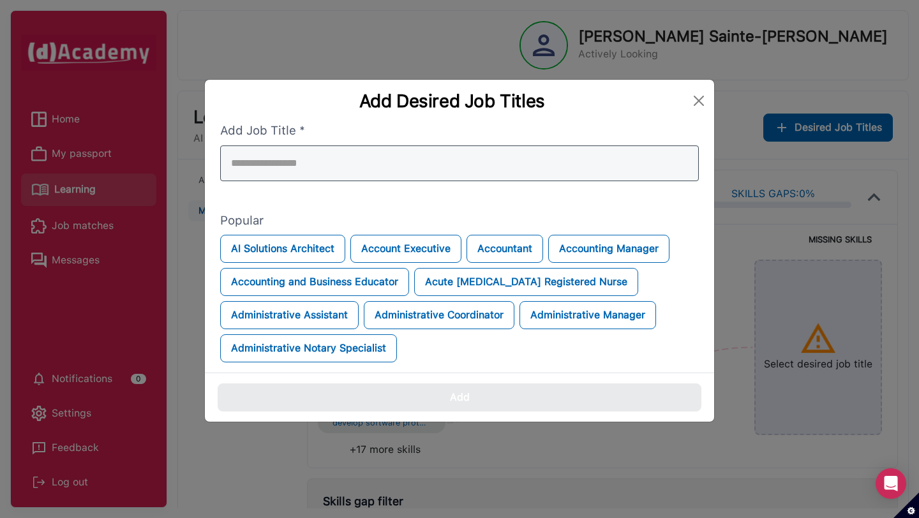
click at [311, 156] on input "search" at bounding box center [459, 164] width 479 height 36
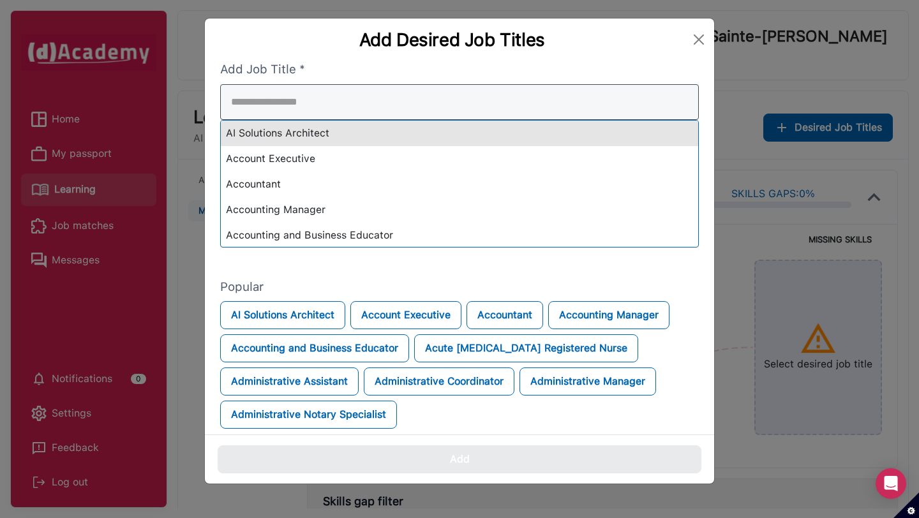
click at [318, 108] on div "Add Desired Job Titles Add Job Title * AI Solutions Architect Account Executive…" at bounding box center [459, 251] width 511 height 467
type input "*"
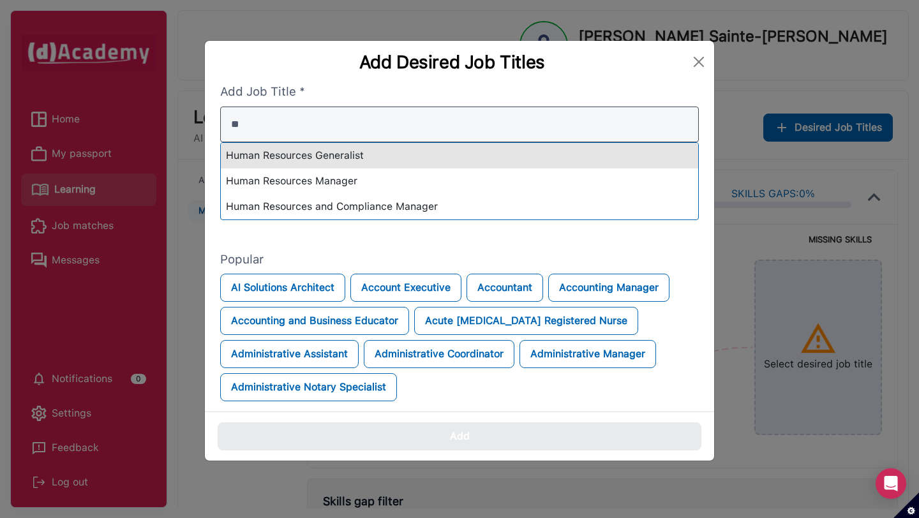
type input "*"
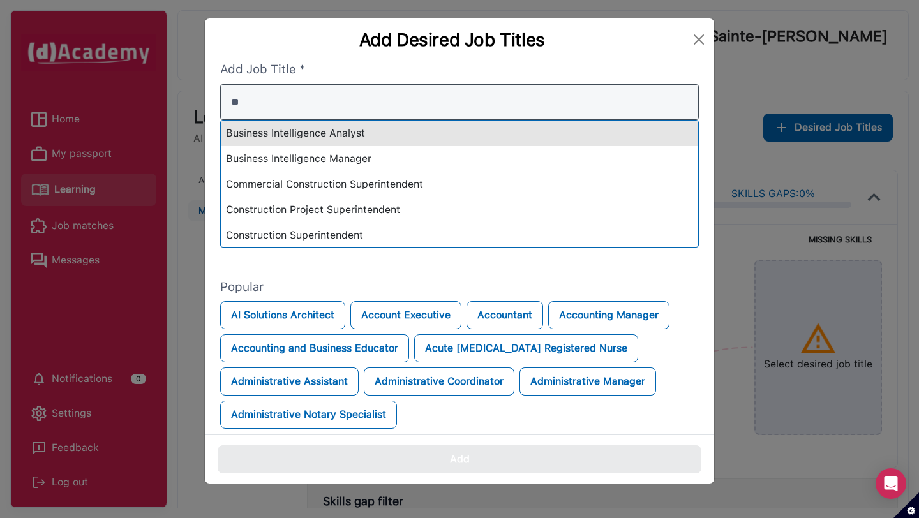
type input "*"
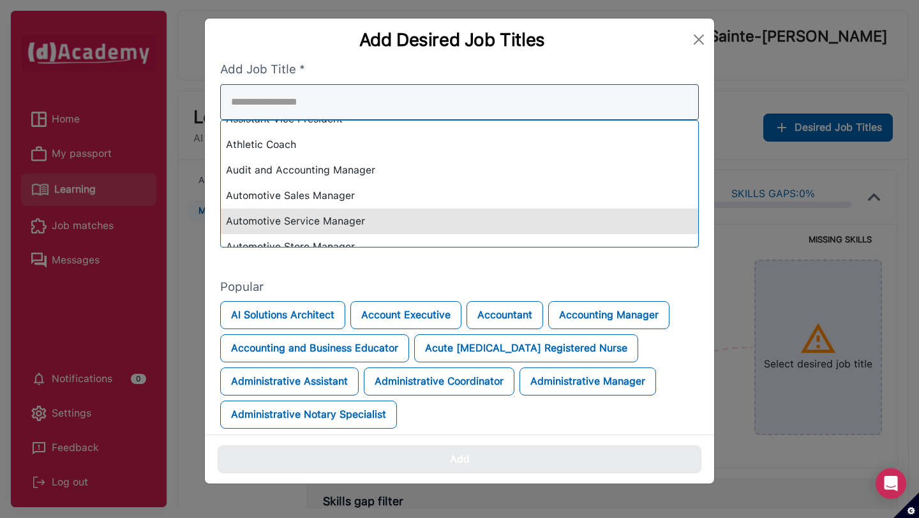
scroll to position [759, 0]
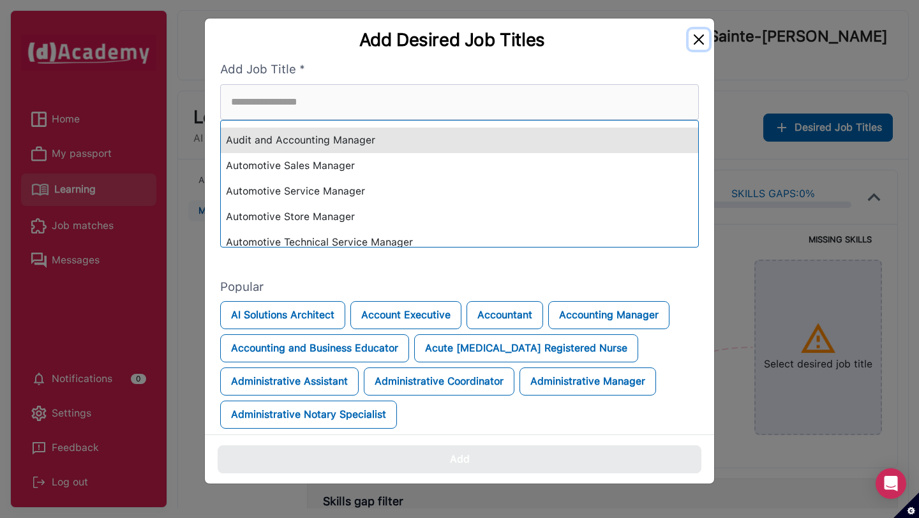
click at [699, 38] on div "Add Desired Job Titles Add Job Title * AI Solutions Architect Account Executive…" at bounding box center [459, 259] width 919 height 518
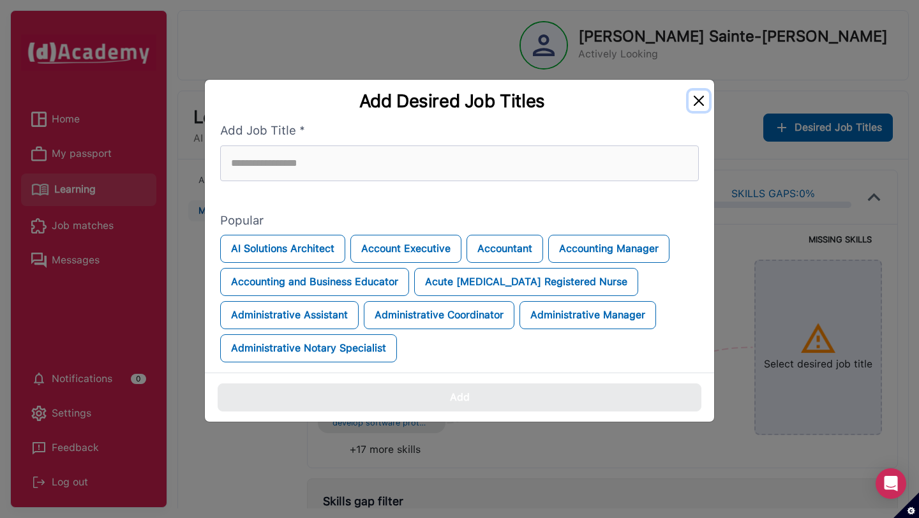
click at [698, 92] on button "Close" at bounding box center [699, 101] width 20 height 20
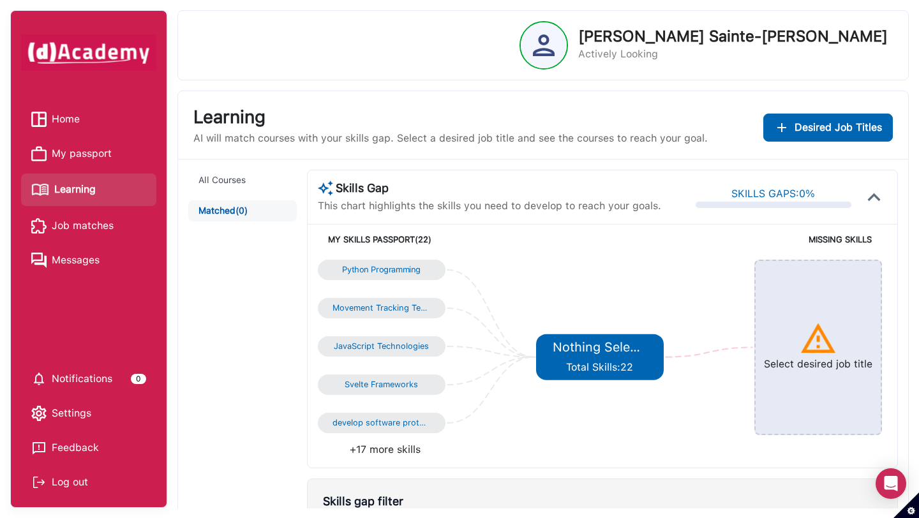
click at [424, 274] on div "Python Programming" at bounding box center [382, 270] width 98 height 10
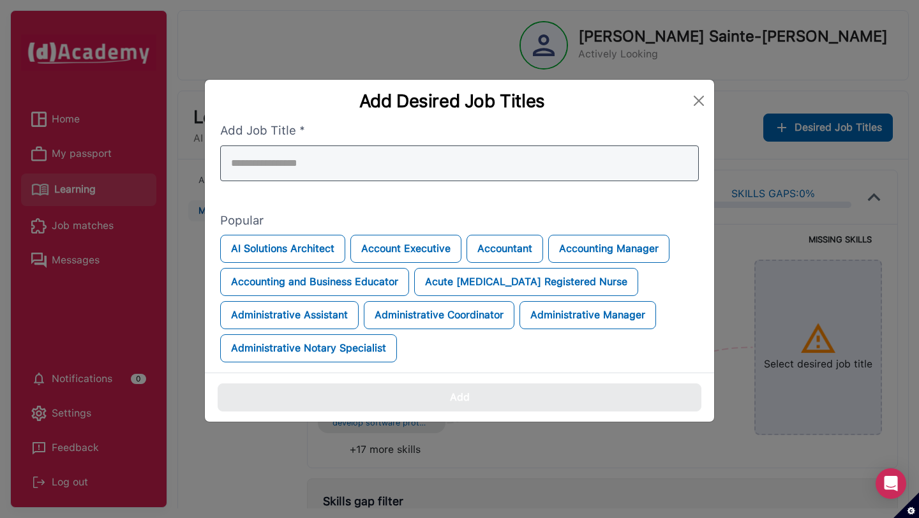
click at [555, 167] on div at bounding box center [459, 164] width 479 height 36
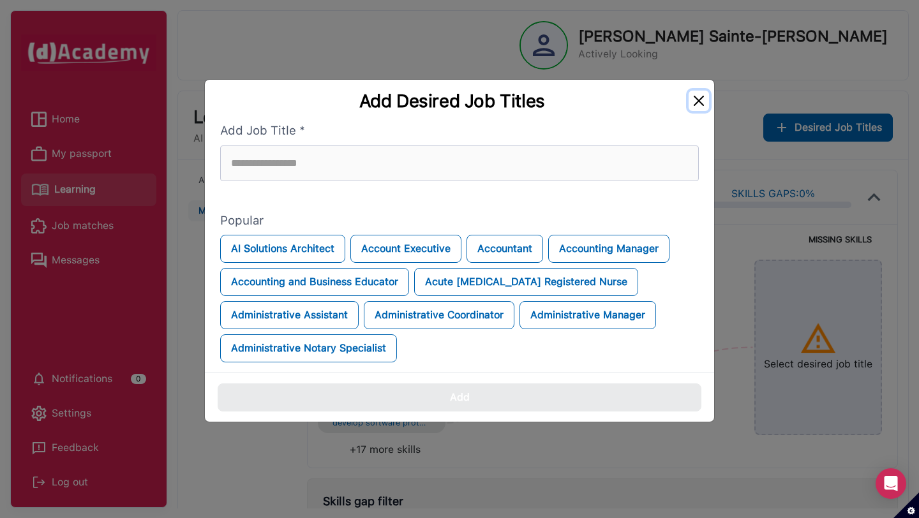
click at [693, 98] on button "Close" at bounding box center [699, 101] width 20 height 20
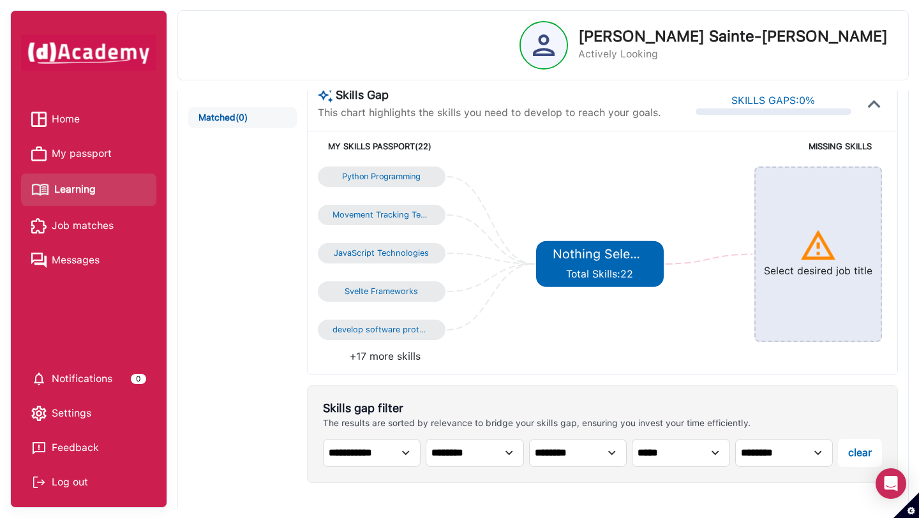
scroll to position [0, 0]
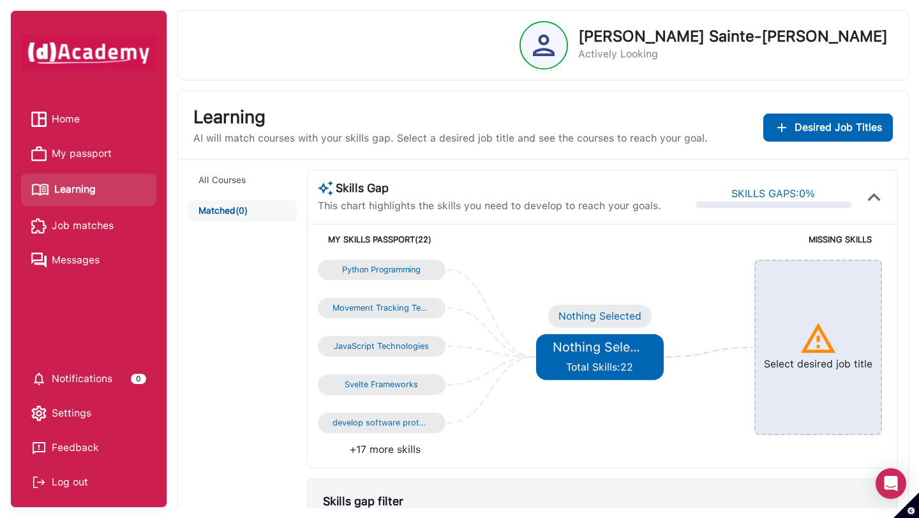
click at [597, 361] on span "Total Skills: 22" at bounding box center [599, 367] width 67 height 12
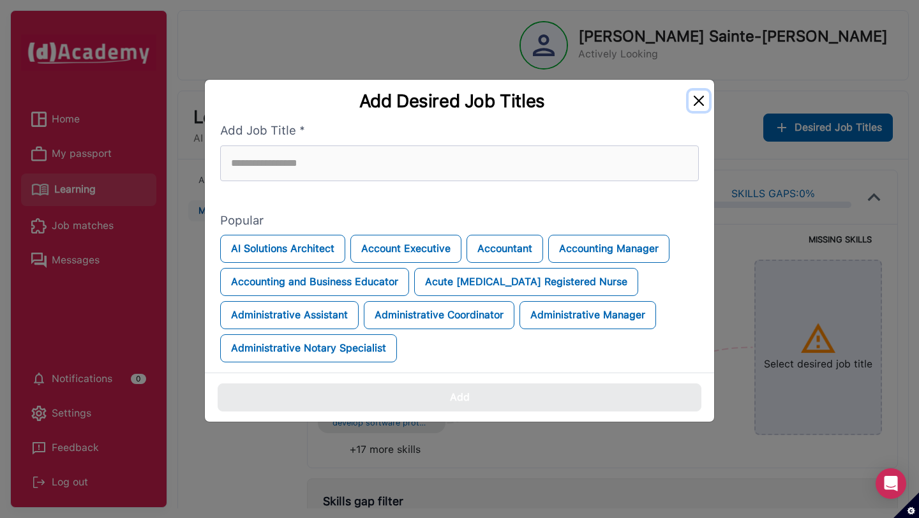
click at [701, 101] on button "Close" at bounding box center [699, 101] width 20 height 20
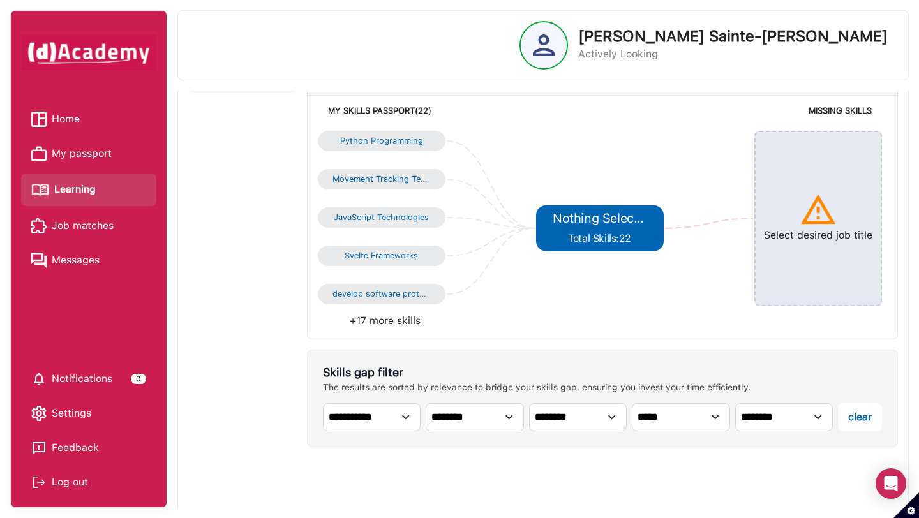
scroll to position [348, 0]
